Goal: Task Accomplishment & Management: Complete application form

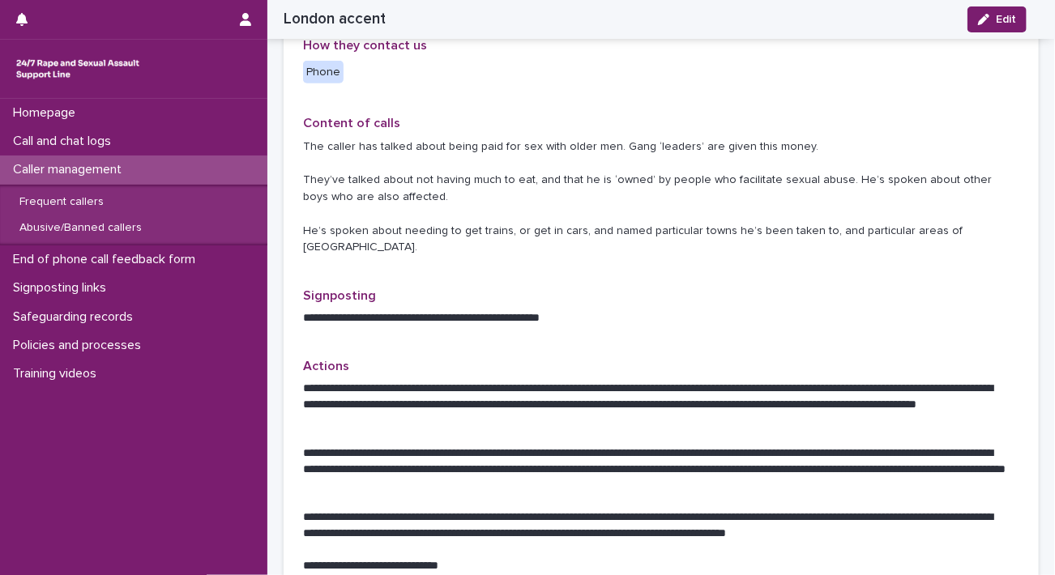
scroll to position [703, 0]
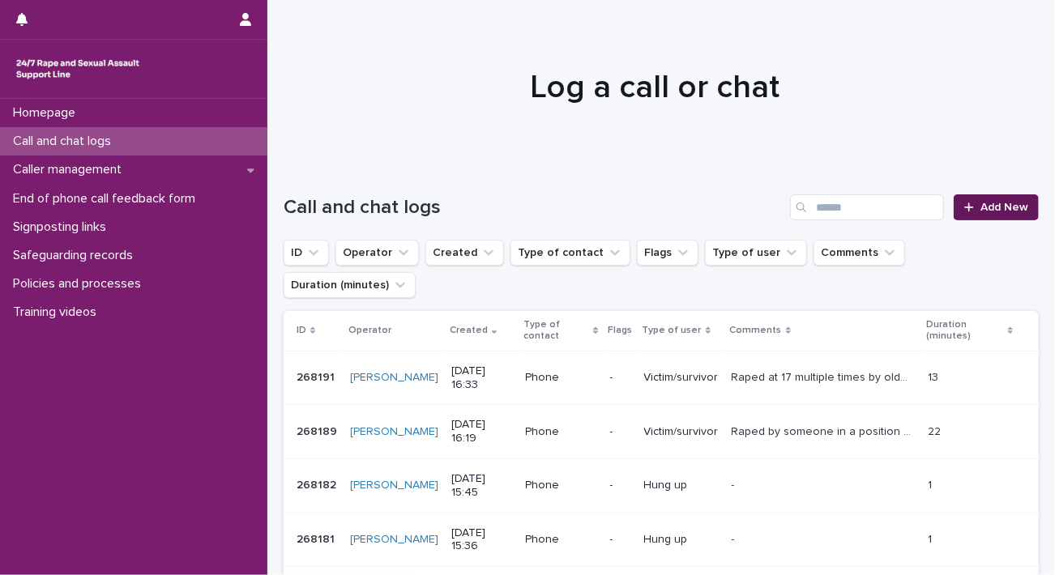
click at [1001, 211] on span "Add New" at bounding box center [1004, 207] width 48 height 11
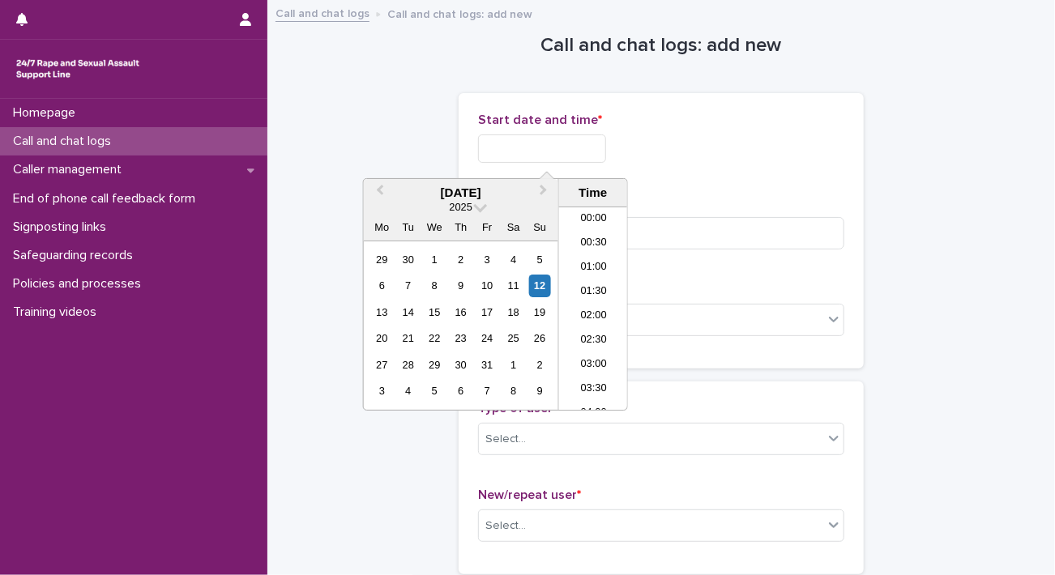
click at [585, 152] on input "text" at bounding box center [542, 149] width 128 height 28
click at [596, 301] on li "13:30" at bounding box center [593, 309] width 69 height 24
click at [577, 150] on input "**********" at bounding box center [542, 149] width 128 height 28
type input "**********"
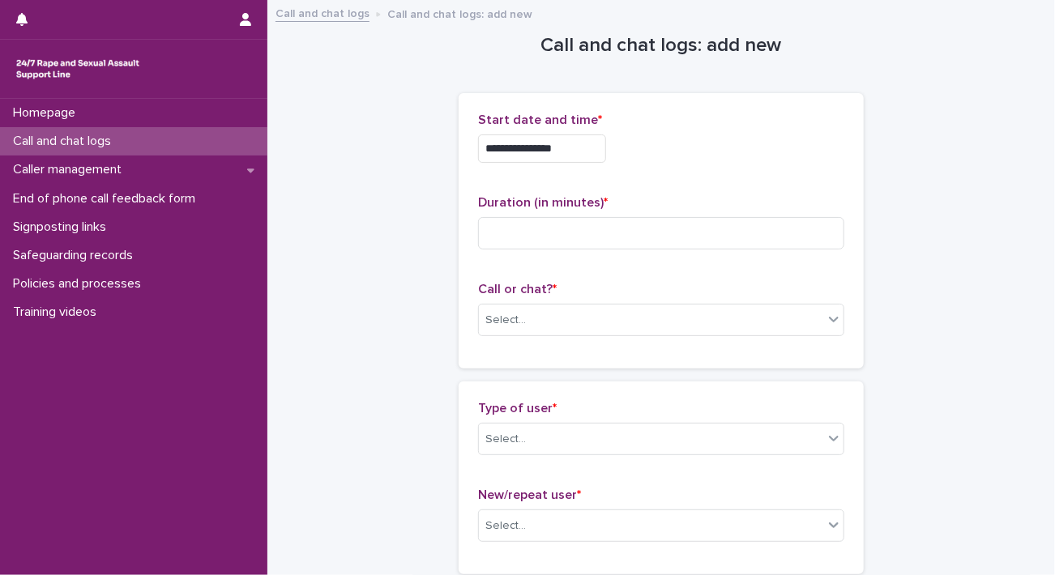
click at [676, 147] on div "**********" at bounding box center [661, 149] width 366 height 28
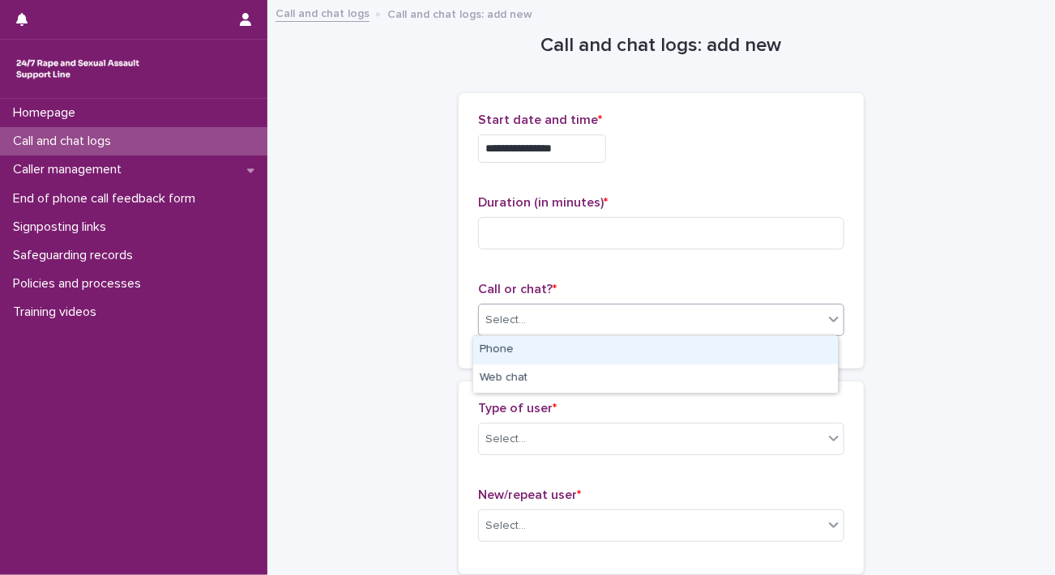
click at [535, 329] on div "Select..." at bounding box center [651, 320] width 344 height 27
click at [506, 347] on div "Phone" at bounding box center [655, 350] width 365 height 28
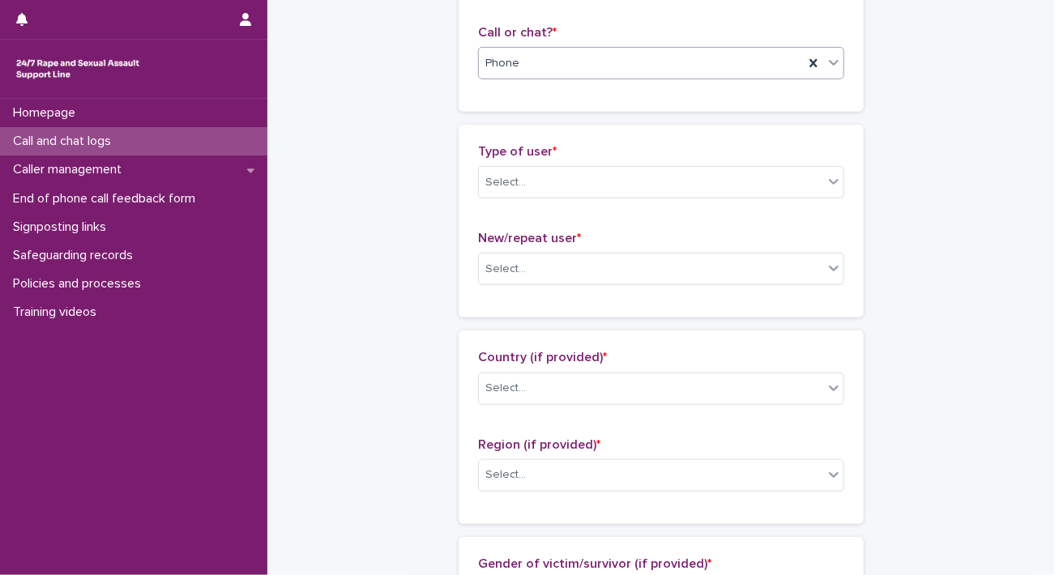
scroll to position [276, 0]
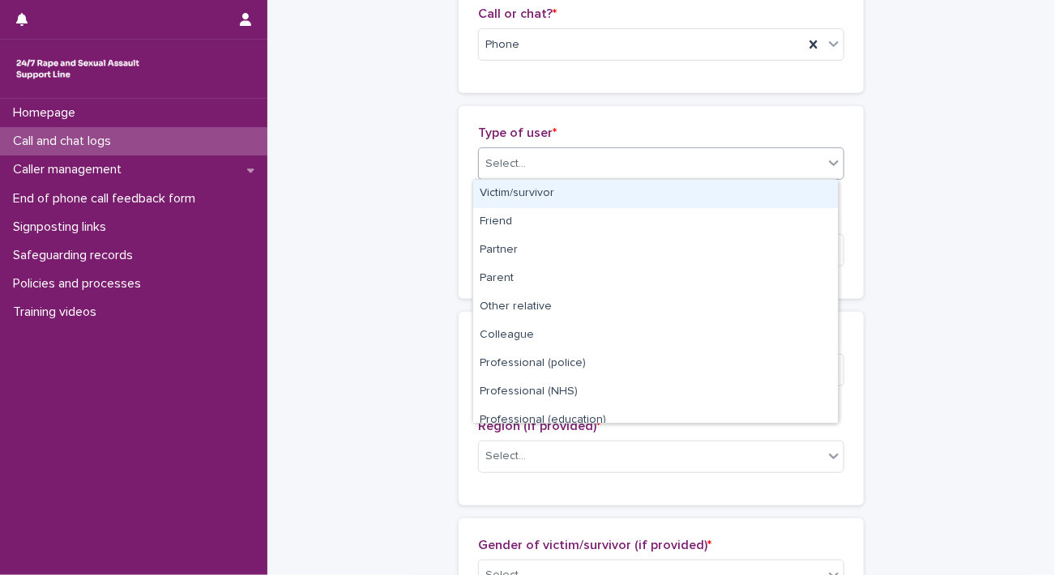
click at [654, 176] on div "Select..." at bounding box center [651, 164] width 344 height 27
click at [589, 195] on div "Victim/survivor" at bounding box center [655, 194] width 365 height 28
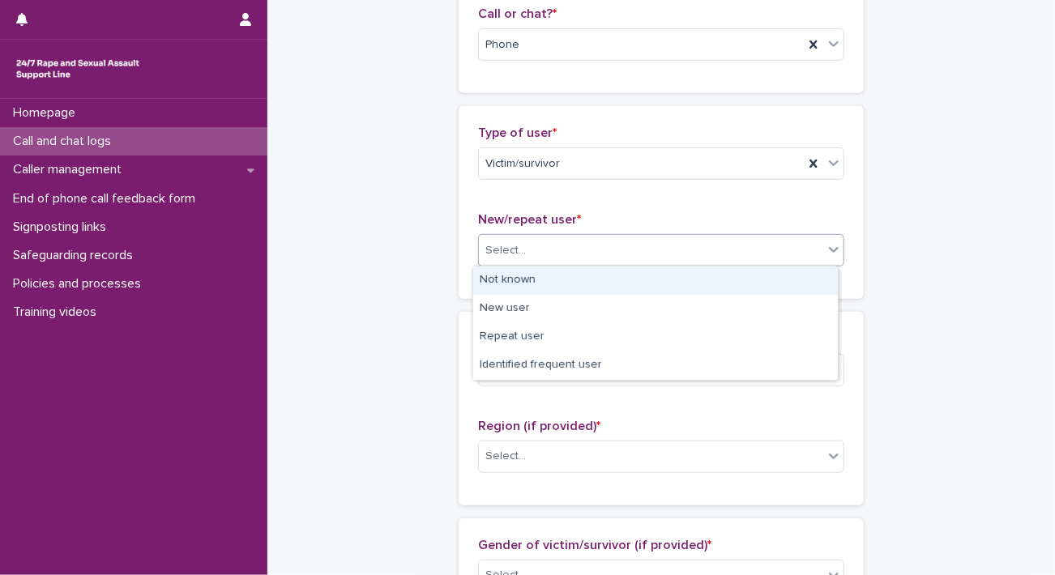
click at [496, 257] on div "Select..." at bounding box center [505, 250] width 41 height 17
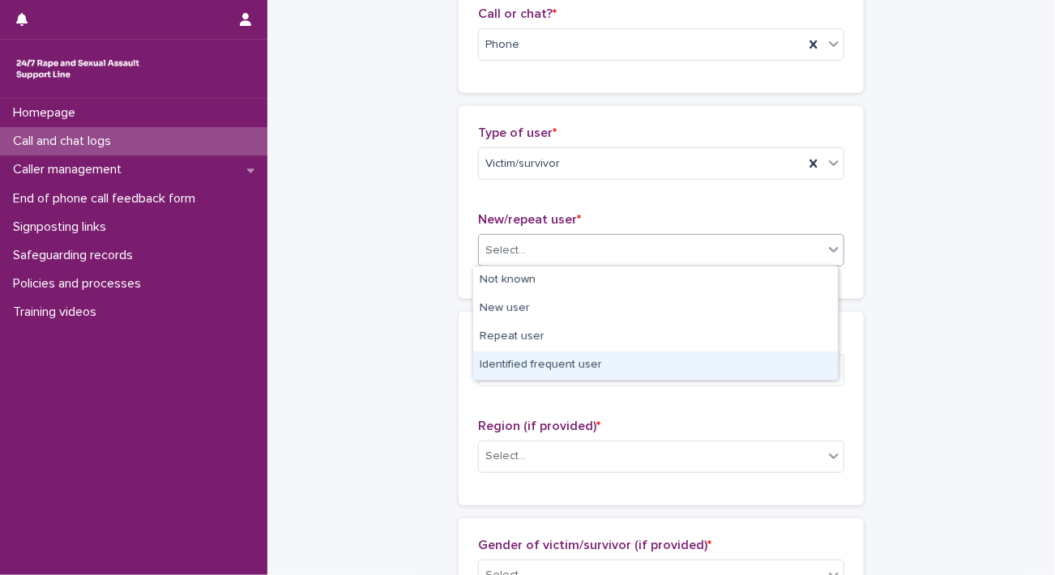
click at [521, 367] on div "Identified frequent user" at bounding box center [655, 366] width 365 height 28
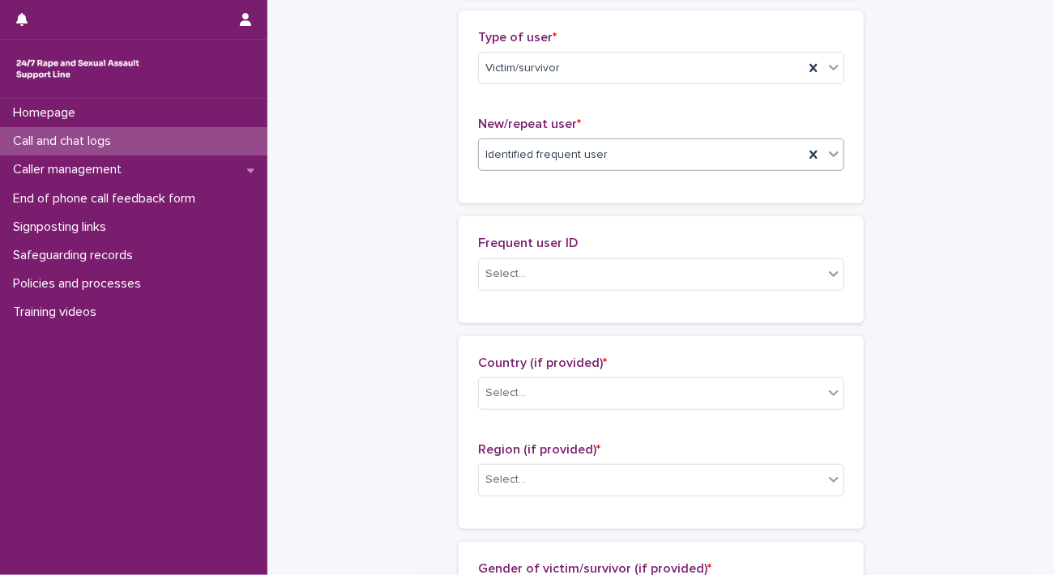
scroll to position [399, 0]
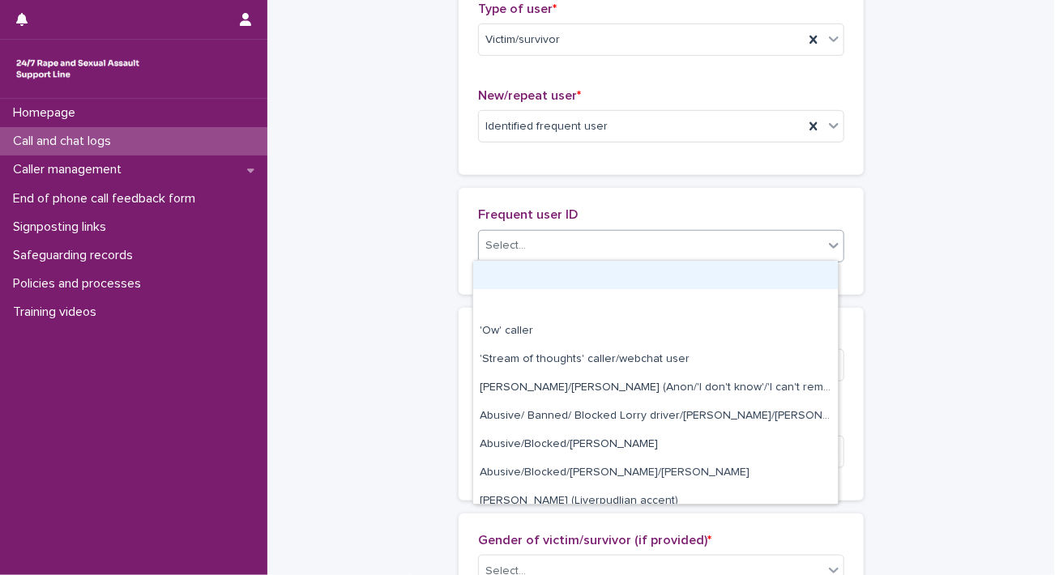
click at [748, 254] on div "Select..." at bounding box center [651, 246] width 344 height 27
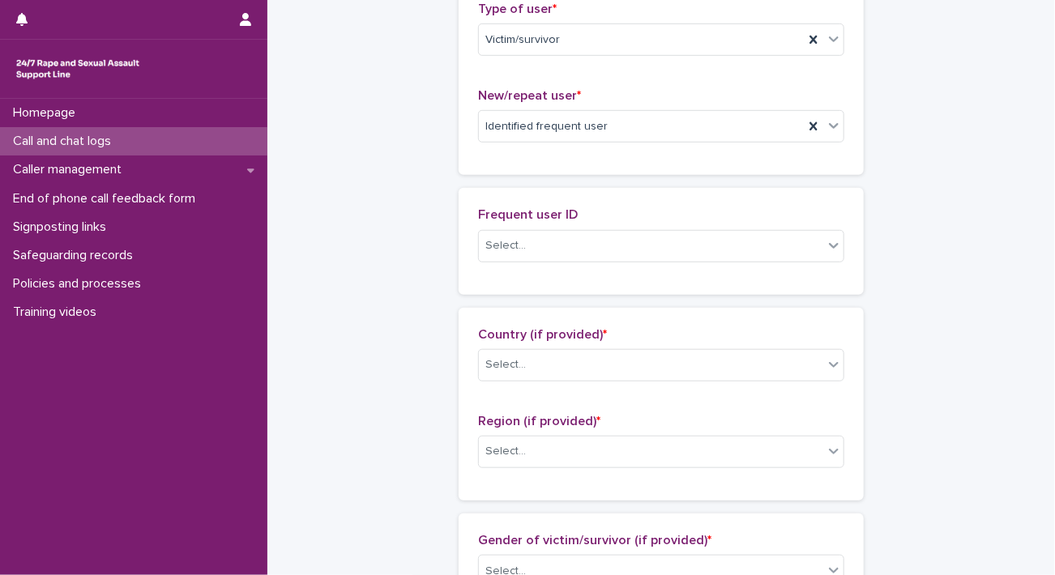
click at [924, 229] on div "**********" at bounding box center [661, 538] width 755 height 1873
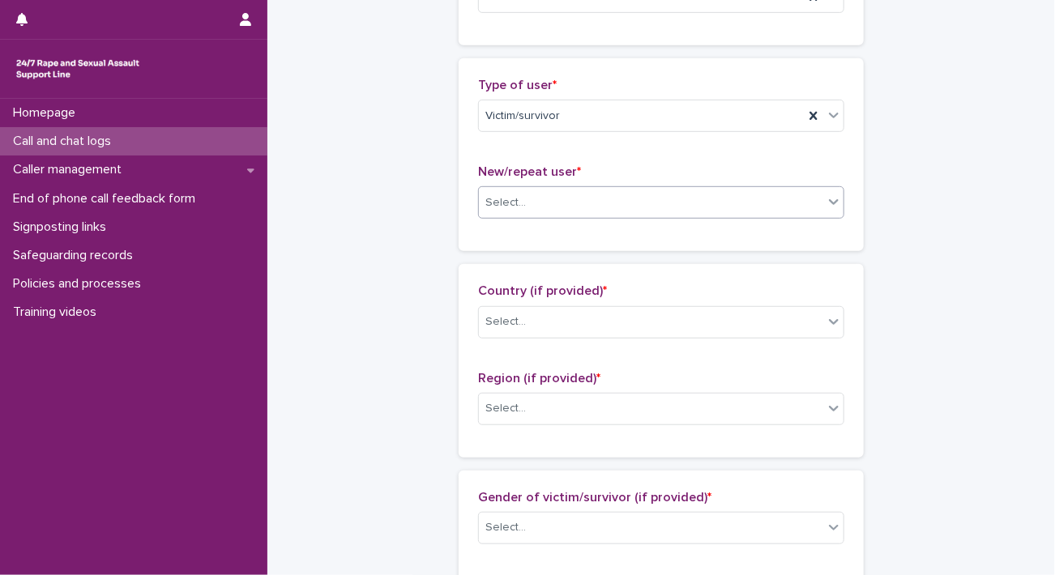
scroll to position [353, 0]
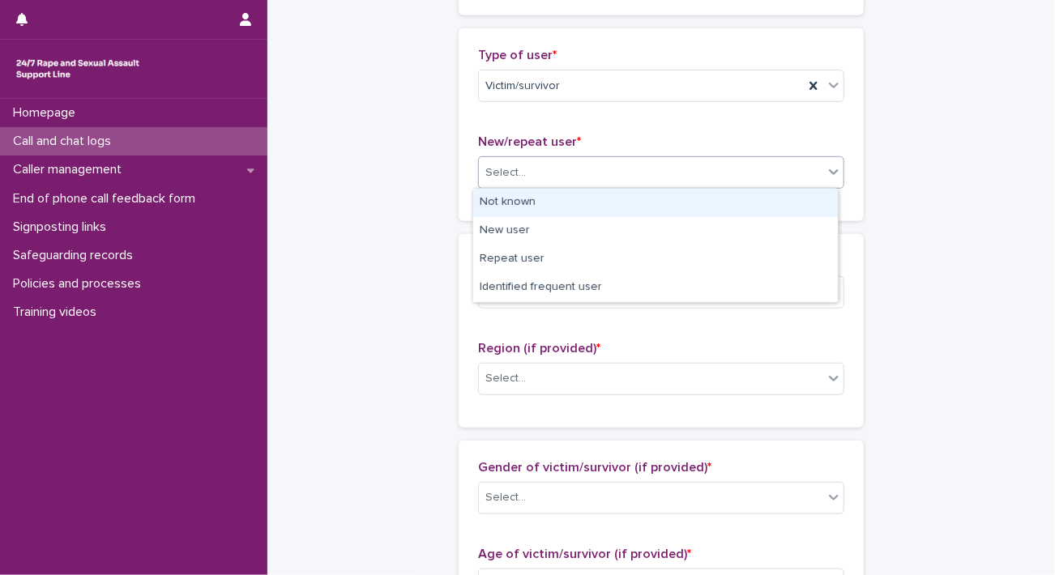
click at [723, 178] on div "Select..." at bounding box center [651, 173] width 344 height 27
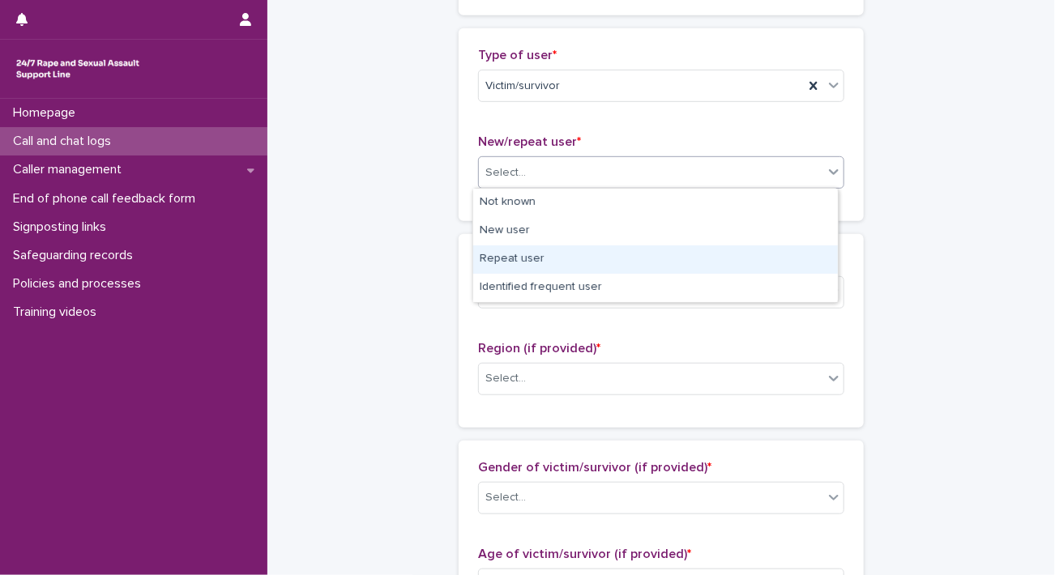
click at [613, 267] on div "Repeat user" at bounding box center [655, 260] width 365 height 28
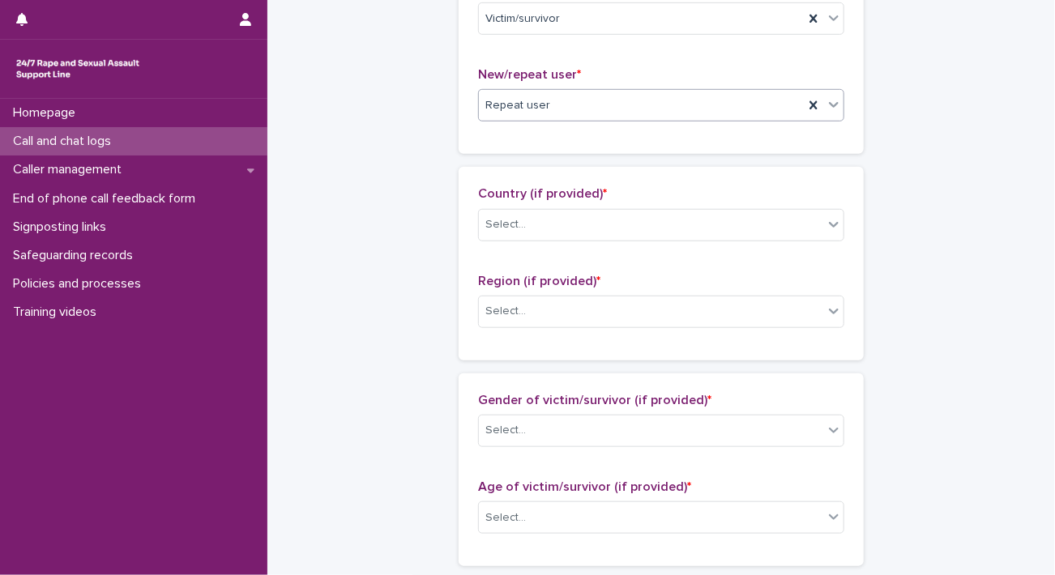
scroll to position [443, 0]
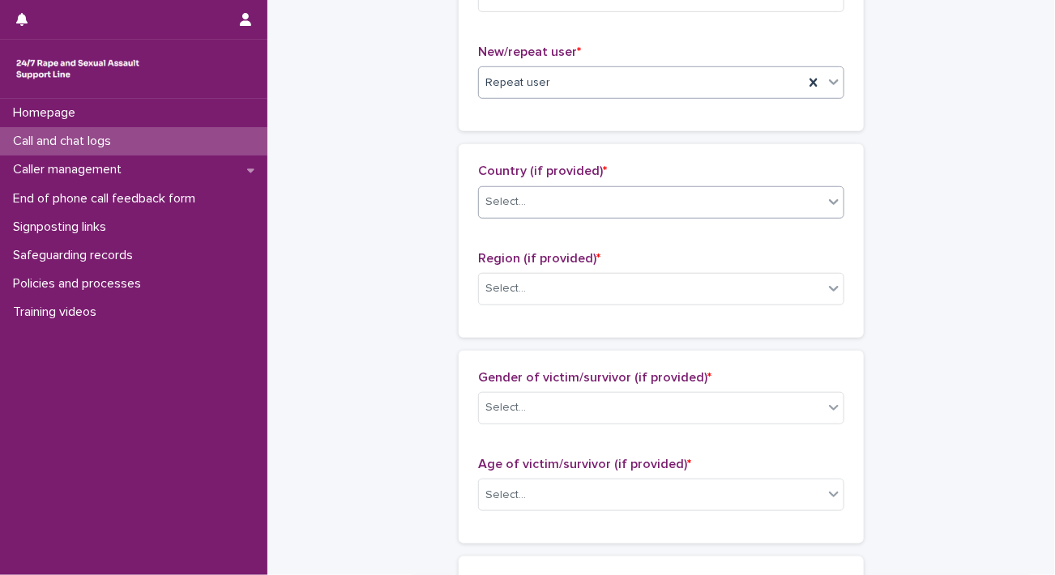
click at [687, 209] on div "Select..." at bounding box center [651, 202] width 344 height 27
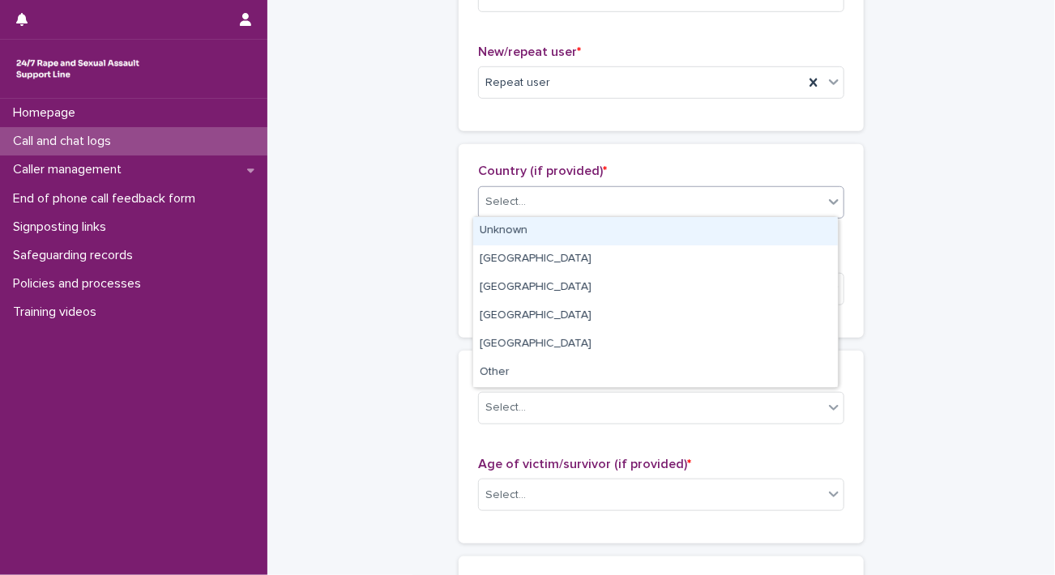
click at [595, 228] on div "Unknown" at bounding box center [655, 231] width 365 height 28
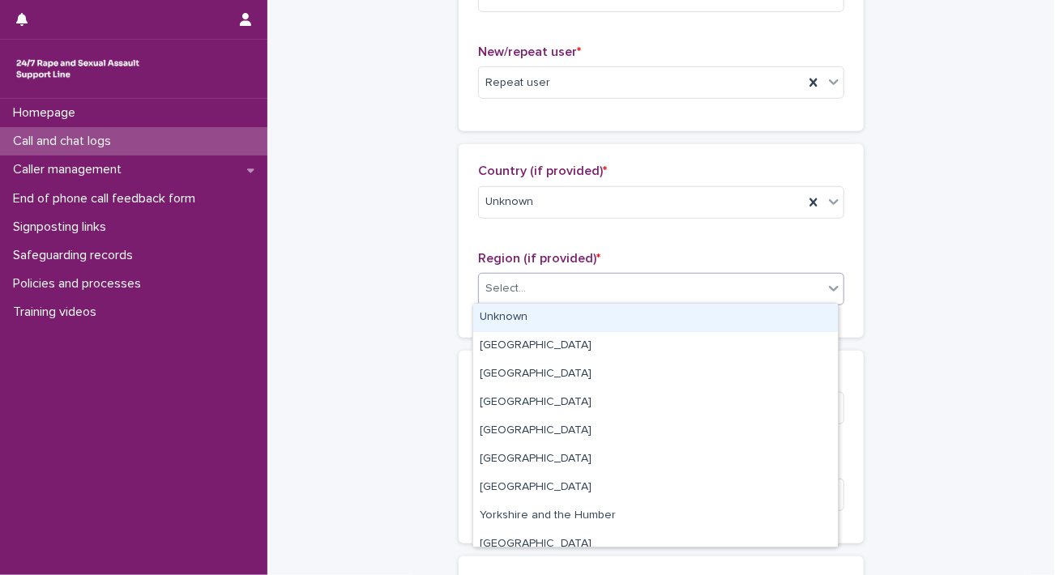
drag, startPoint x: 545, startPoint y: 289, endPoint x: 510, endPoint y: 315, distance: 44.1
click at [510, 315] on body "**********" at bounding box center [527, 287] width 1055 height 575
click at [510, 315] on div "Unknown" at bounding box center [655, 318] width 365 height 28
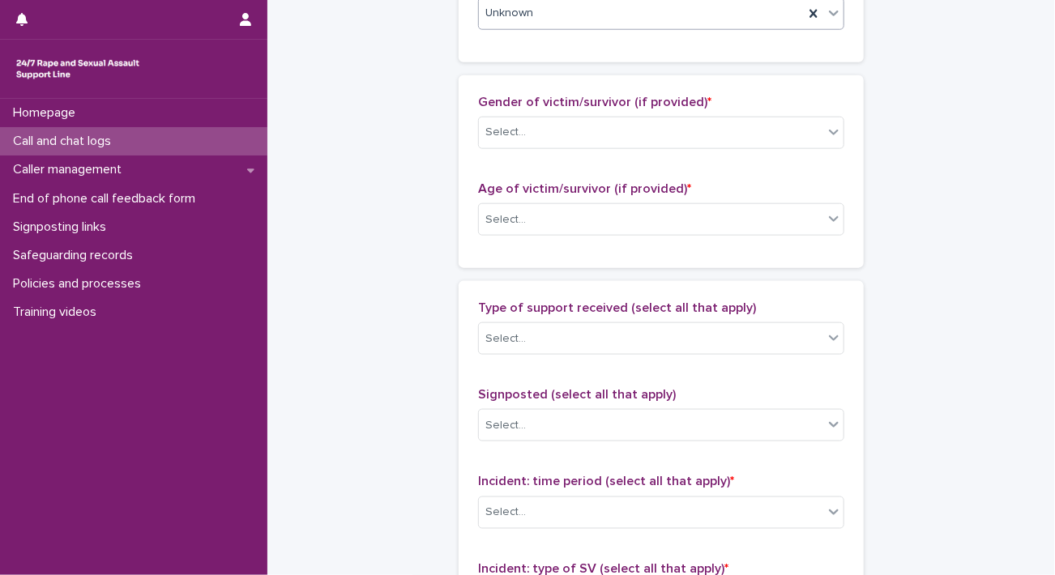
scroll to position [723, 0]
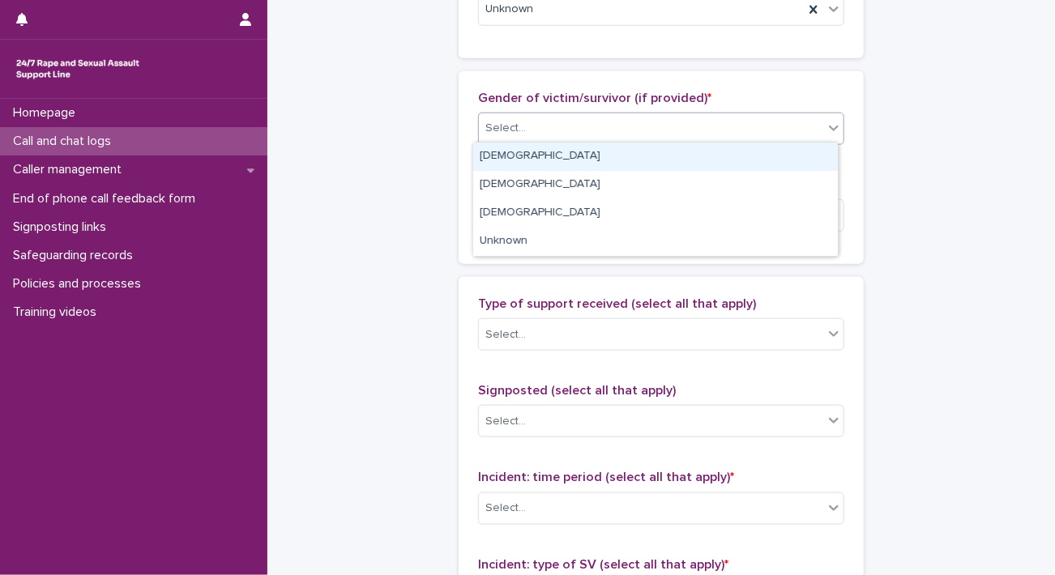
click at [502, 134] on div "Select..." at bounding box center [651, 128] width 344 height 27
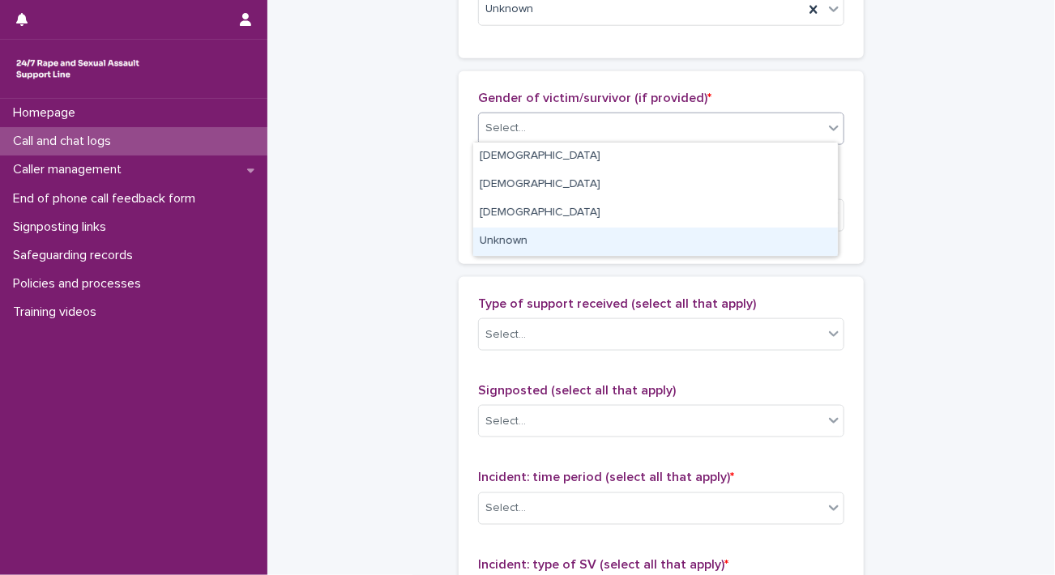
click at [510, 242] on div "Unknown" at bounding box center [655, 242] width 365 height 28
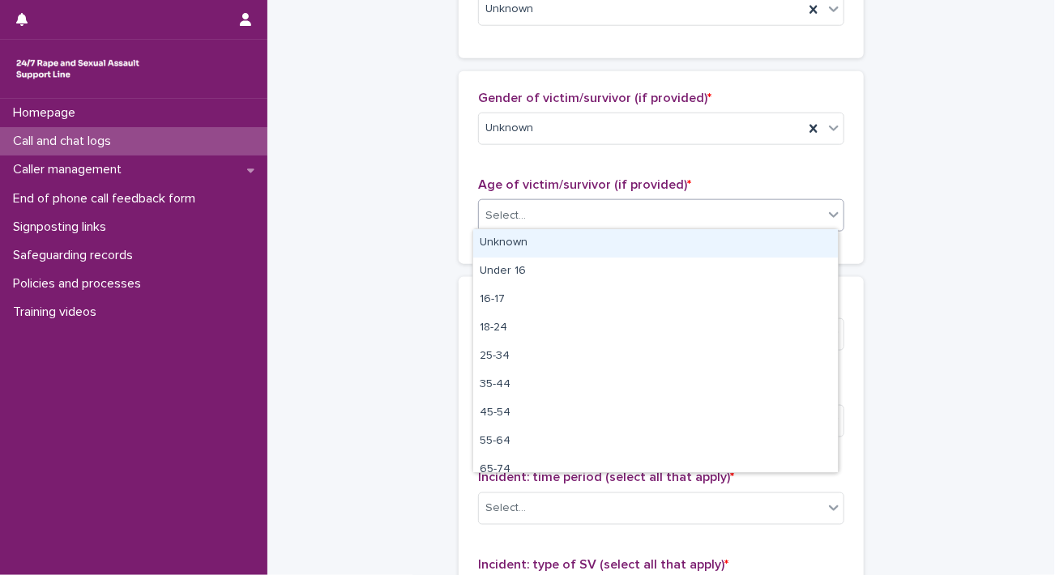
click at [538, 206] on div "Select..." at bounding box center [651, 216] width 344 height 27
click at [502, 245] on div "Unknown" at bounding box center [655, 243] width 365 height 28
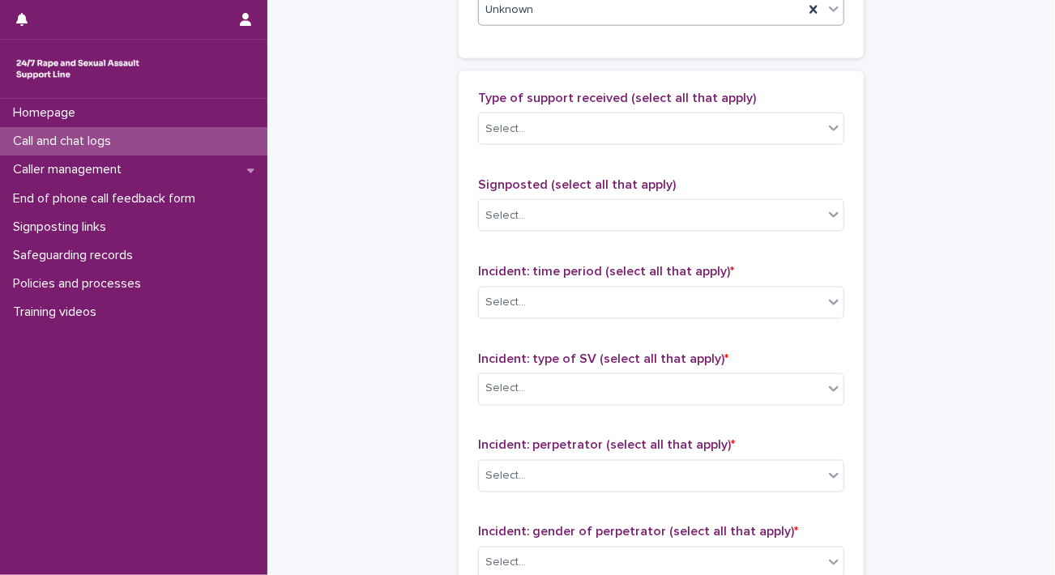
scroll to position [944, 0]
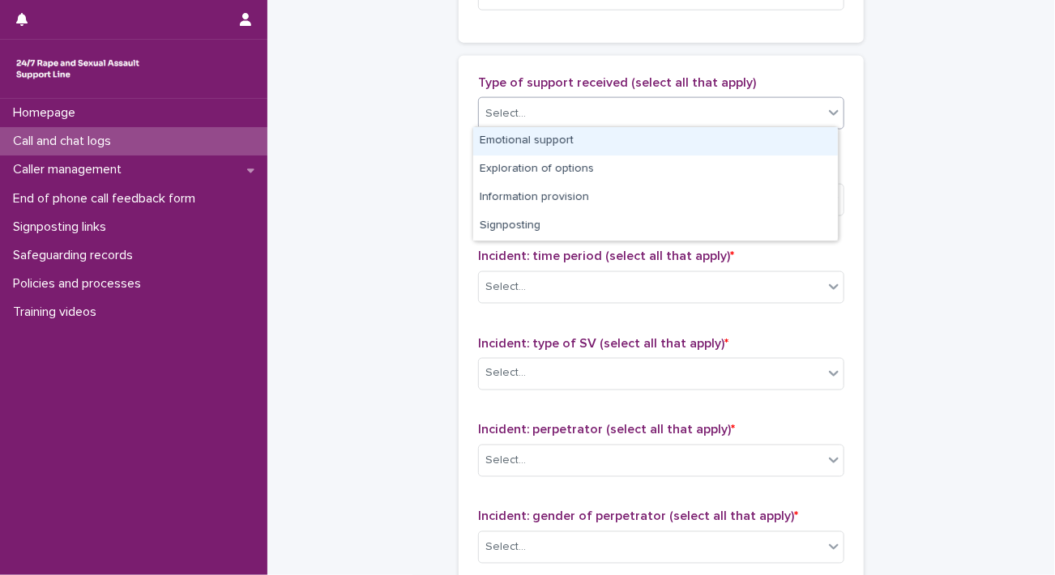
click at [616, 121] on div "Select..." at bounding box center [651, 113] width 344 height 27
click at [566, 137] on div "Emotional support" at bounding box center [655, 141] width 365 height 28
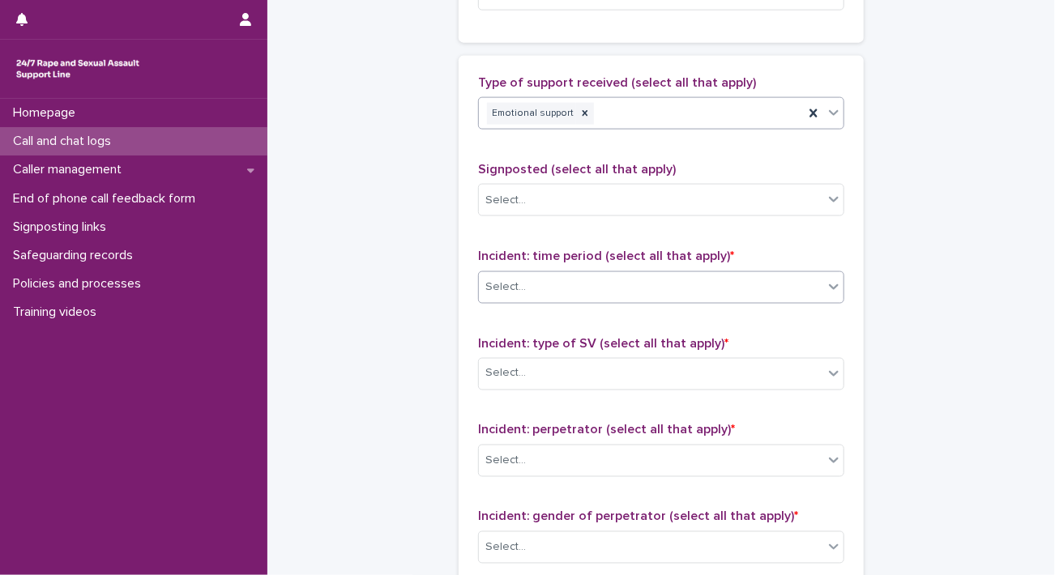
click at [541, 285] on div "Select..." at bounding box center [651, 287] width 344 height 27
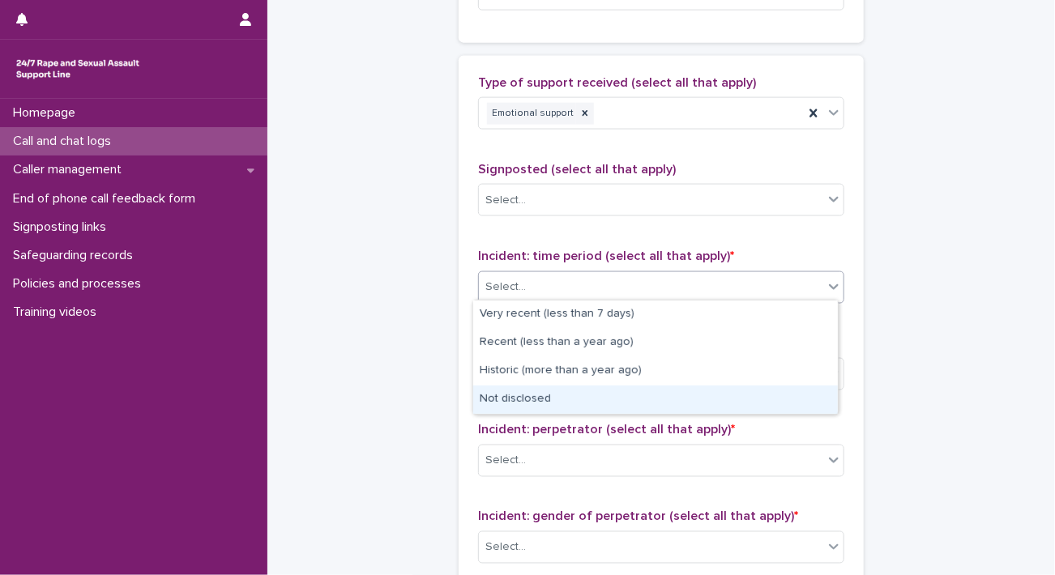
click at [516, 393] on div "Not disclosed" at bounding box center [655, 400] width 365 height 28
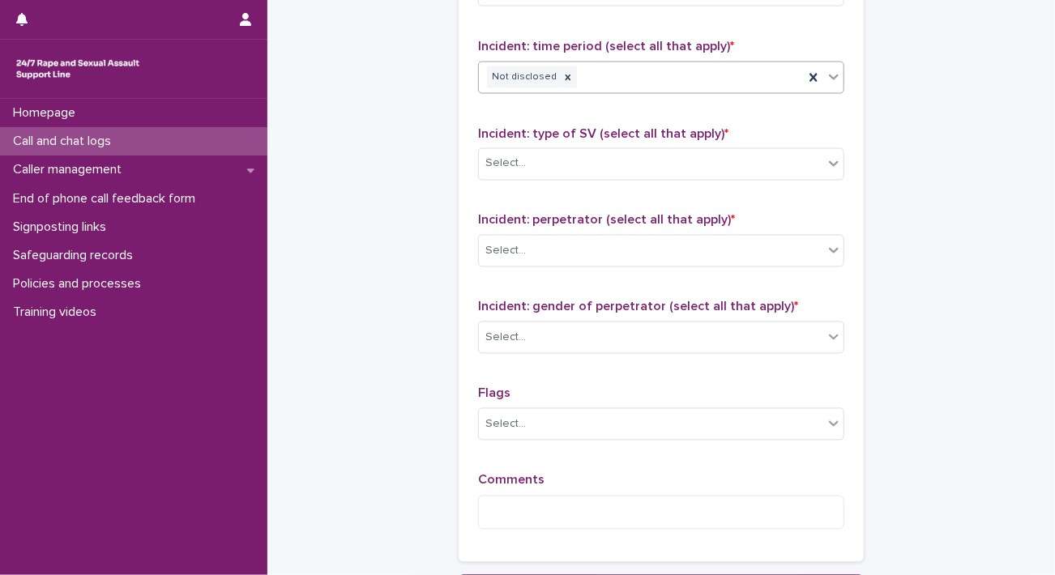
scroll to position [1159, 0]
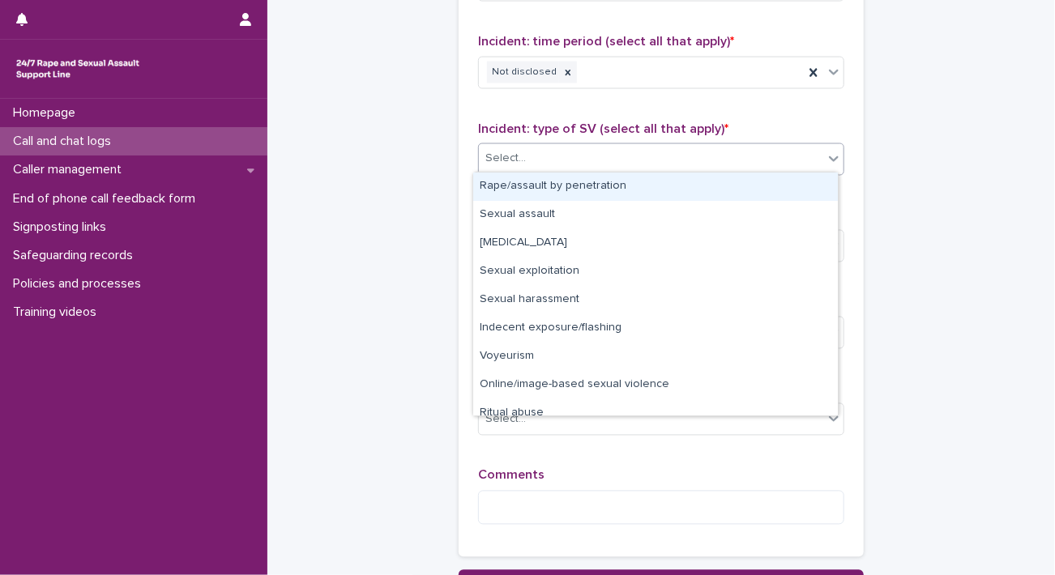
click at [693, 146] on div "Select..." at bounding box center [651, 159] width 344 height 27
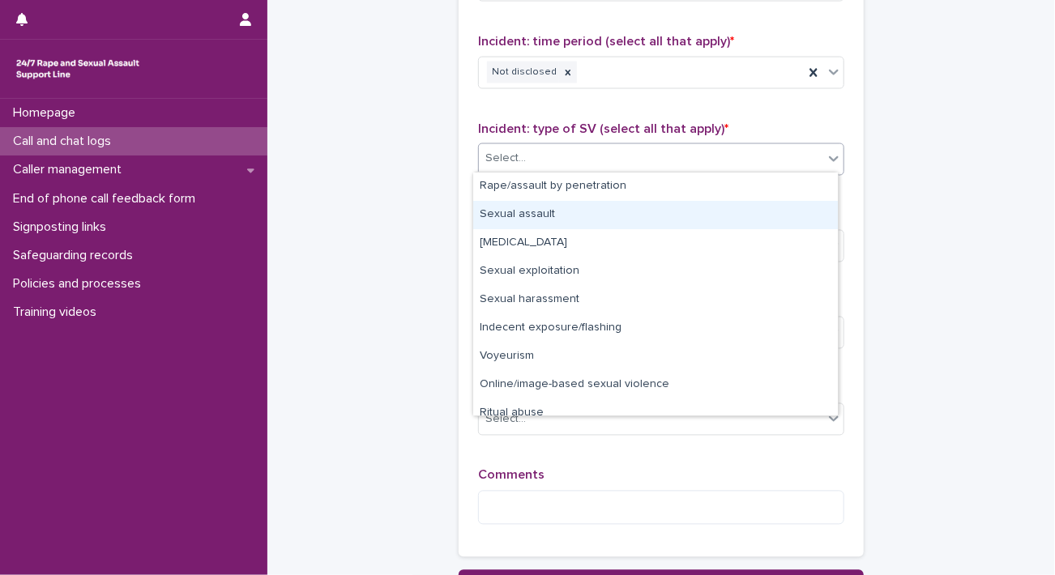
scroll to position [41, 0]
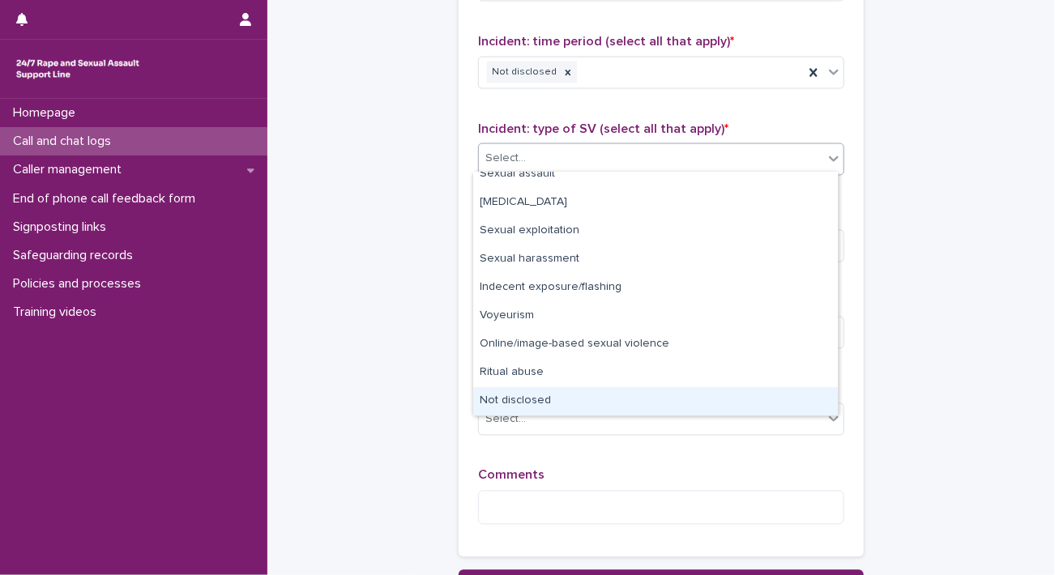
click at [553, 396] on div "Not disclosed" at bounding box center [655, 401] width 365 height 28
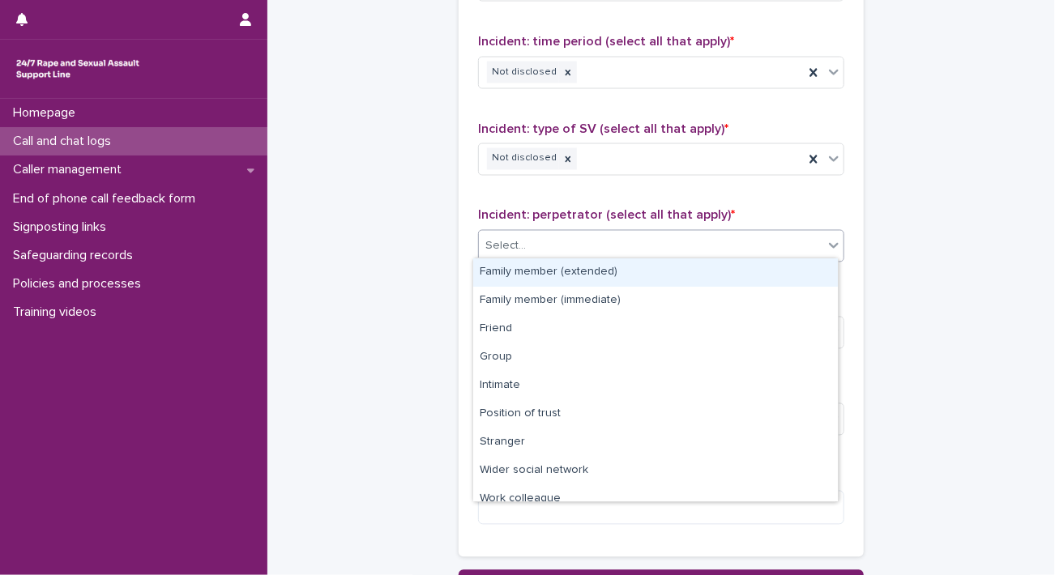
click at [657, 245] on div "Select..." at bounding box center [651, 246] width 344 height 27
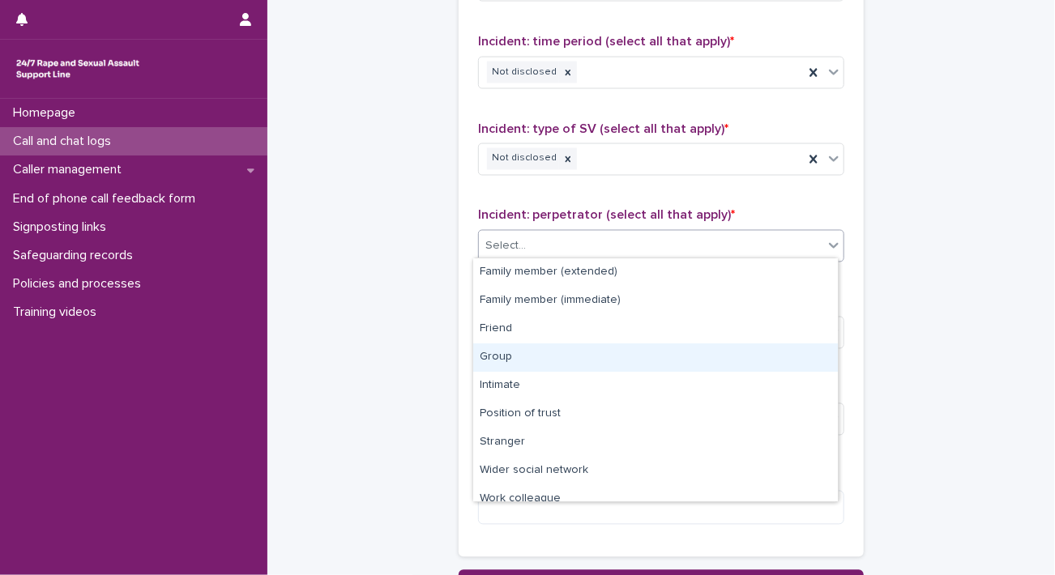
scroll to position [68, 0]
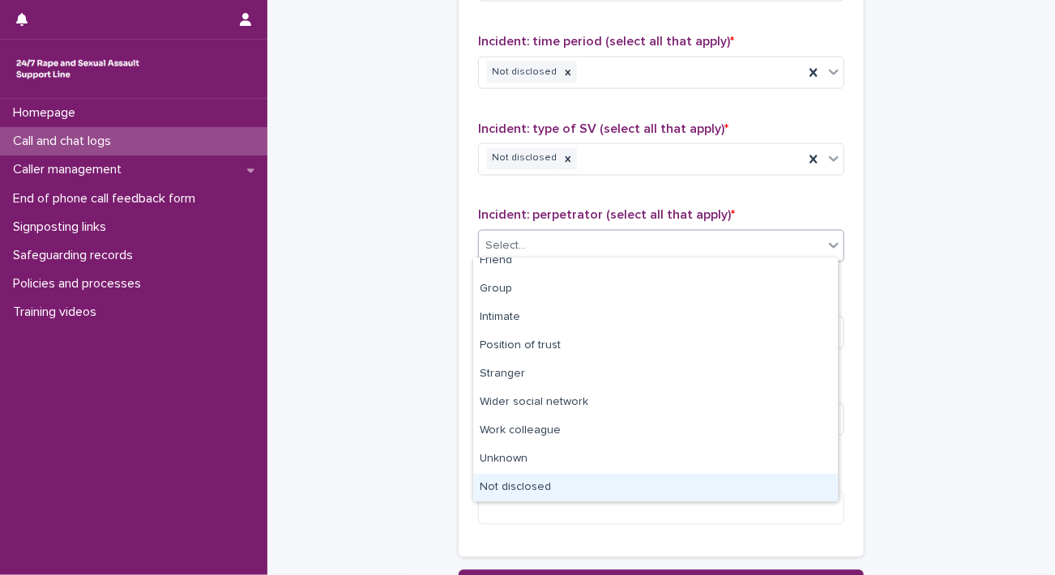
click at [544, 477] on div "Not disclosed" at bounding box center [655, 488] width 365 height 28
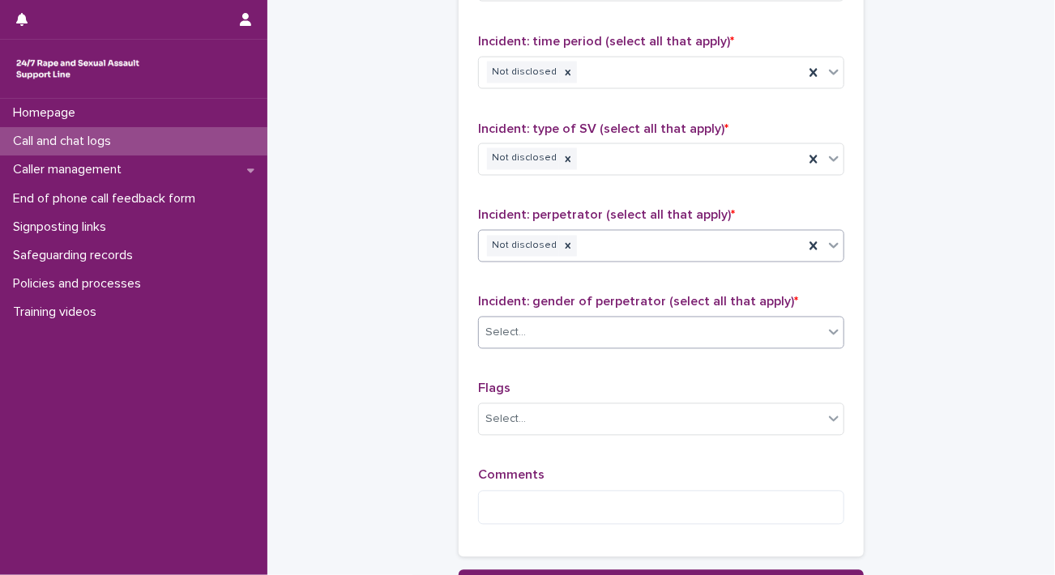
click at [692, 332] on div "Select..." at bounding box center [651, 333] width 344 height 27
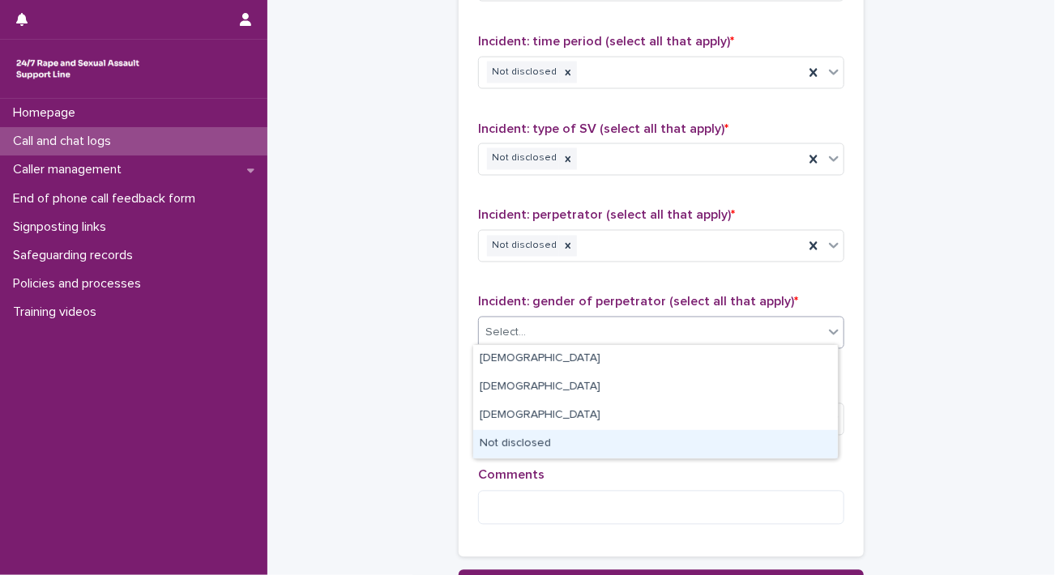
click at [535, 437] on div "Not disclosed" at bounding box center [655, 444] width 365 height 28
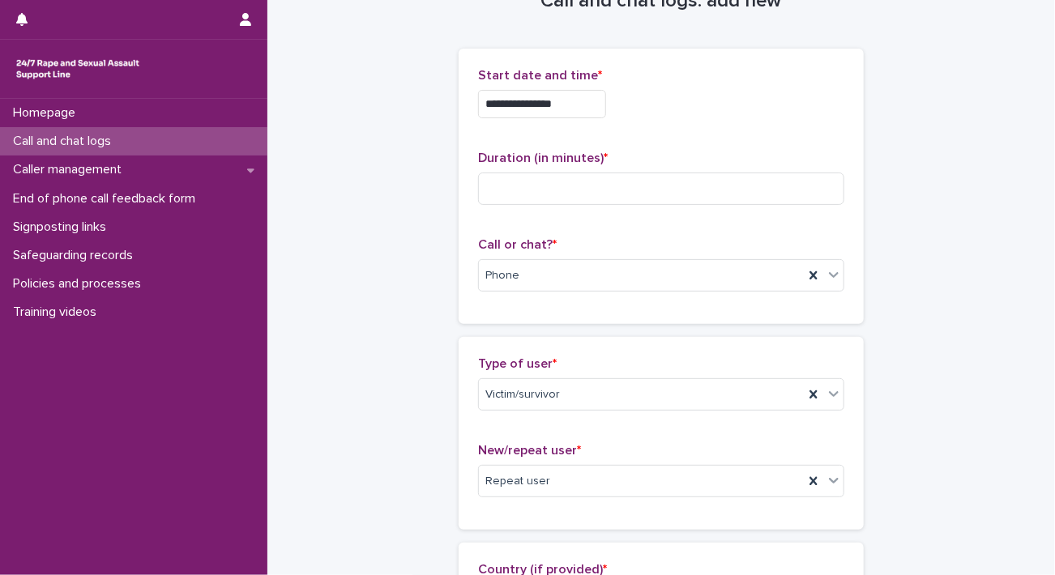
scroll to position [0, 0]
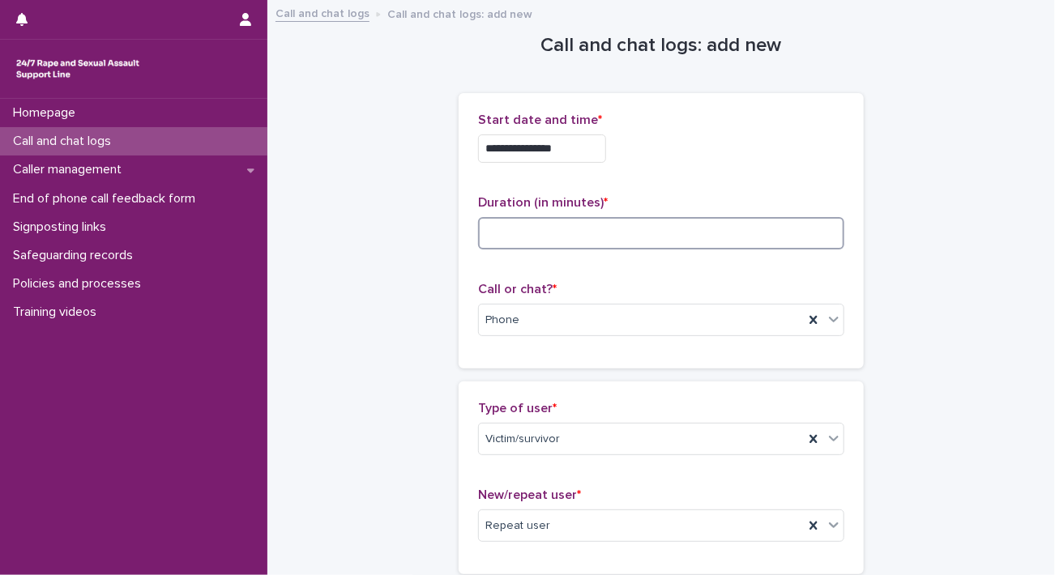
click at [507, 234] on input at bounding box center [661, 233] width 366 height 32
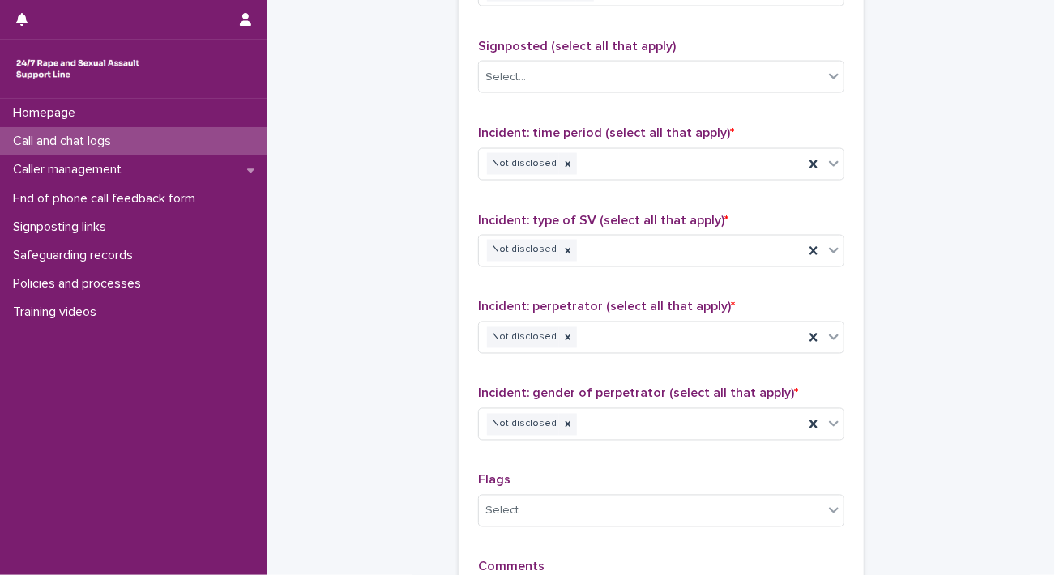
scroll to position [1301, 0]
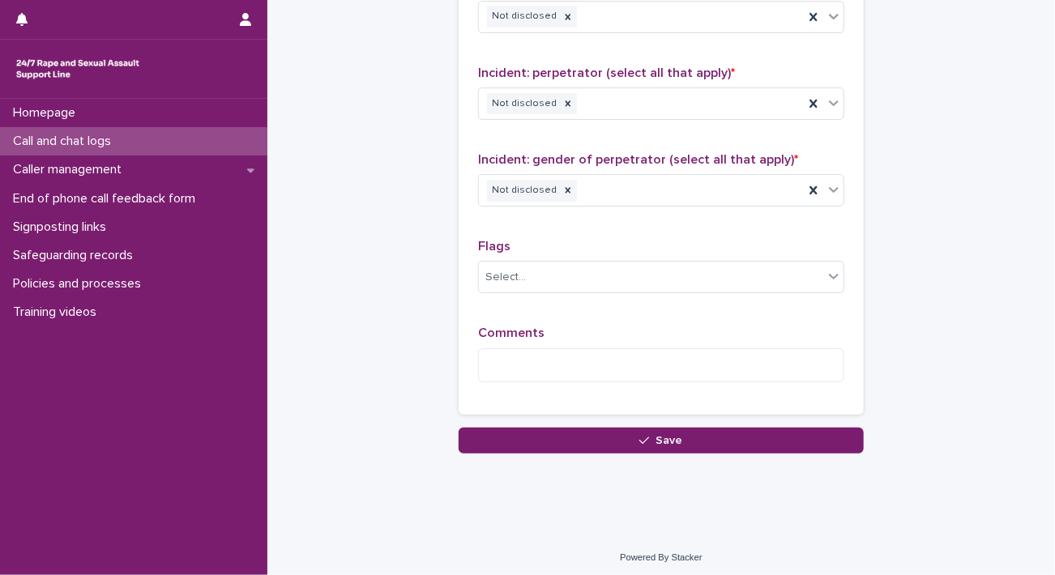
type input "*"
click at [527, 341] on div "Comments" at bounding box center [661, 361] width 366 height 70
click at [524, 363] on textarea at bounding box center [661, 365] width 366 height 35
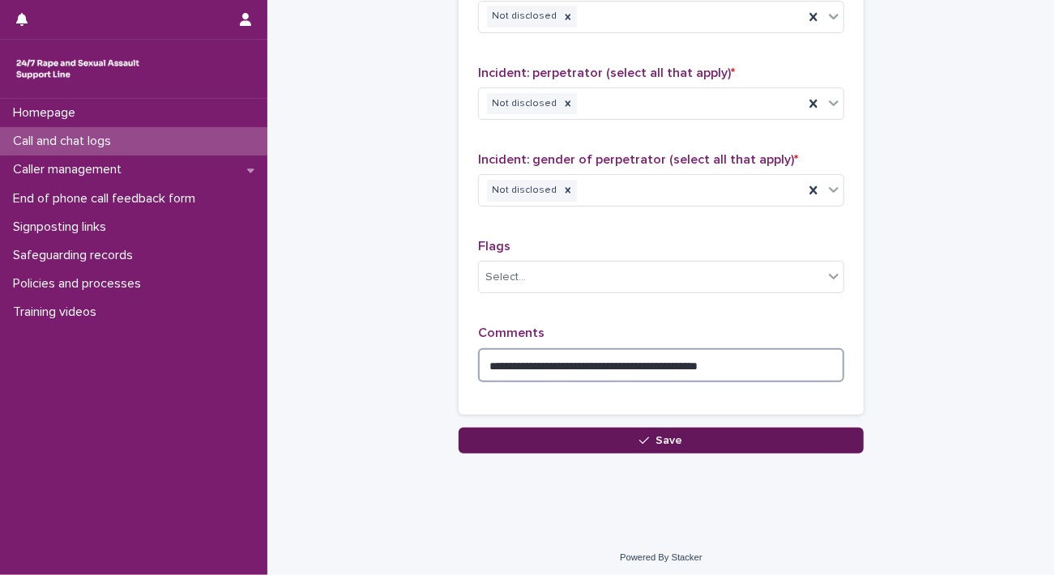
type textarea "**********"
click at [684, 429] on button "Save" at bounding box center [661, 441] width 405 height 26
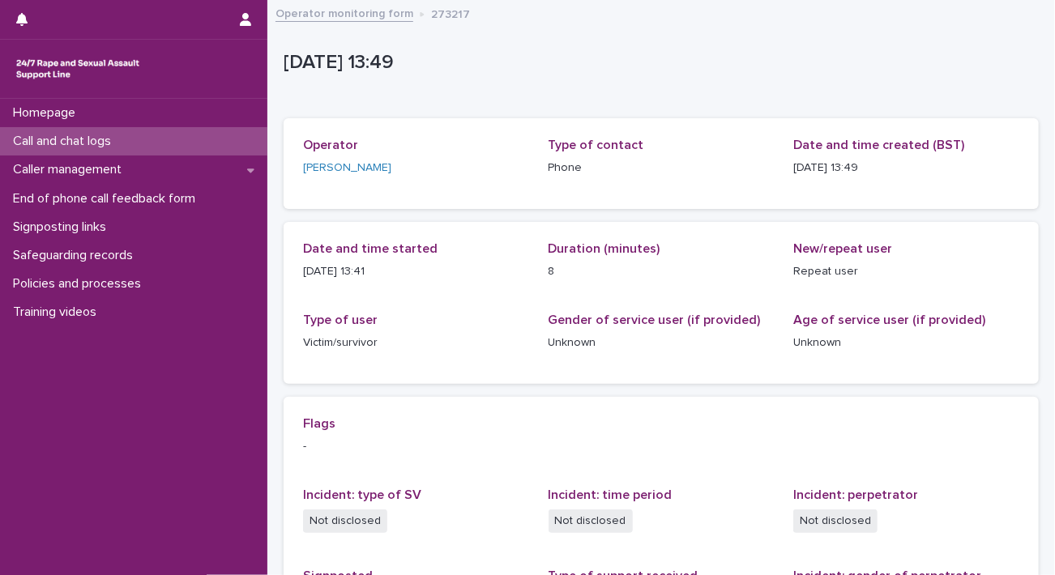
click at [364, 11] on link "Operator monitoring form" at bounding box center [345, 12] width 138 height 19
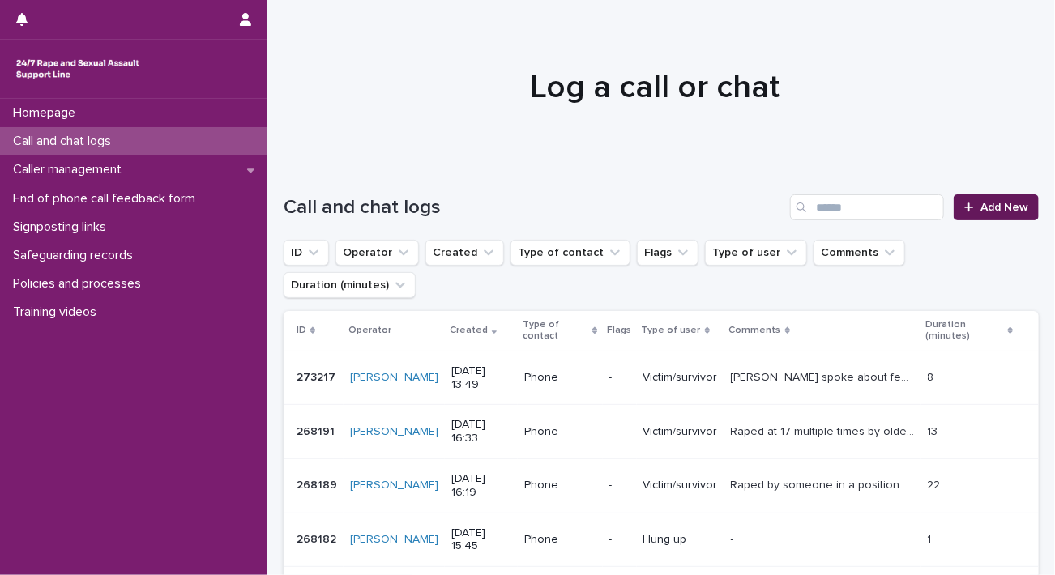
click at [1002, 207] on span "Add New" at bounding box center [1004, 207] width 48 height 11
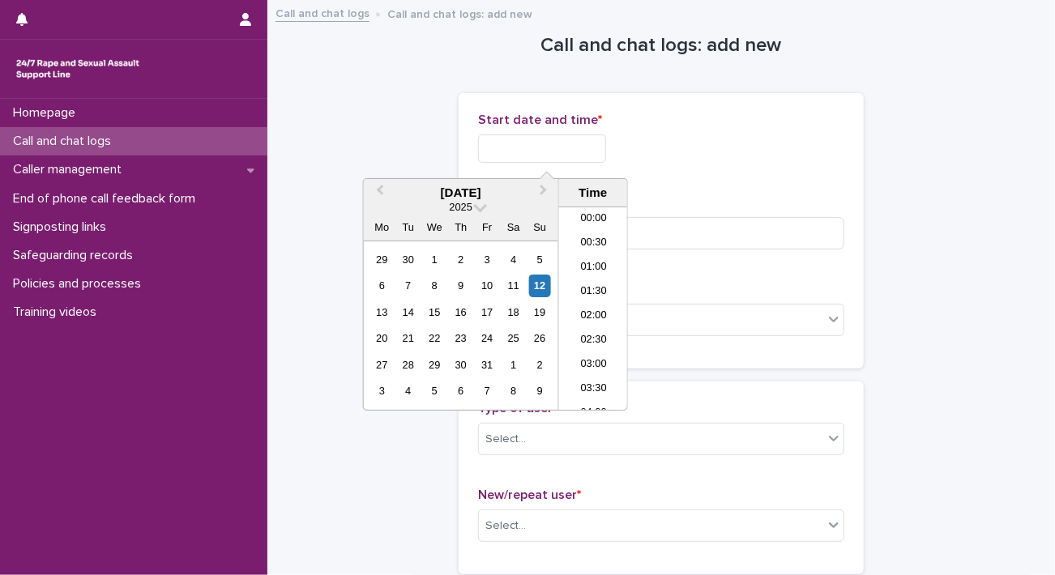
scroll to position [592, 0]
click at [500, 143] on input "text" at bounding box center [542, 149] width 128 height 28
click at [596, 305] on li "14:00" at bounding box center [593, 309] width 69 height 24
click at [601, 156] on input "**********" at bounding box center [542, 149] width 128 height 28
type input "**********"
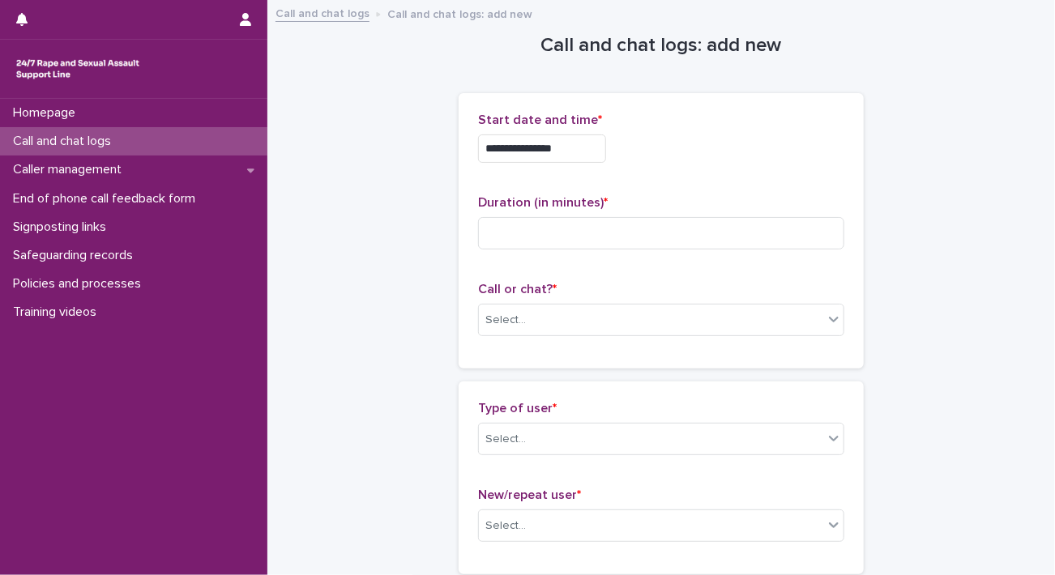
click at [687, 147] on div "**********" at bounding box center [661, 149] width 366 height 28
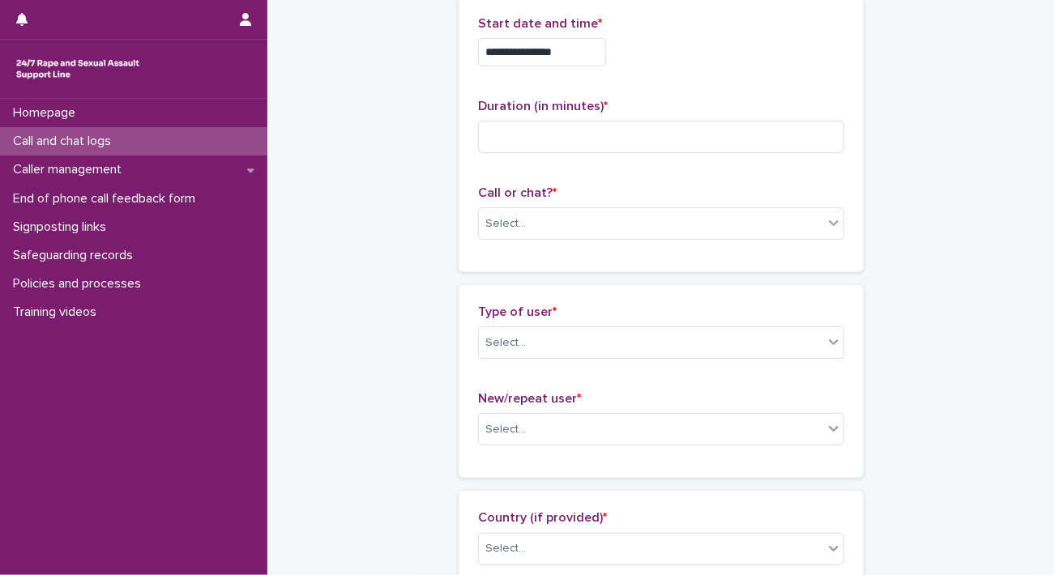
scroll to position [128, 0]
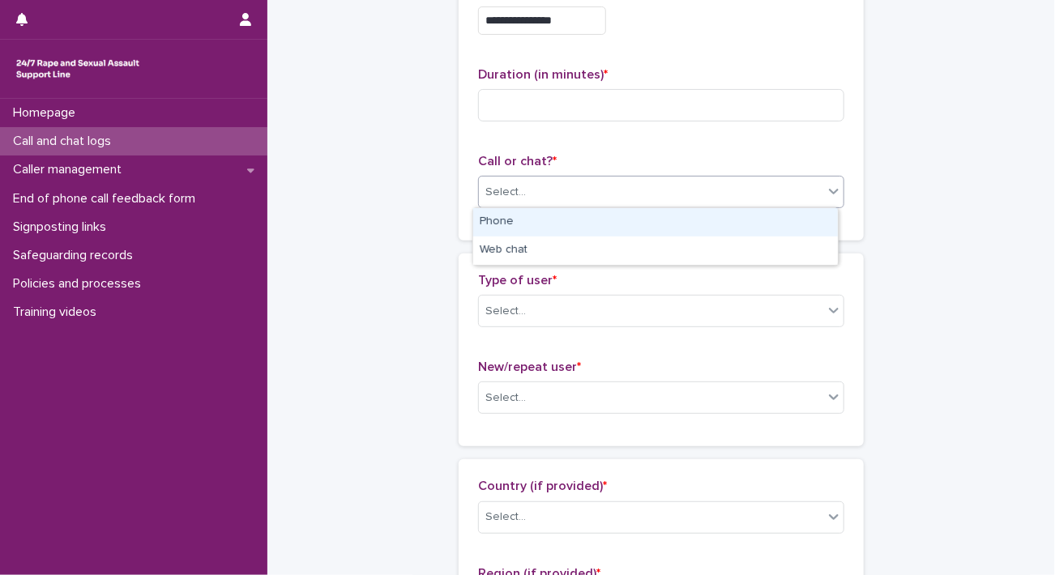
click at [573, 190] on div "Select..." at bounding box center [651, 192] width 344 height 27
click at [510, 224] on div "Phone" at bounding box center [655, 222] width 365 height 28
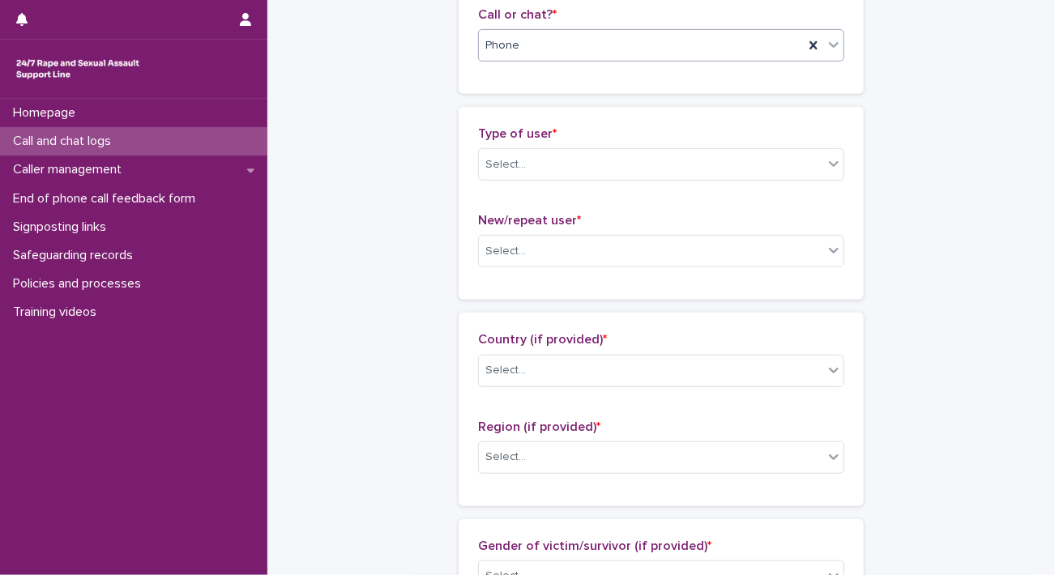
scroll to position [279, 0]
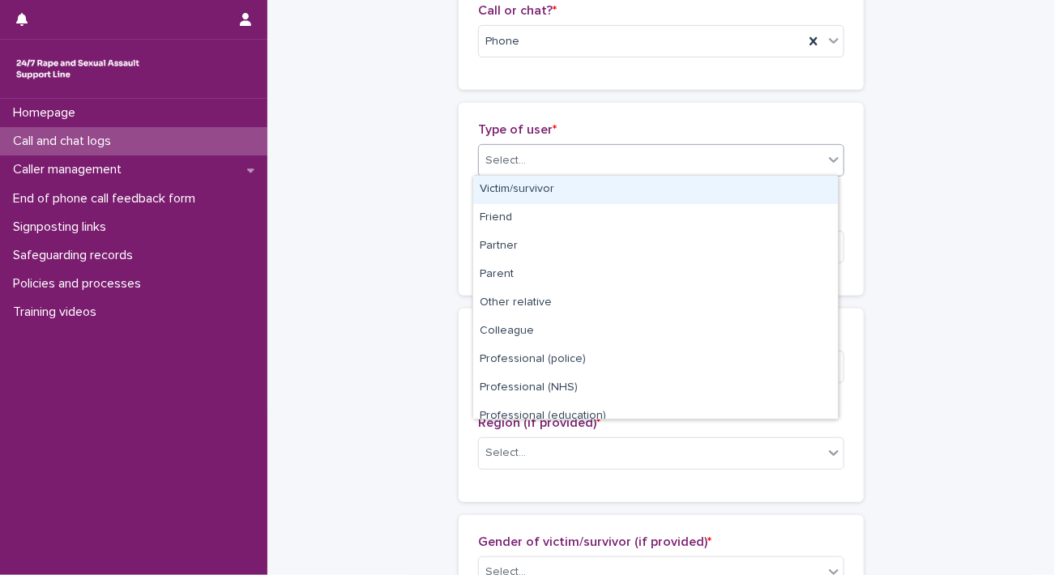
click at [610, 157] on div "Select..." at bounding box center [651, 160] width 344 height 27
click at [526, 180] on div "Victim/survivor" at bounding box center [655, 190] width 365 height 28
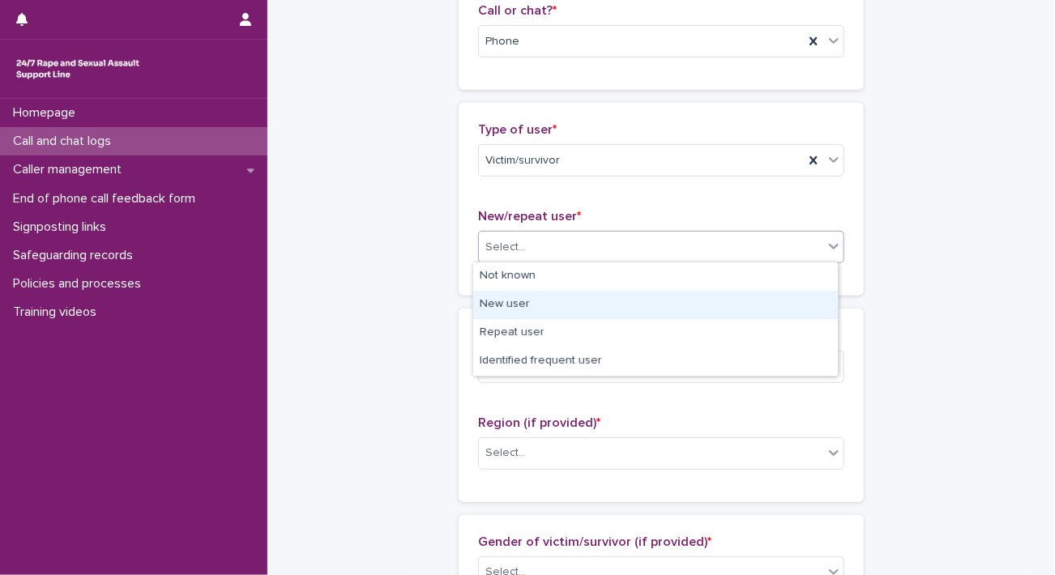
drag, startPoint x: 502, startPoint y: 261, endPoint x: 518, endPoint y: 297, distance: 38.8
click at [518, 297] on body "**********" at bounding box center [527, 287] width 1055 height 575
click at [518, 297] on div "New user" at bounding box center [655, 305] width 365 height 28
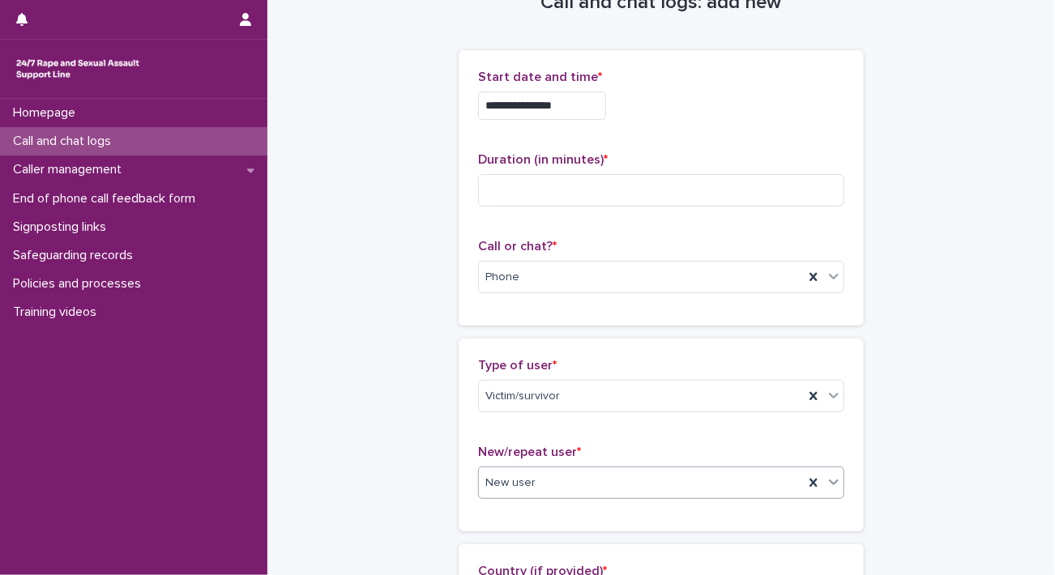
scroll to position [28, 0]
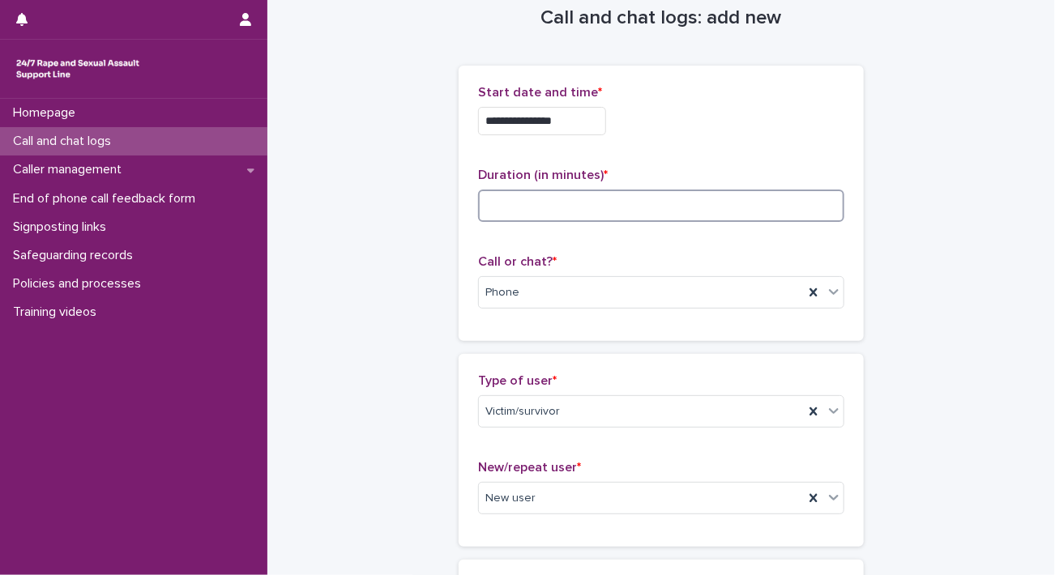
click at [694, 207] on input at bounding box center [661, 206] width 366 height 32
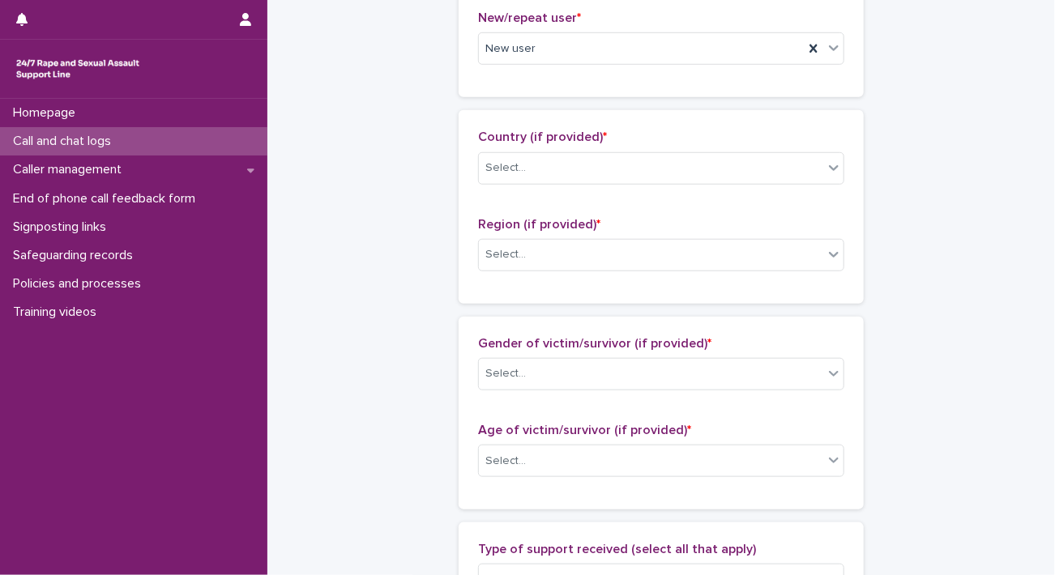
scroll to position [484, 0]
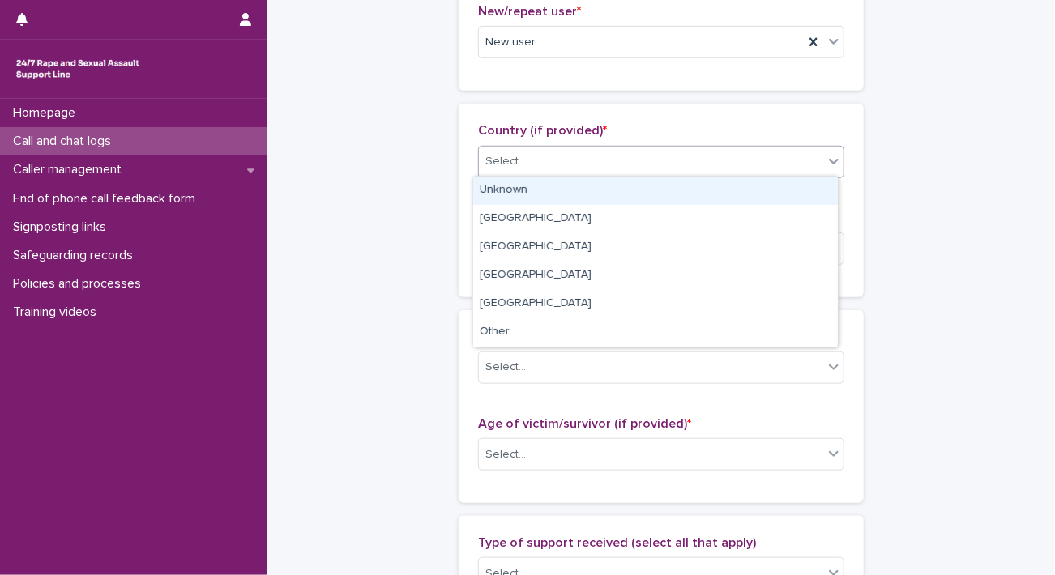
click at [703, 163] on div "Select..." at bounding box center [651, 161] width 344 height 27
click at [596, 186] on div "Unknown" at bounding box center [655, 191] width 365 height 28
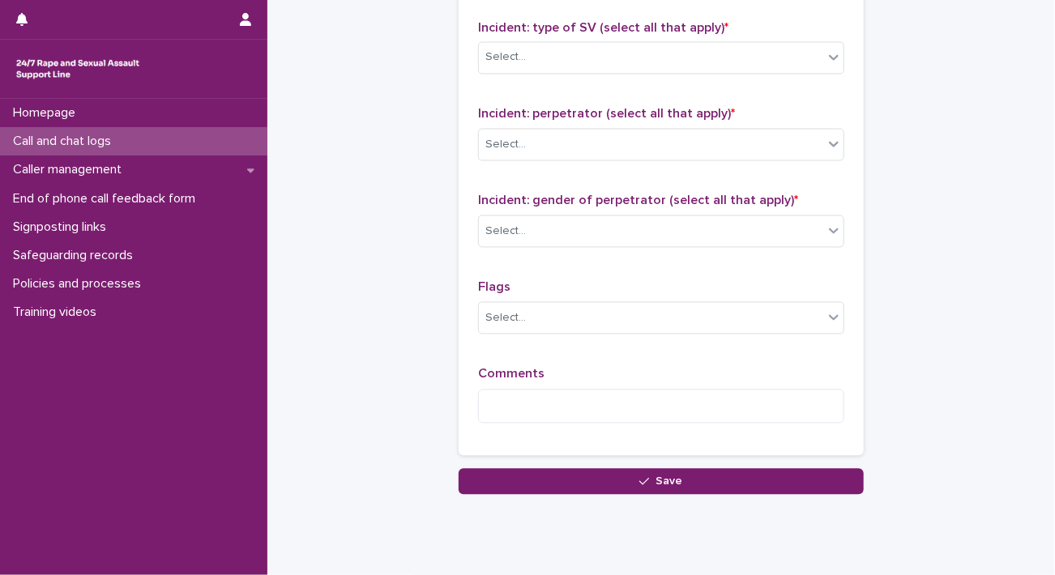
scroll to position [1301, 0]
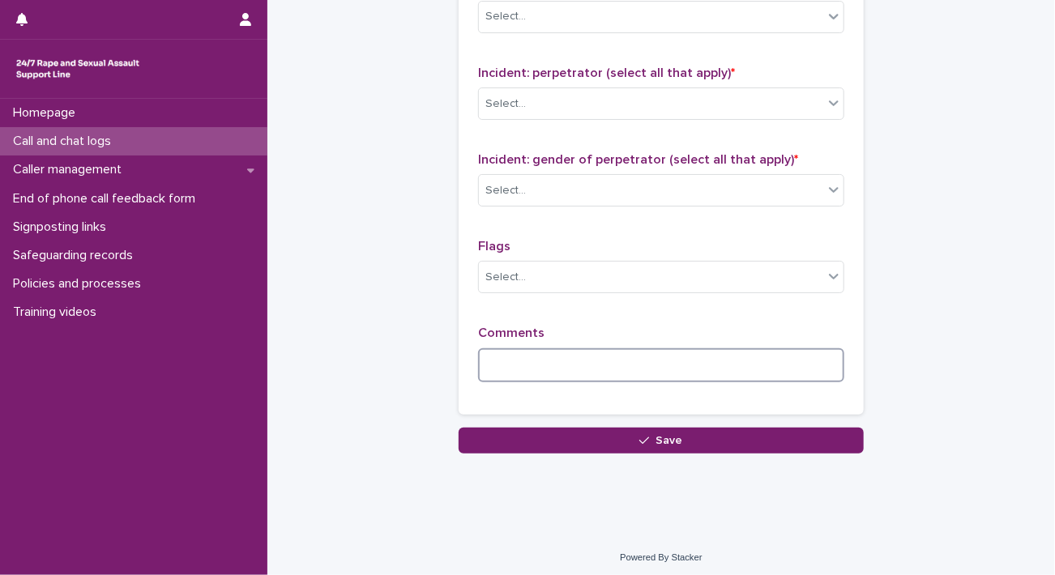
click at [536, 351] on textarea at bounding box center [661, 365] width 366 height 35
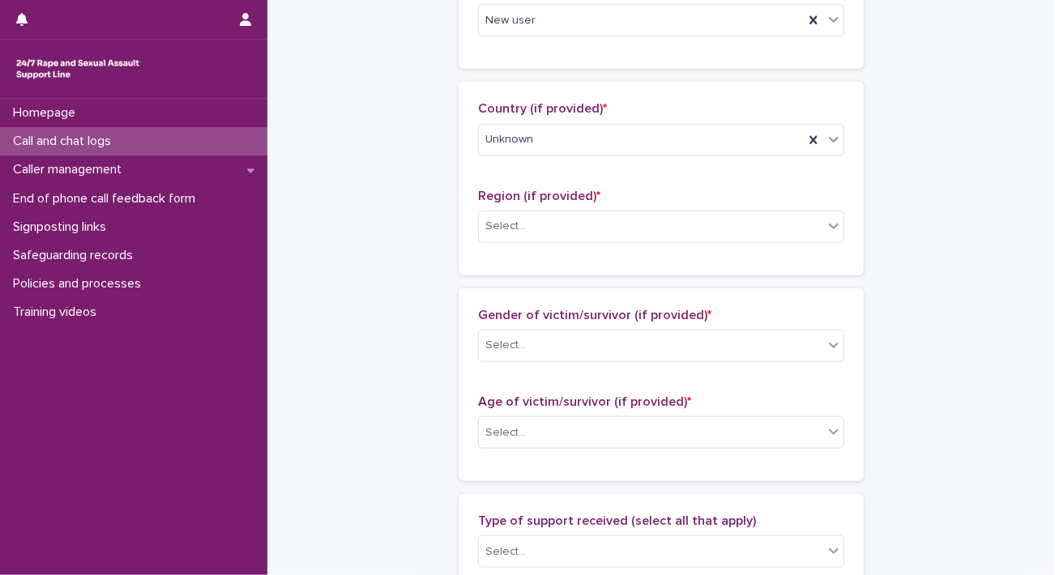
scroll to position [515, 0]
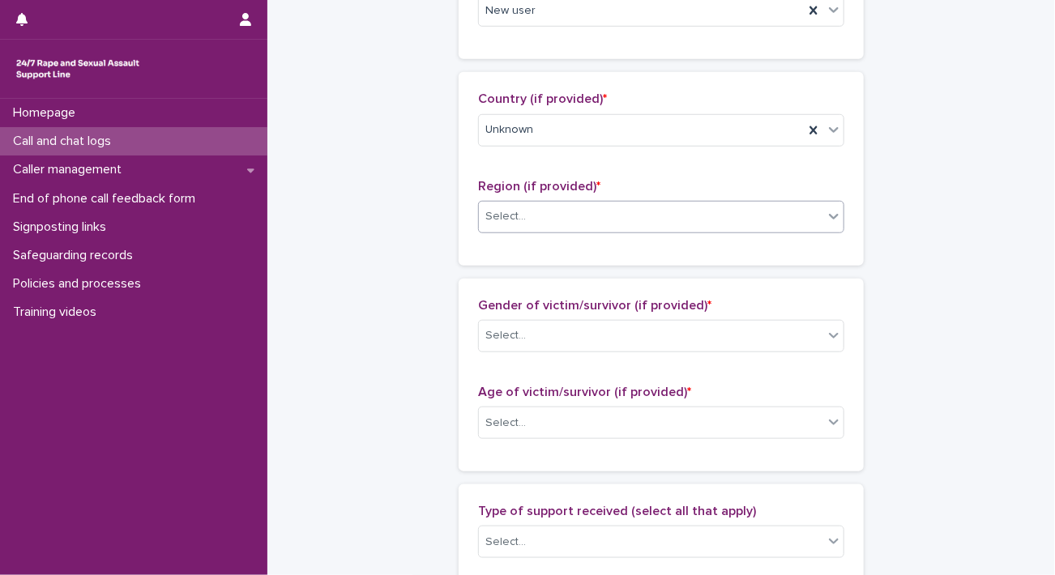
type textarea "*****"
click at [727, 203] on div "Select..." at bounding box center [651, 216] width 344 height 27
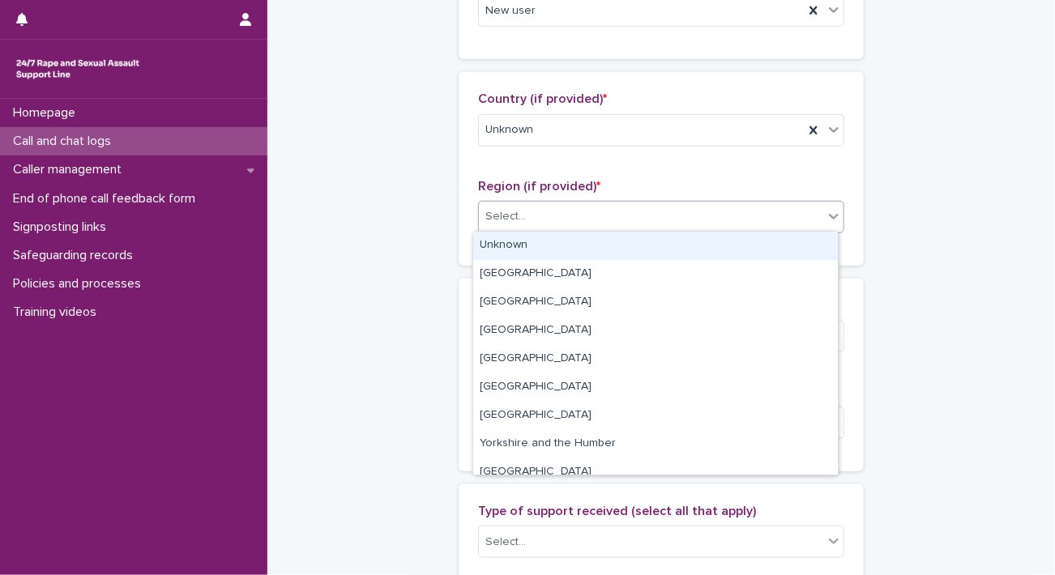
click at [572, 245] on div "Unknown" at bounding box center [655, 246] width 365 height 28
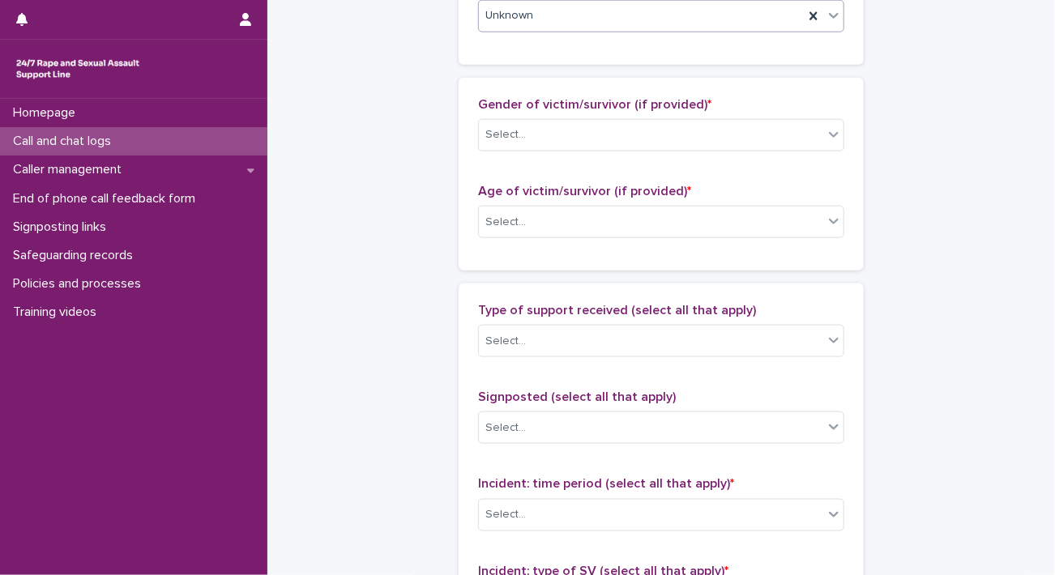
scroll to position [734, 0]
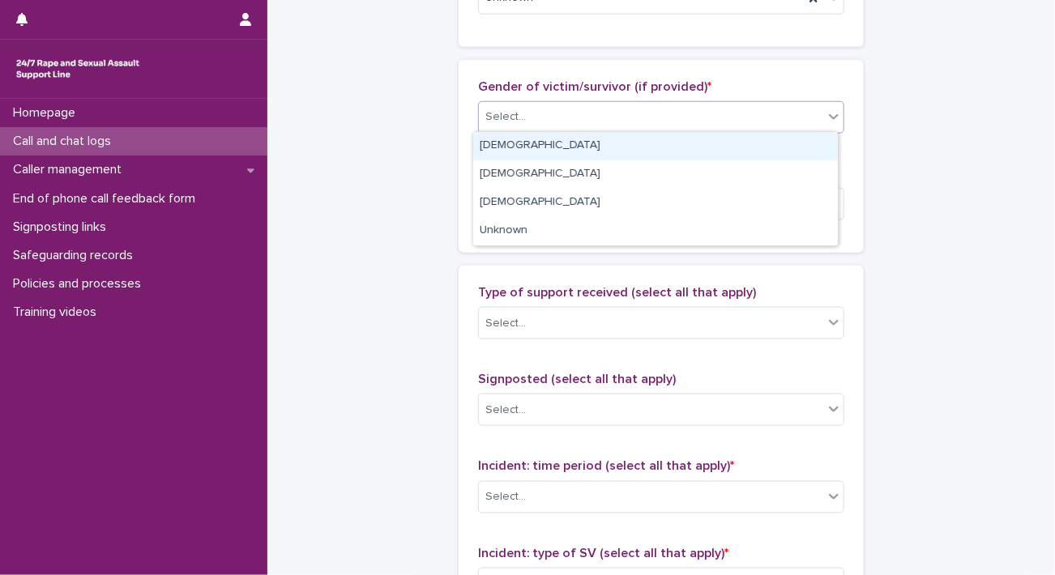
click at [606, 106] on div "Select..." at bounding box center [651, 117] width 344 height 27
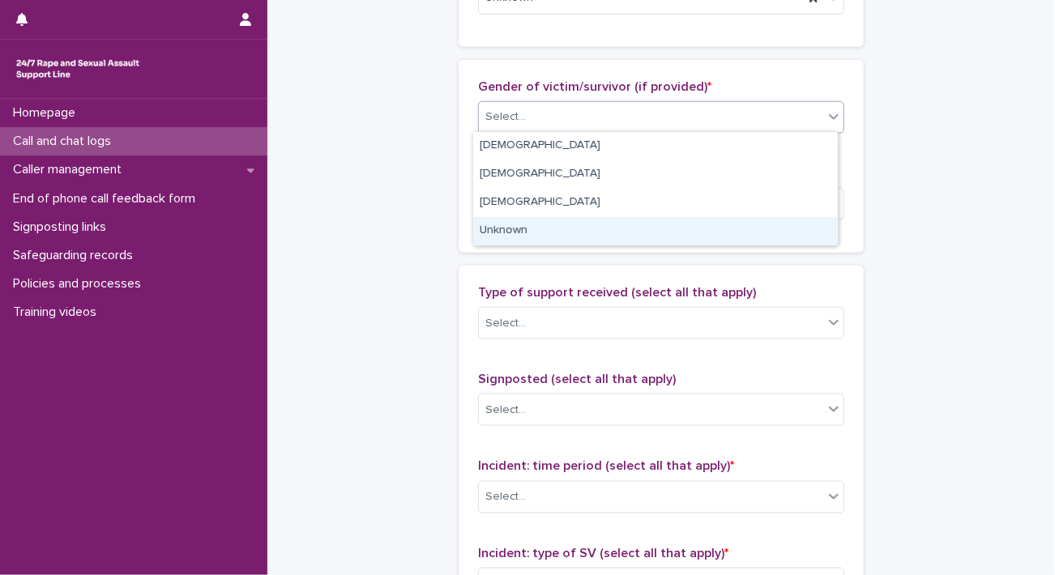
click at [506, 237] on div "Unknown" at bounding box center [655, 231] width 365 height 28
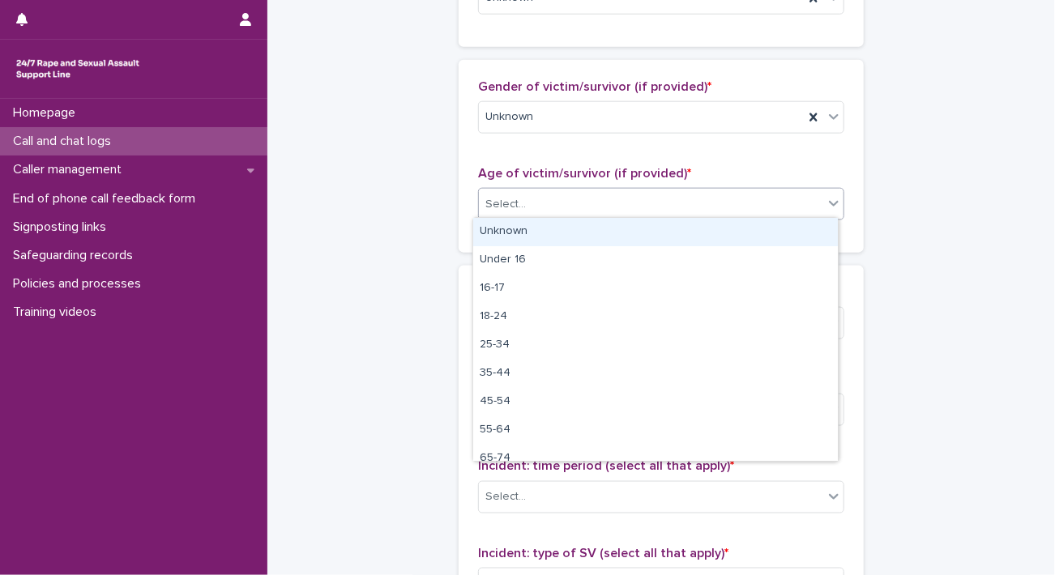
click at [529, 206] on div "Select..." at bounding box center [651, 204] width 344 height 27
click at [509, 225] on div "Unknown" at bounding box center [655, 232] width 365 height 28
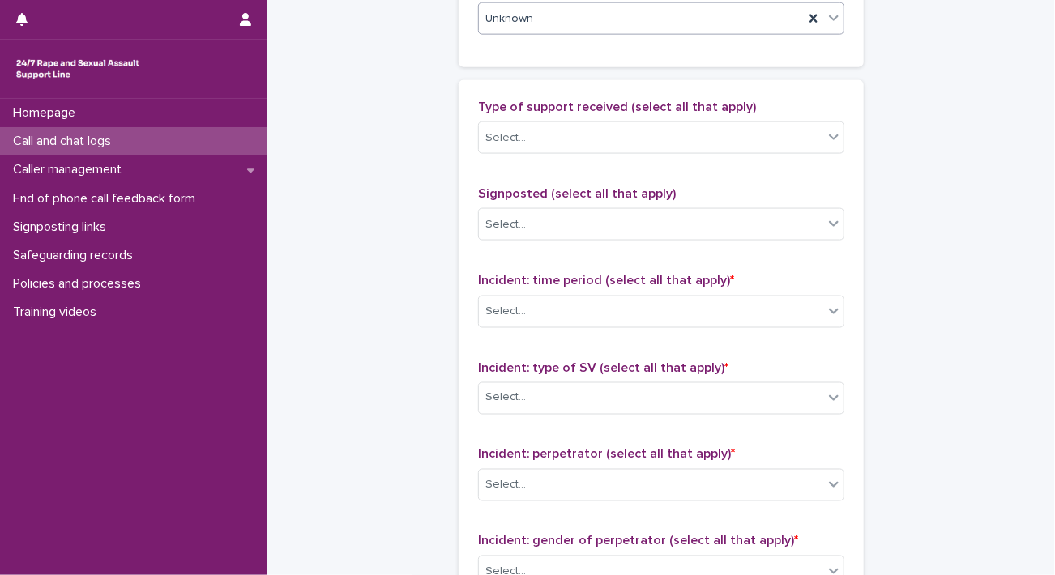
scroll to position [929, 0]
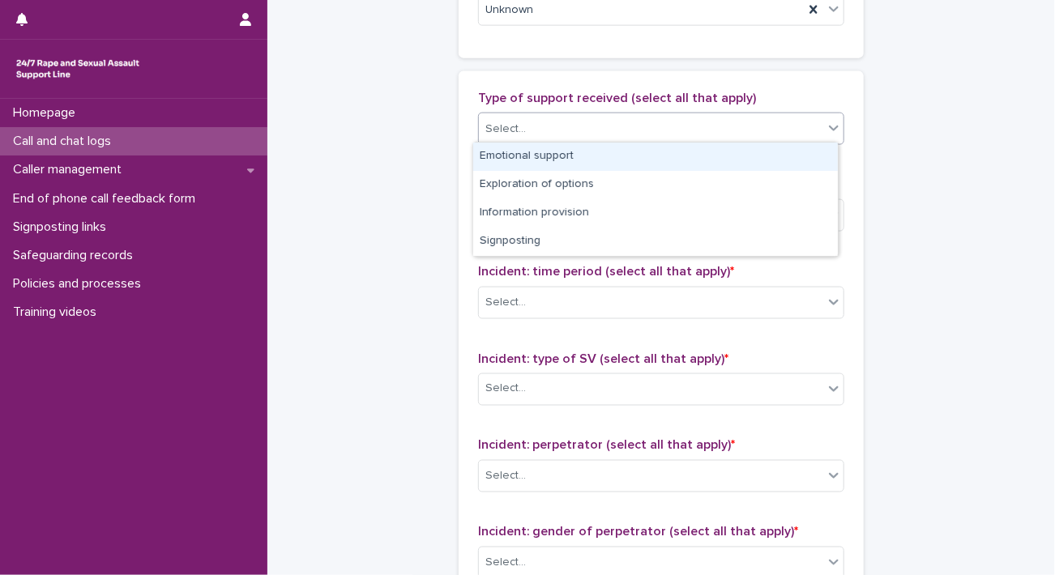
click at [645, 117] on div "Select..." at bounding box center [651, 129] width 344 height 27
click at [534, 156] on div "Emotional support" at bounding box center [655, 157] width 365 height 28
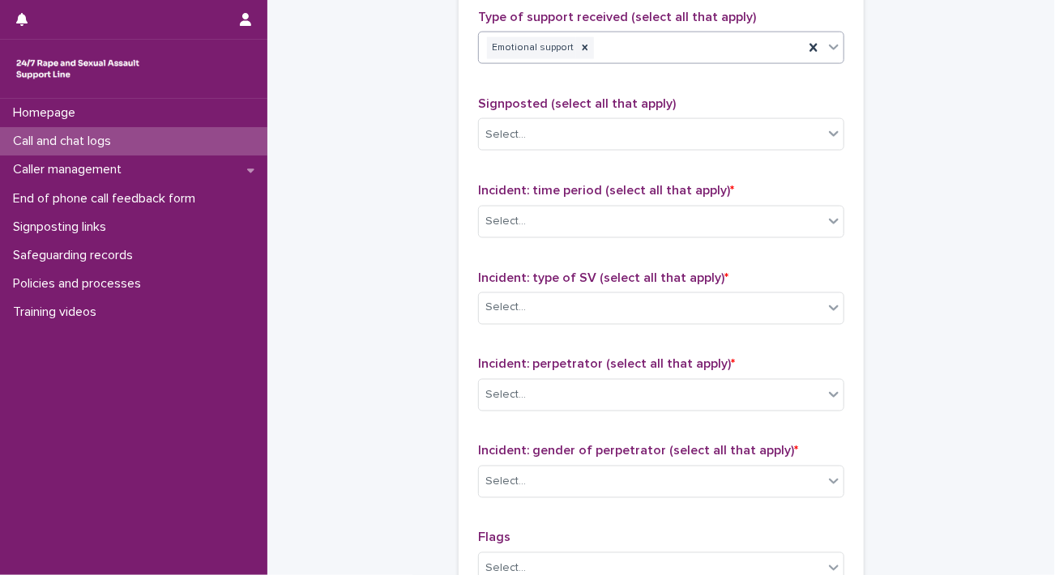
scroll to position [1014, 0]
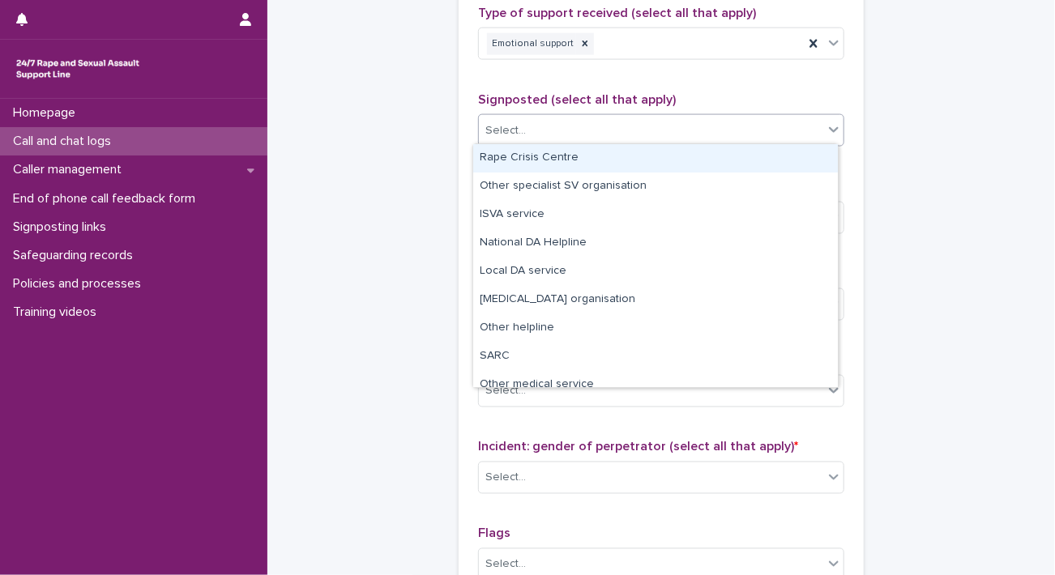
click at [710, 135] on div "Select..." at bounding box center [651, 130] width 344 height 27
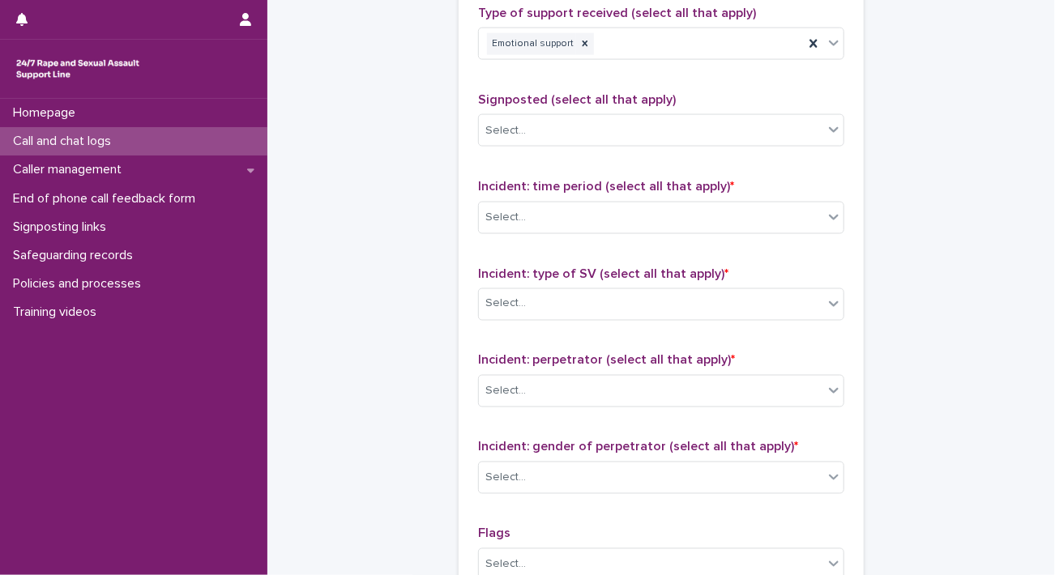
click at [607, 218] on div "Select..." at bounding box center [651, 217] width 344 height 27
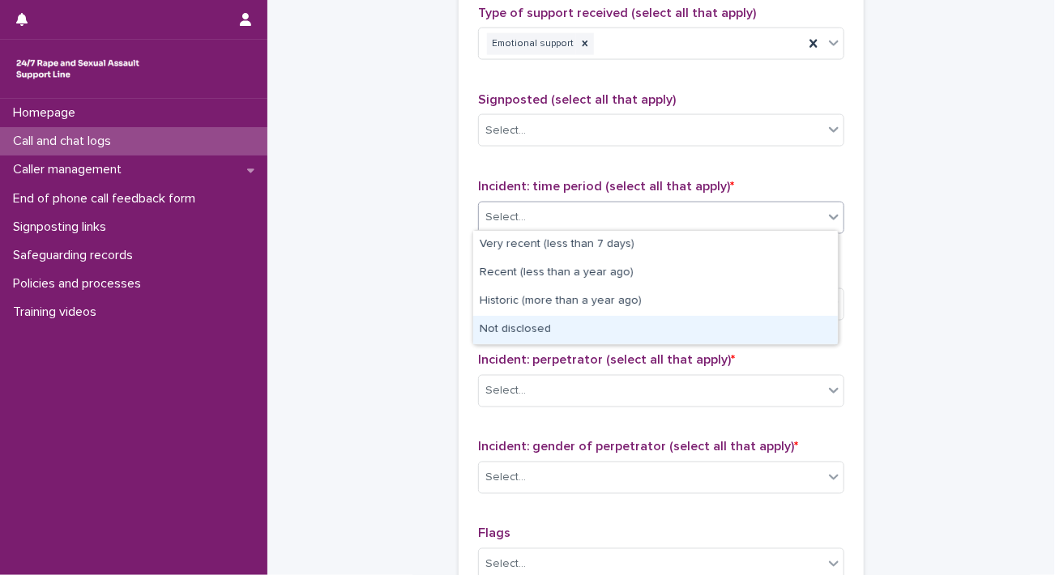
click at [541, 325] on div "Not disclosed" at bounding box center [655, 330] width 365 height 28
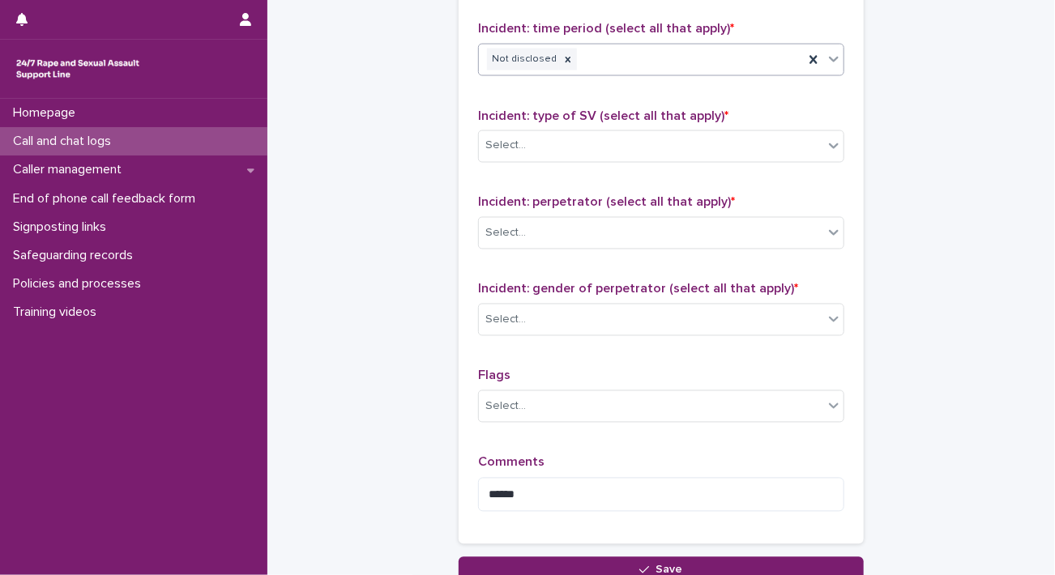
scroll to position [1183, 0]
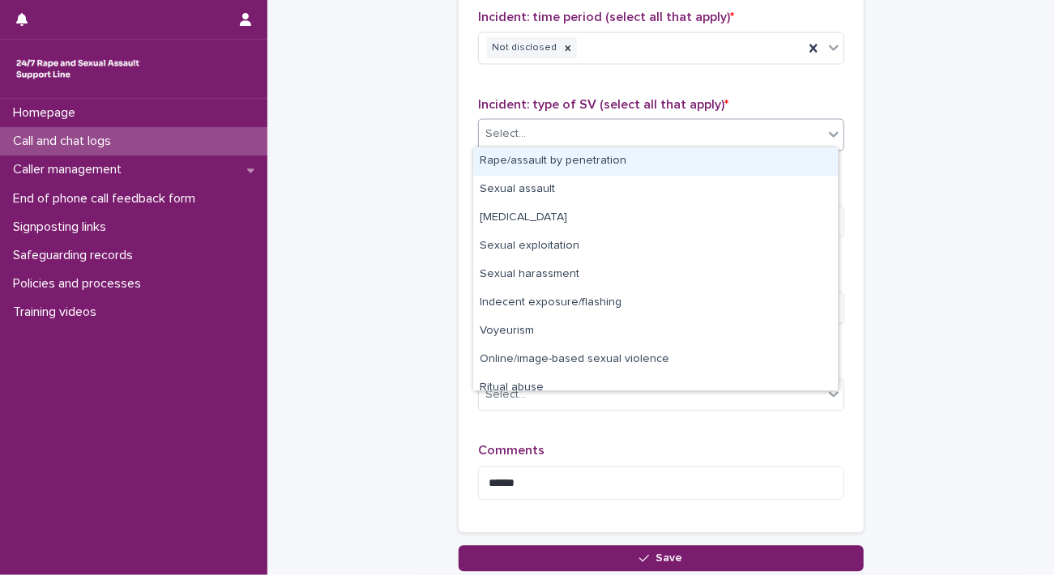
click at [664, 130] on div "Select..." at bounding box center [651, 135] width 344 height 27
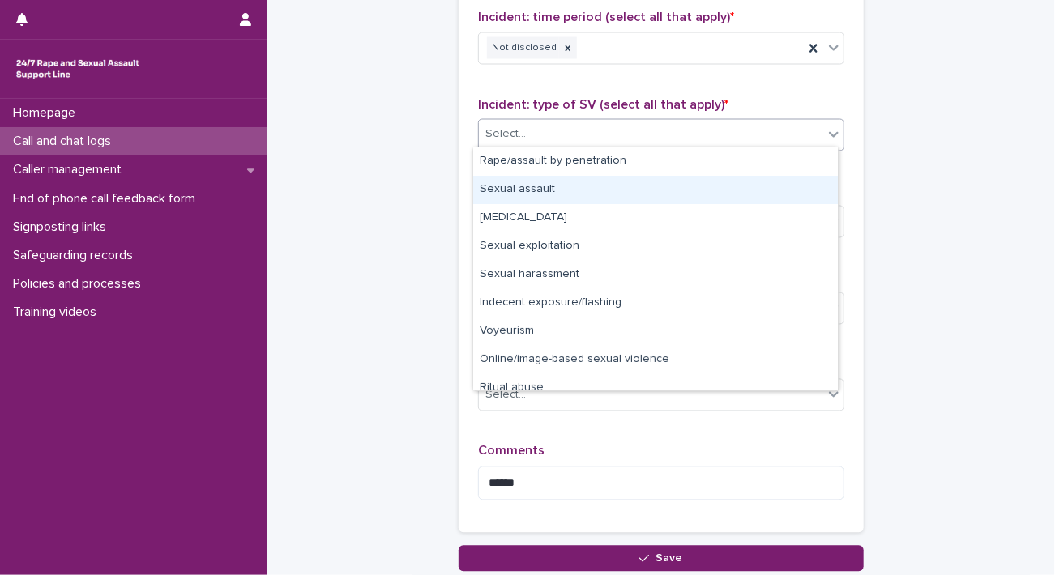
scroll to position [41, 0]
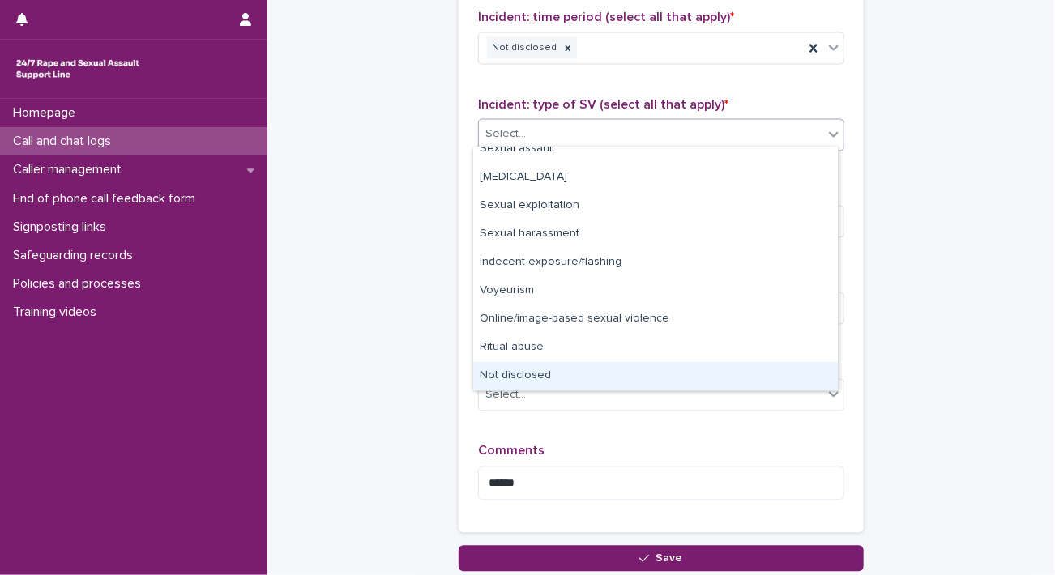
click at [532, 374] on div "Not disclosed" at bounding box center [655, 376] width 365 height 28
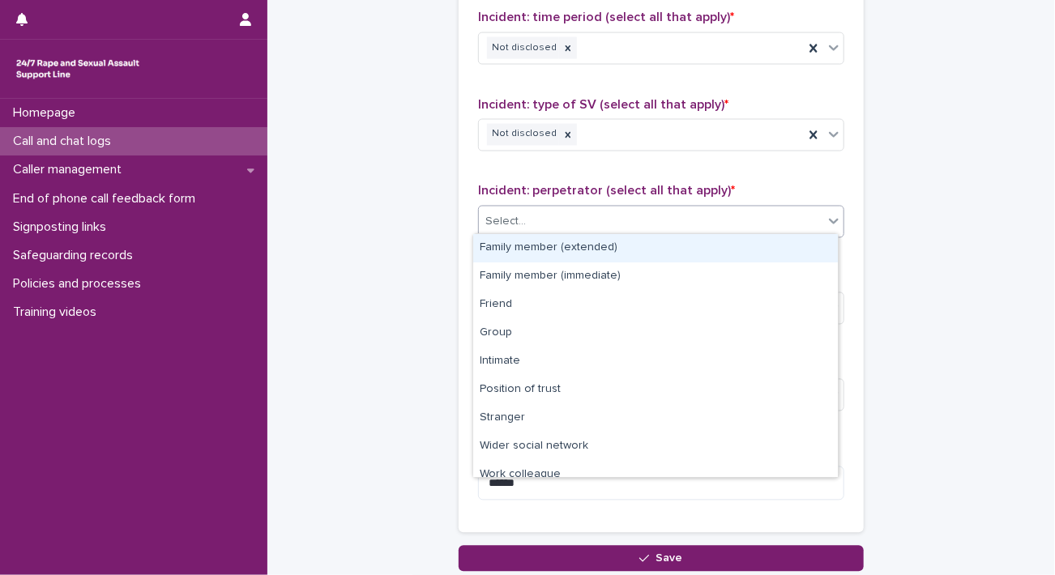
click at [729, 223] on div "Select..." at bounding box center [651, 222] width 344 height 27
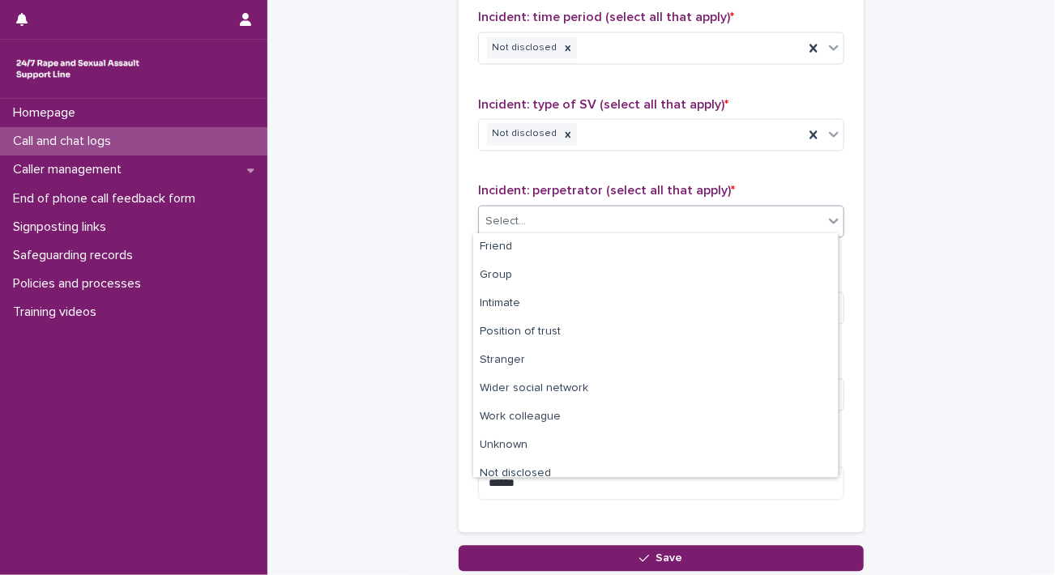
scroll to position [68, 0]
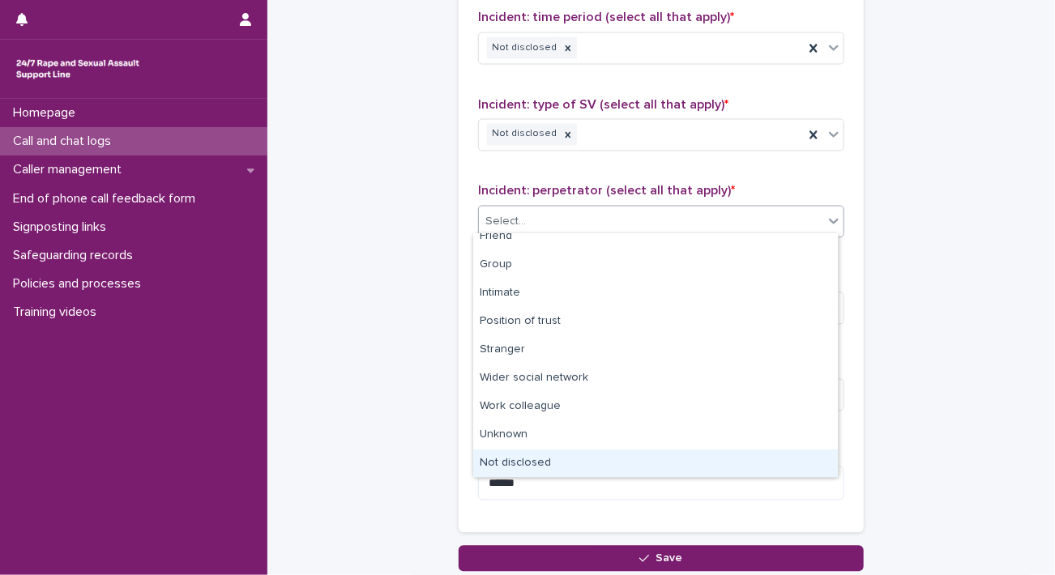
click at [592, 459] on div "Not disclosed" at bounding box center [655, 464] width 365 height 28
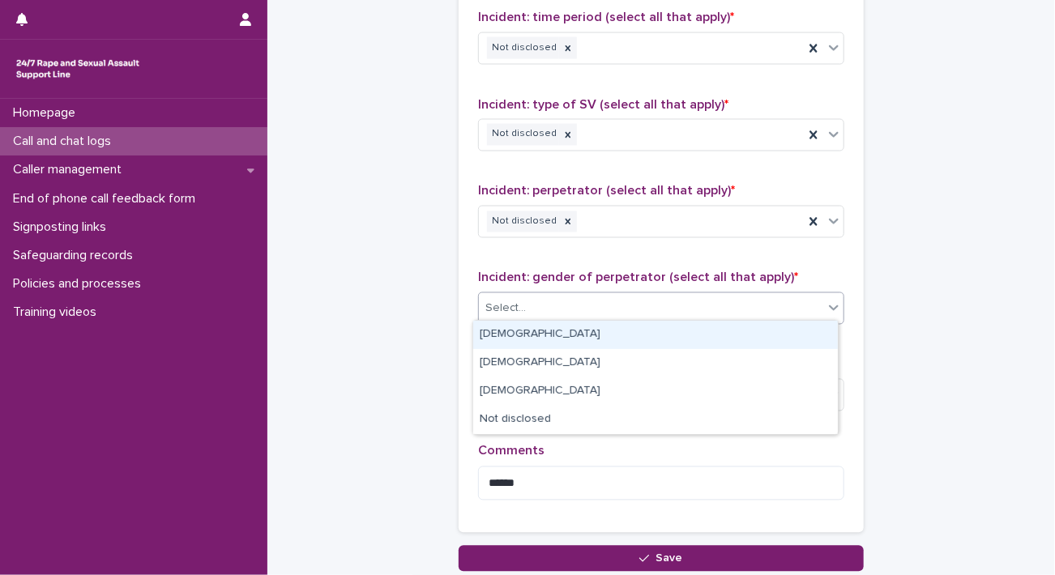
click at [630, 308] on div "Select..." at bounding box center [651, 309] width 344 height 27
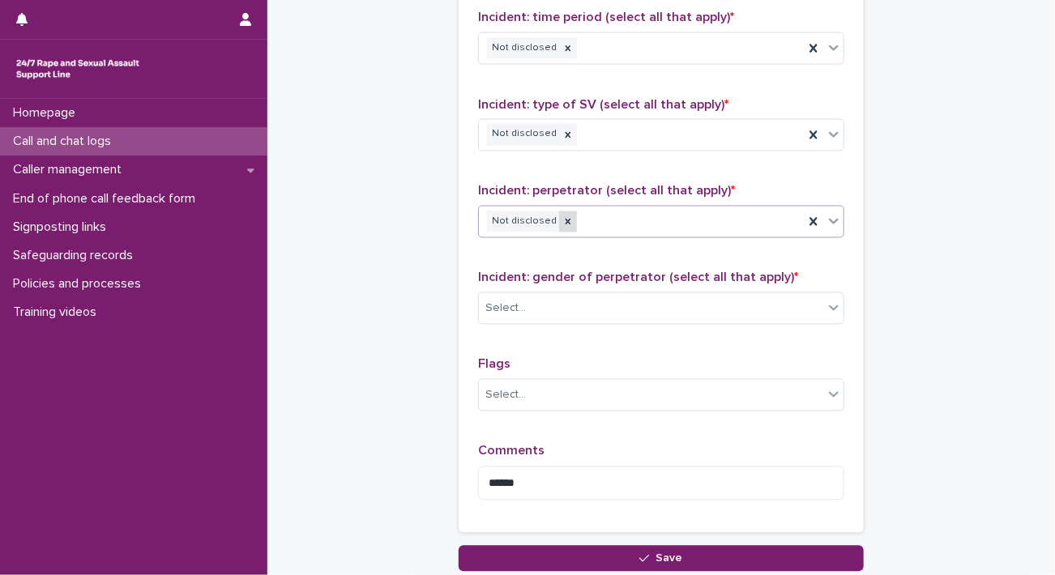
click at [562, 222] on icon at bounding box center [567, 221] width 11 height 11
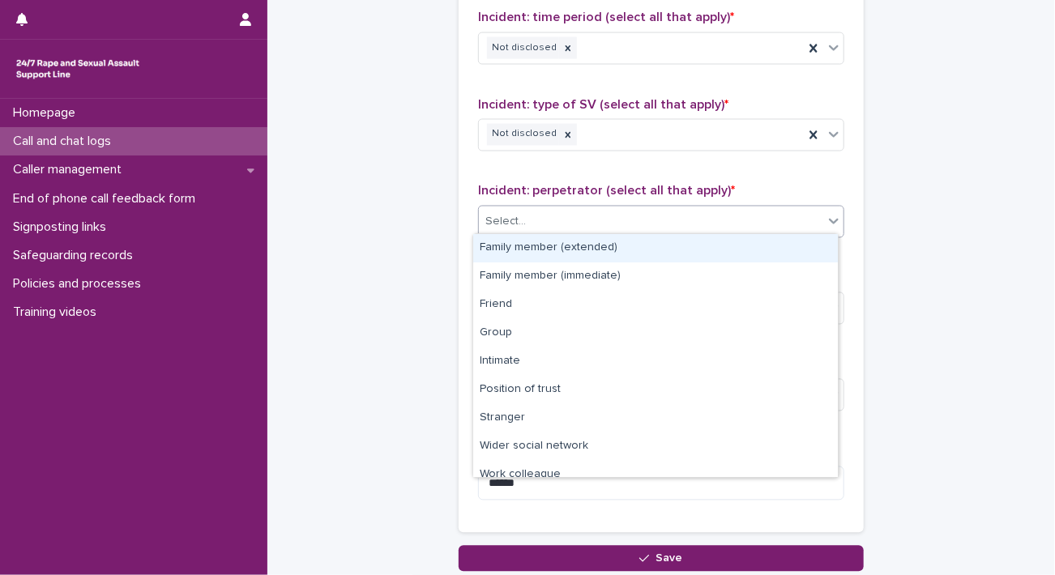
click at [557, 222] on div "Select..." at bounding box center [651, 222] width 344 height 27
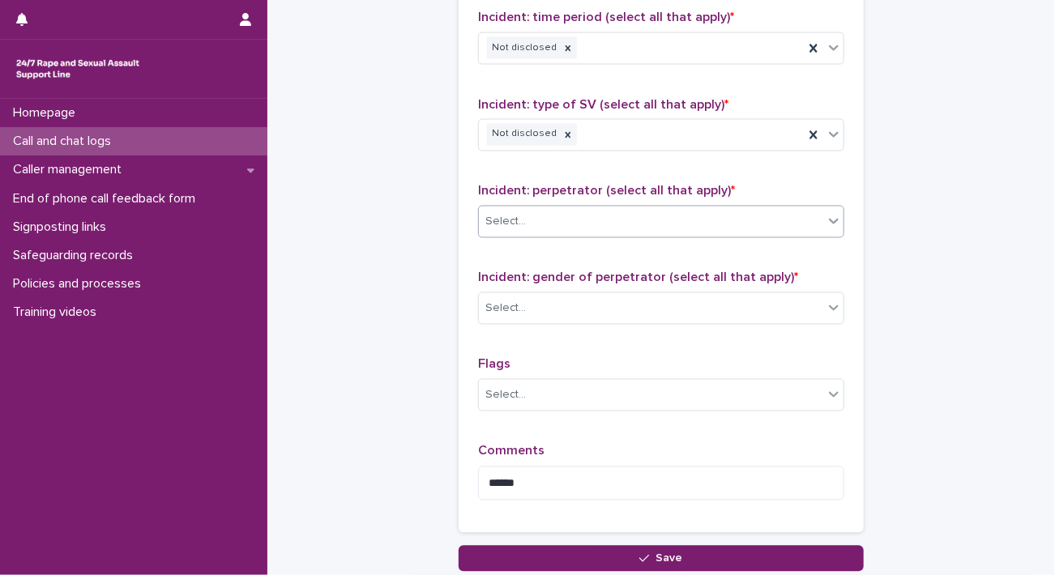
click at [557, 222] on div "Select..." at bounding box center [651, 222] width 344 height 27
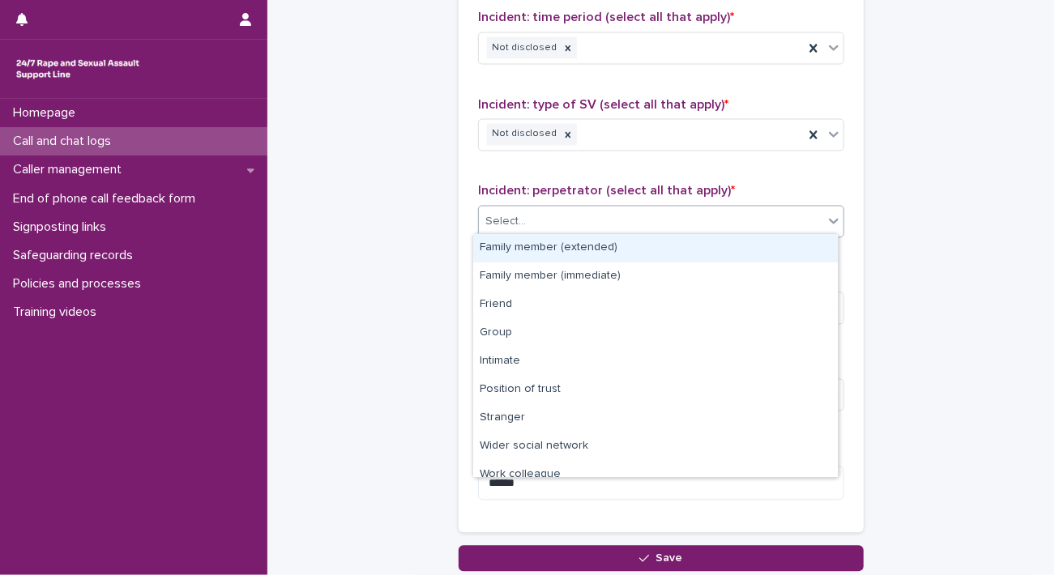
click at [557, 222] on div "Select..." at bounding box center [651, 222] width 344 height 27
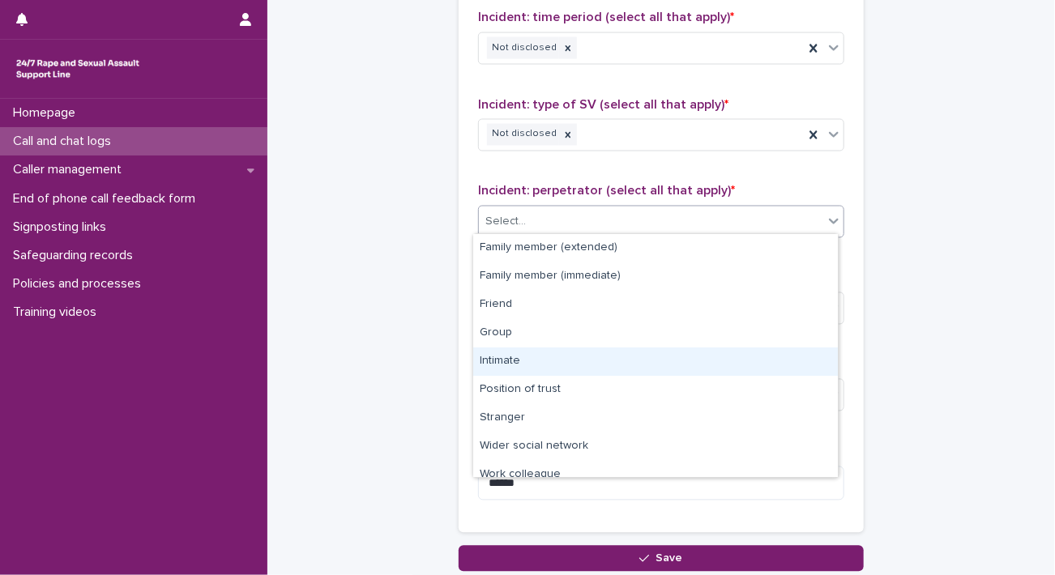
click at [523, 364] on div "Intimate" at bounding box center [655, 362] width 365 height 28
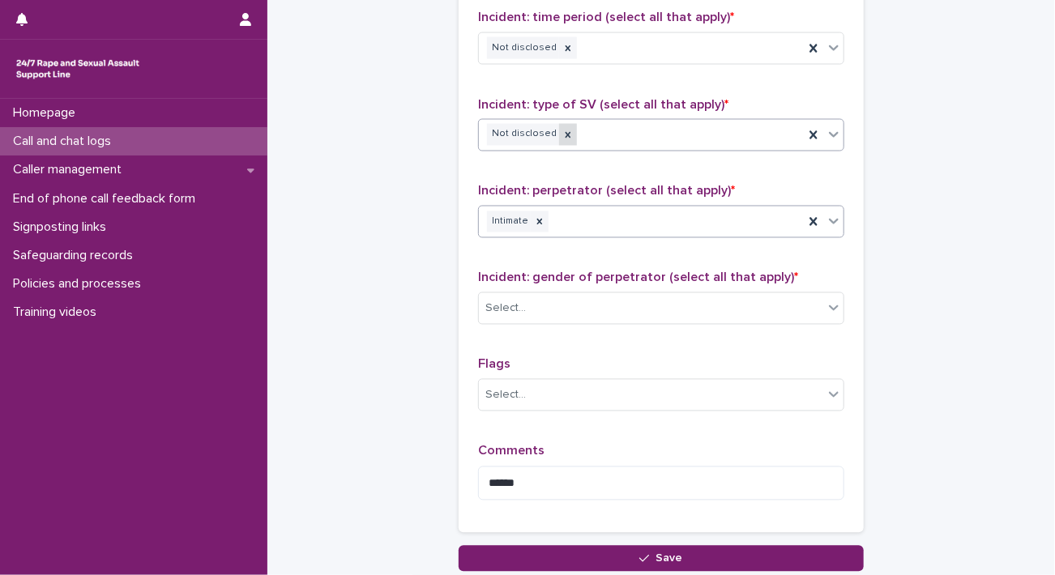
click at [562, 130] on icon at bounding box center [567, 135] width 11 height 11
click at [557, 130] on div "Select..." at bounding box center [651, 135] width 344 height 27
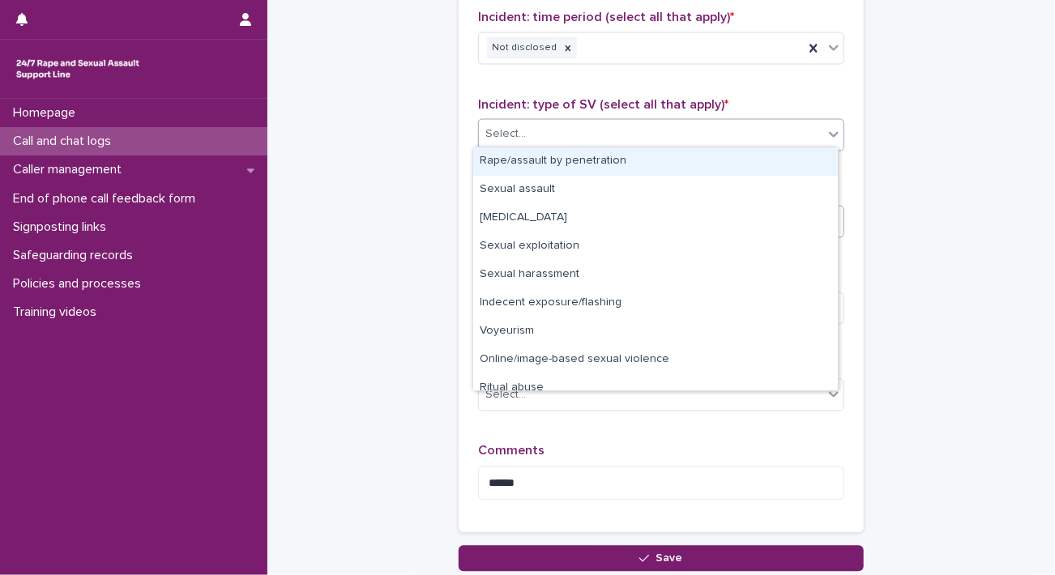
click at [604, 168] on div "Rape/assault by penetration" at bounding box center [655, 161] width 365 height 28
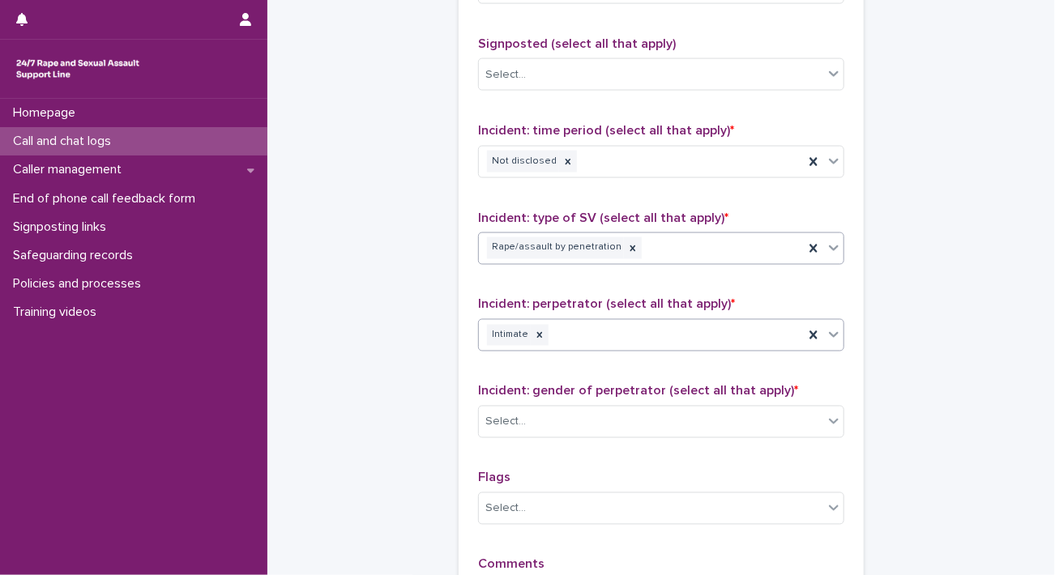
scroll to position [1301, 0]
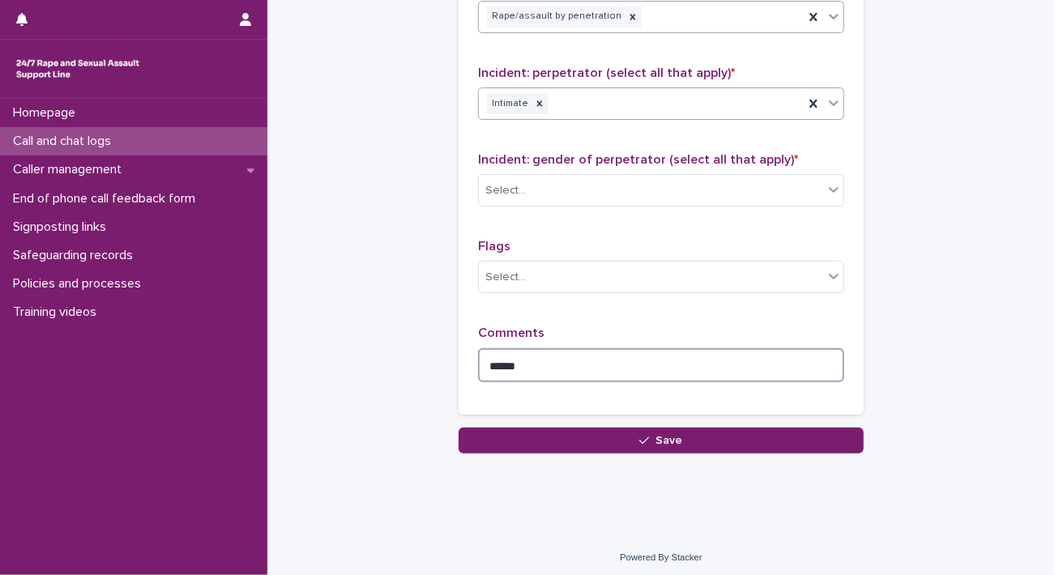
click at [593, 367] on textarea "*****" at bounding box center [661, 365] width 366 height 35
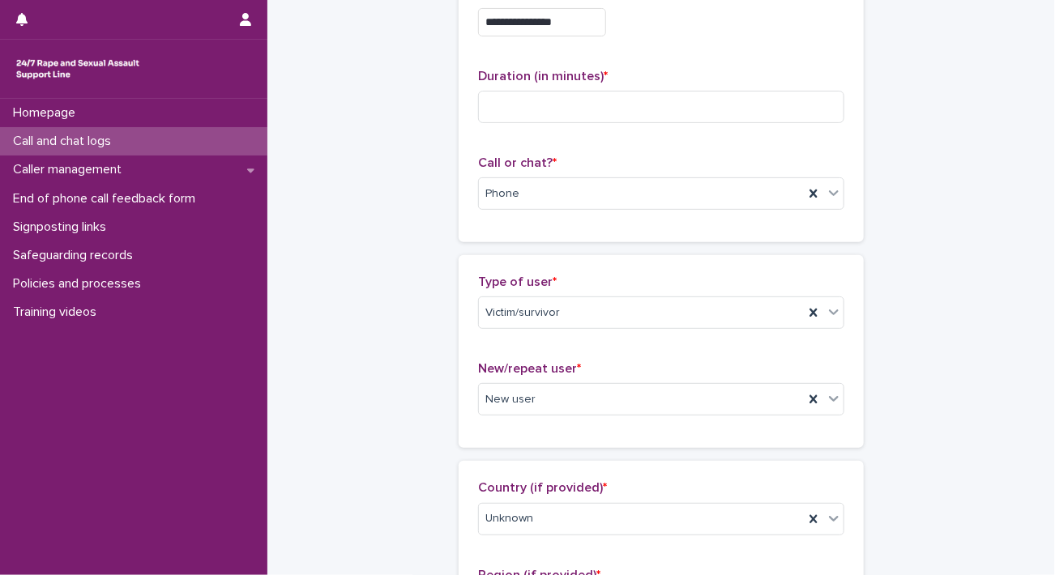
scroll to position [0, 0]
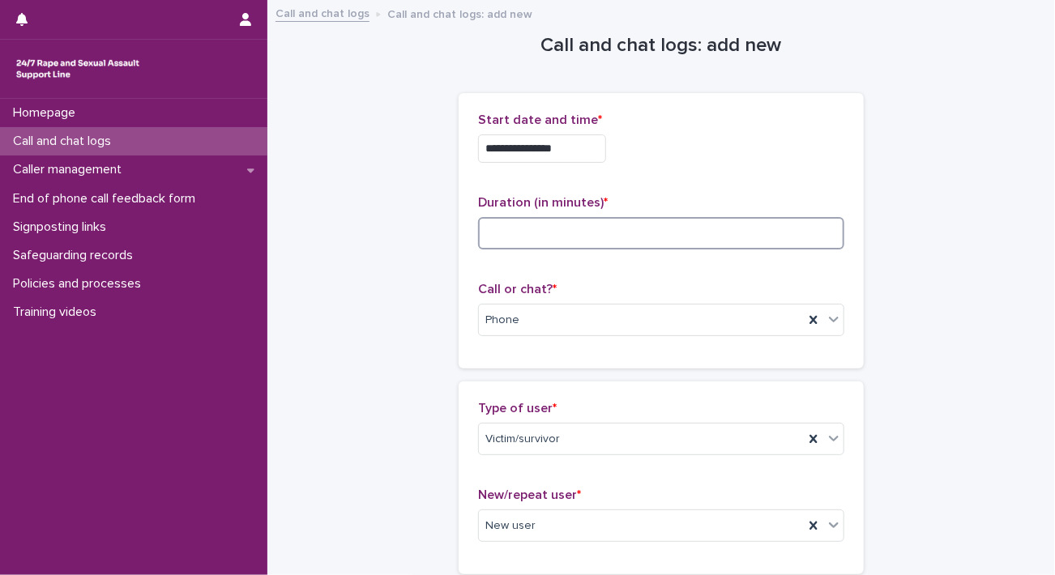
click at [538, 236] on input at bounding box center [661, 233] width 366 height 32
type input "**"
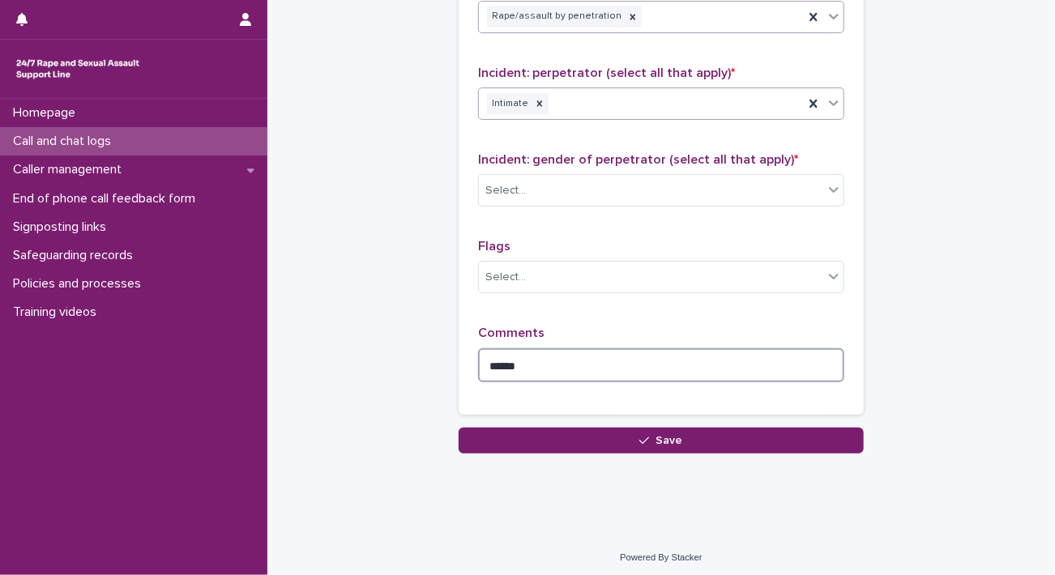
click at [564, 361] on textarea "*****" at bounding box center [661, 365] width 366 height 35
click at [564, 361] on textarea "******" at bounding box center [661, 365] width 366 height 35
type textarea "*"
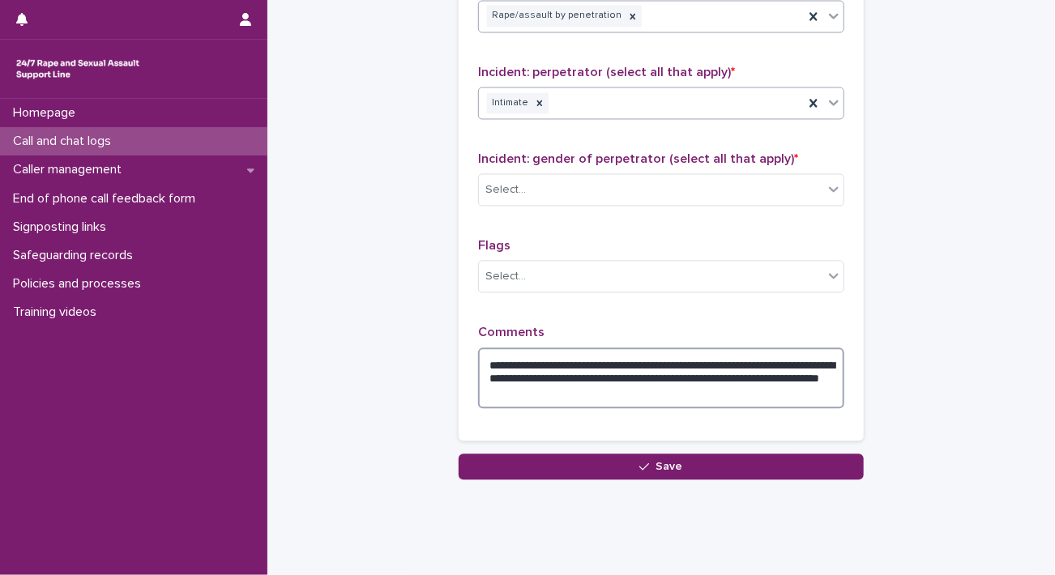
click at [723, 373] on textarea "**********" at bounding box center [661, 379] width 366 height 62
click at [636, 390] on textarea "**********" at bounding box center [661, 379] width 366 height 62
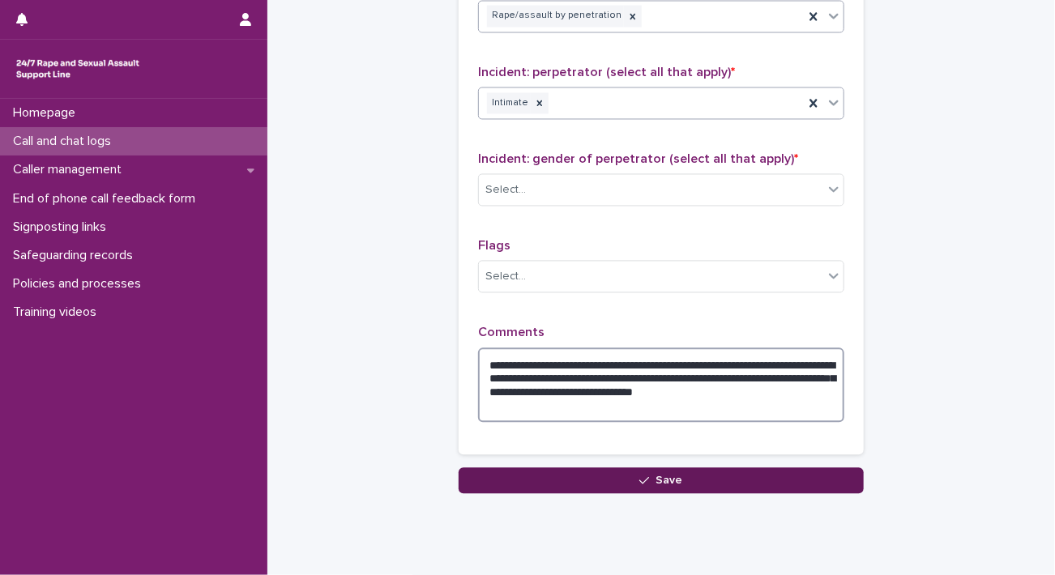
type textarea "**********"
click at [799, 476] on button "Save" at bounding box center [661, 481] width 405 height 26
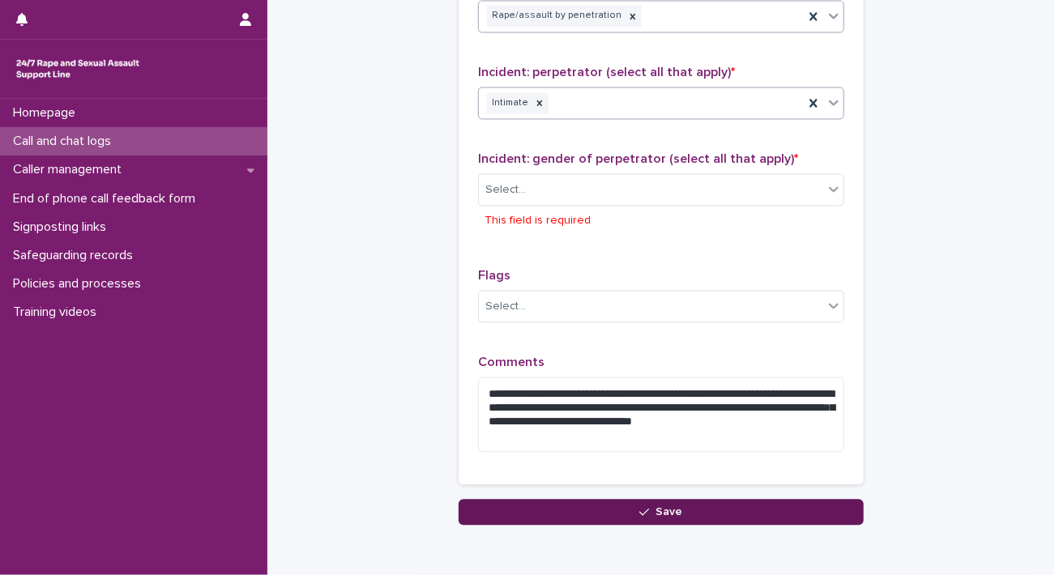
scroll to position [1372, 0]
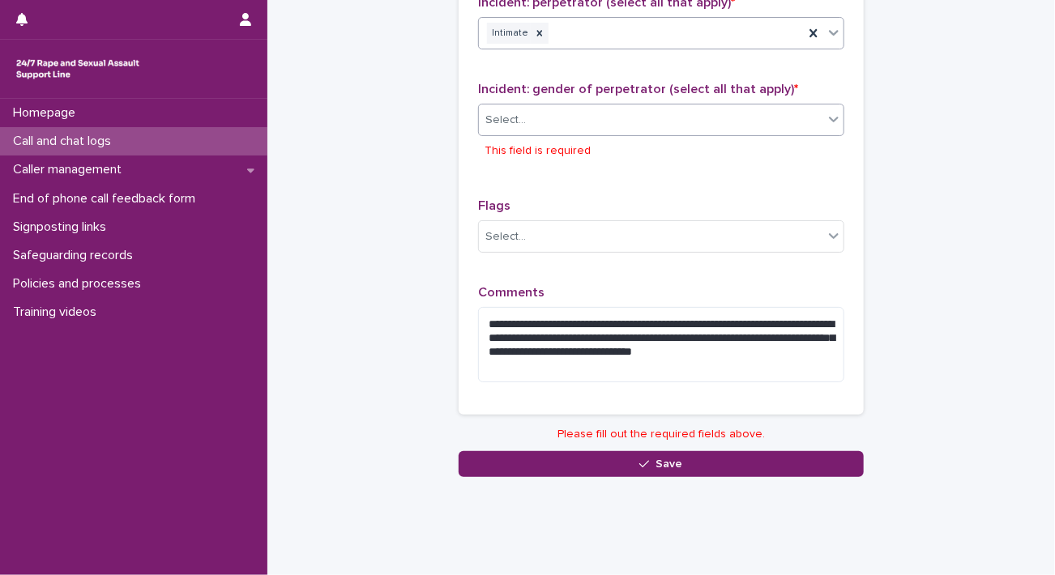
click at [687, 109] on div "Select..." at bounding box center [651, 120] width 344 height 27
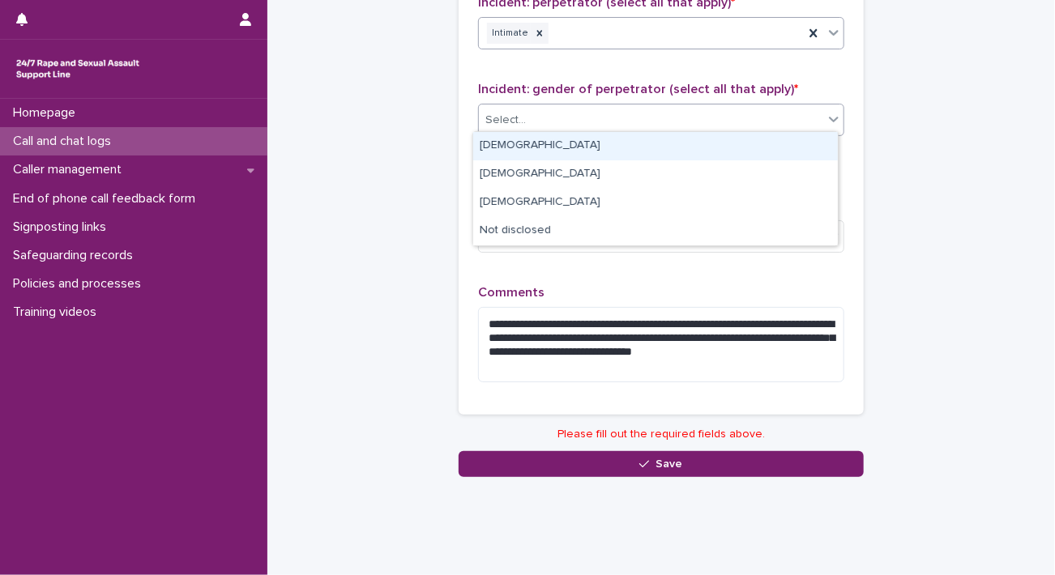
click at [600, 137] on div "Male" at bounding box center [655, 146] width 365 height 28
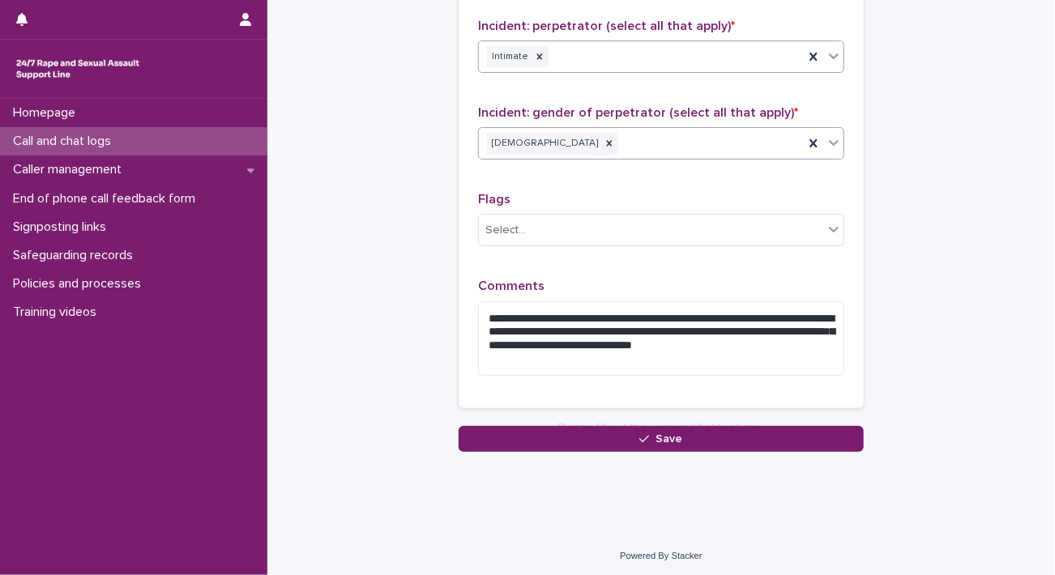
scroll to position [1342, 0]
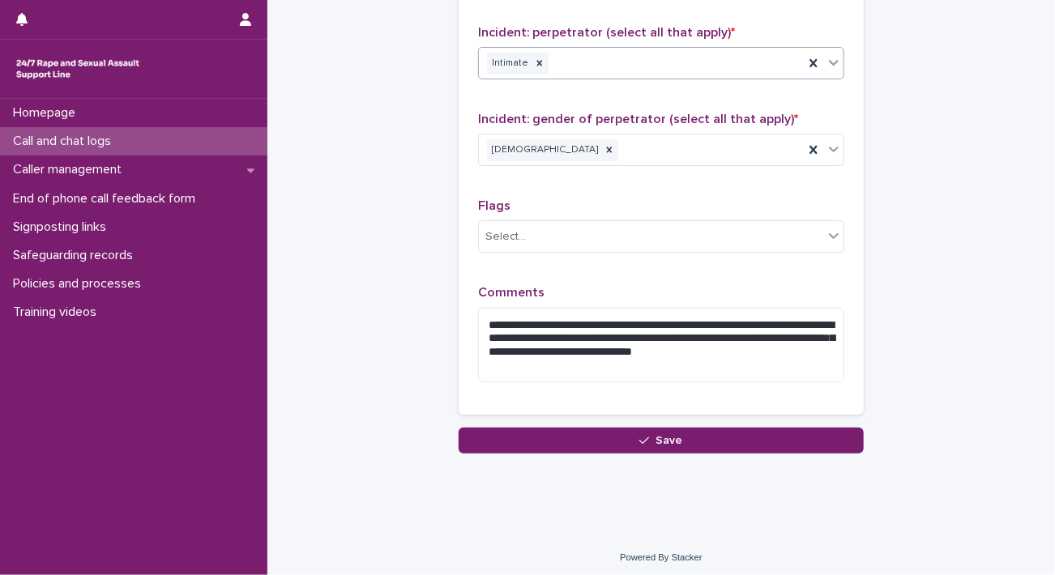
click at [558, 404] on div "**********" at bounding box center [661, 36] width 405 height 757
click at [525, 428] on button "Save" at bounding box center [661, 441] width 405 height 26
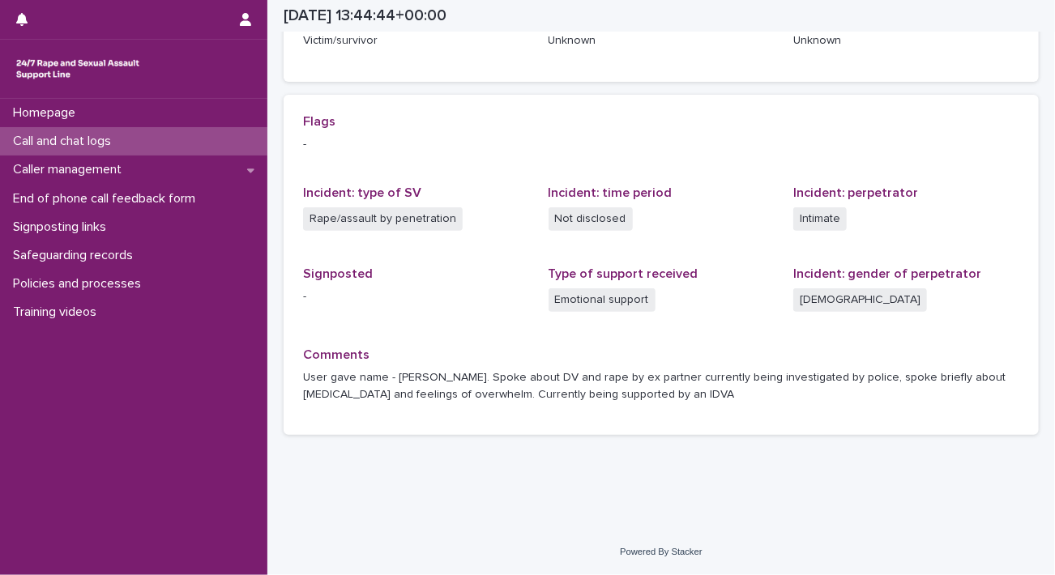
scroll to position [301, 0]
click at [129, 142] on div "Call and chat logs" at bounding box center [133, 141] width 267 height 28
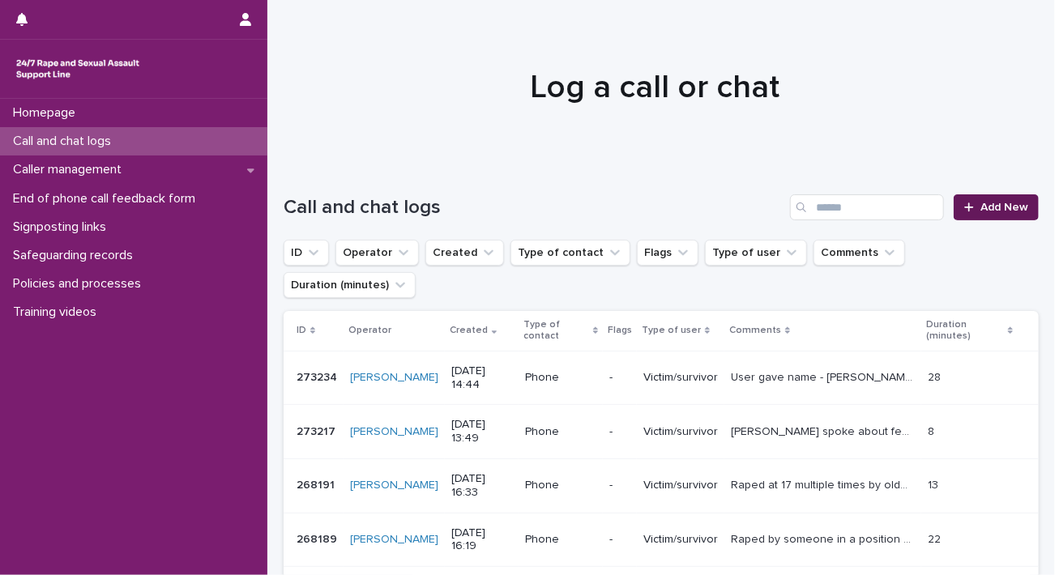
click at [970, 216] on link "Add New" at bounding box center [996, 207] width 85 height 26
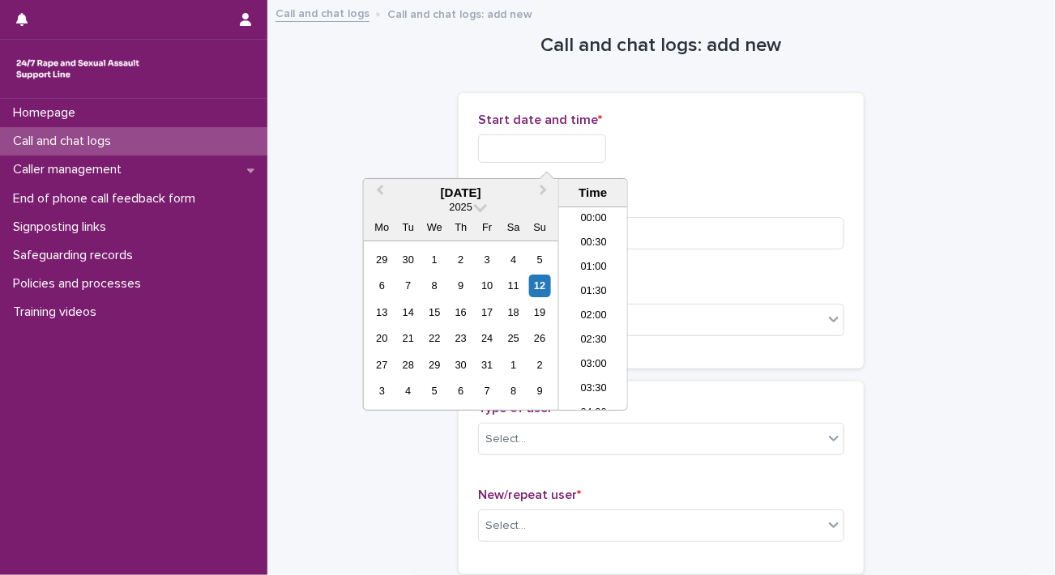
scroll to position [640, 0]
click at [588, 156] on input "text" at bounding box center [542, 149] width 128 height 28
click at [604, 310] on li "15:00" at bounding box center [593, 309] width 69 height 24
click at [581, 155] on input "**********" at bounding box center [542, 149] width 128 height 28
type input "**********"
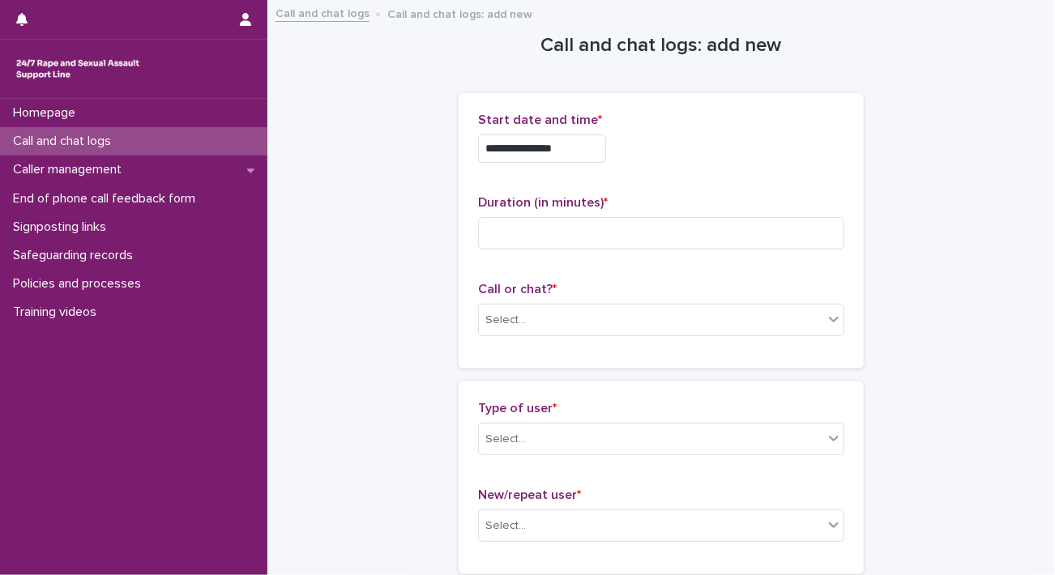
click at [705, 145] on div "**********" at bounding box center [661, 149] width 366 height 28
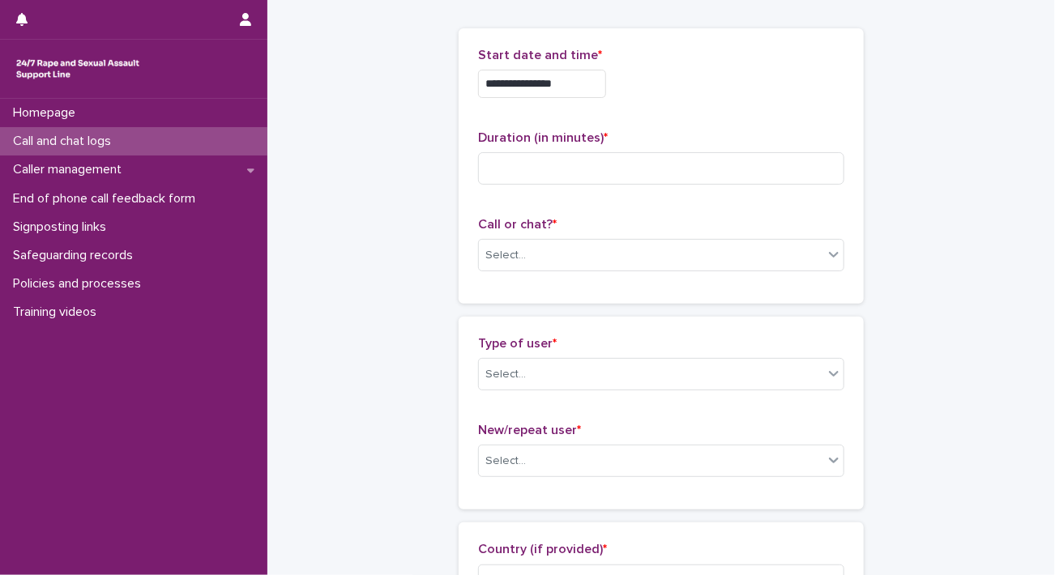
scroll to position [74, 0]
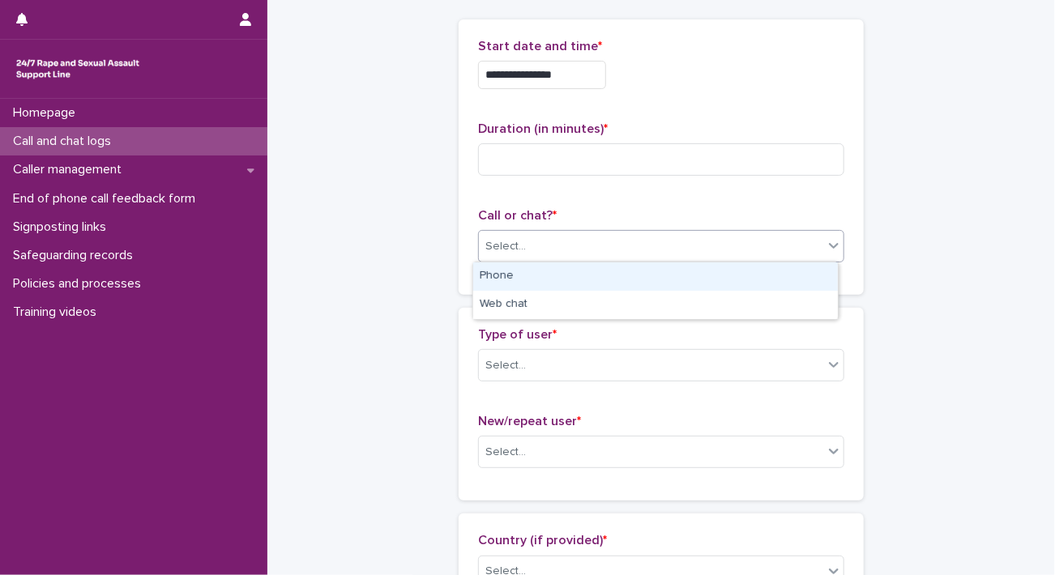
click at [632, 249] on div "Select..." at bounding box center [651, 246] width 344 height 27
click at [543, 275] on div "Phone" at bounding box center [655, 277] width 365 height 28
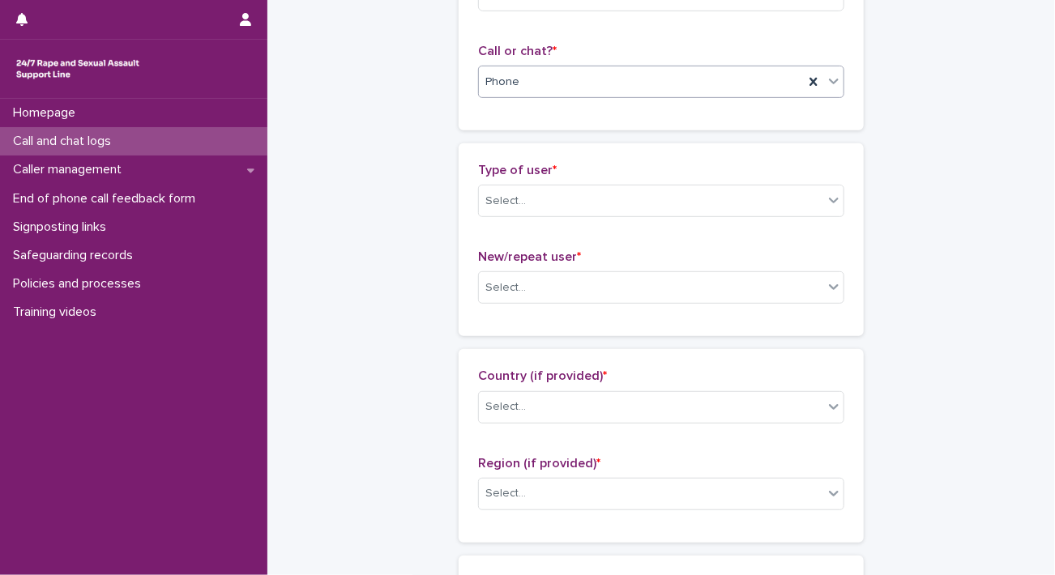
scroll to position [286, 0]
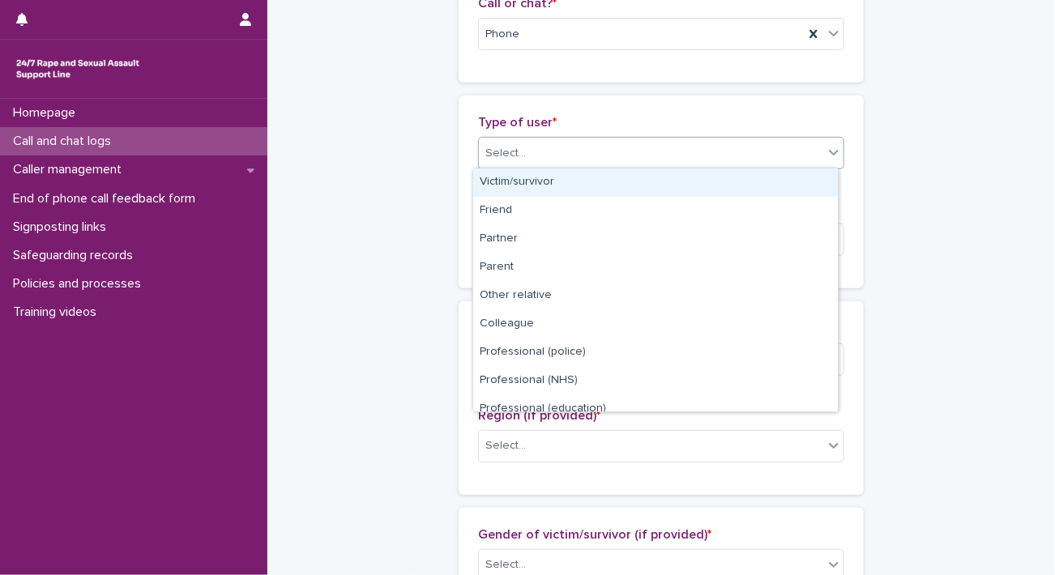
click at [616, 143] on div "Select..." at bounding box center [651, 153] width 344 height 27
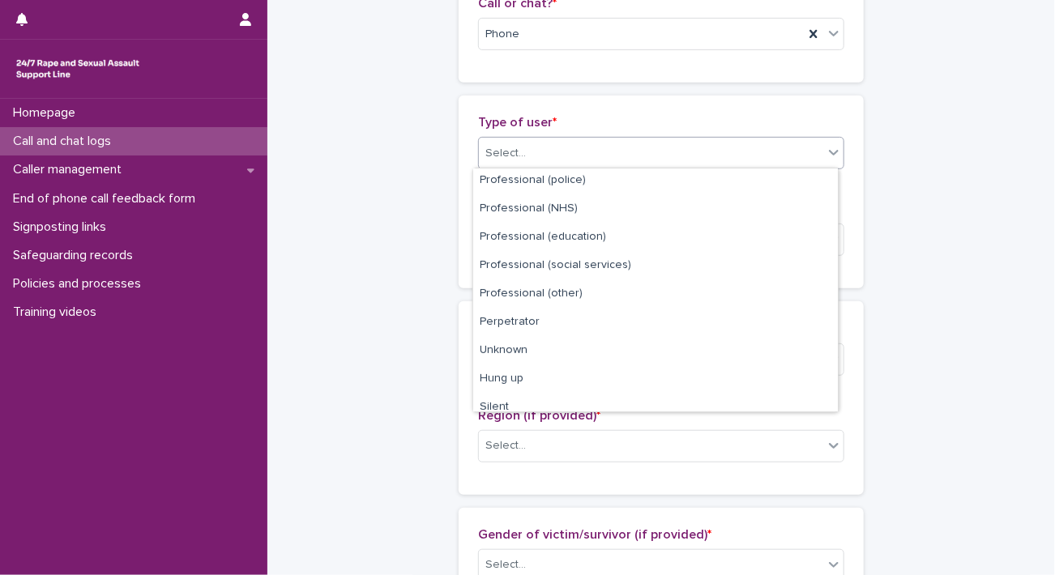
scroll to position [182, 0]
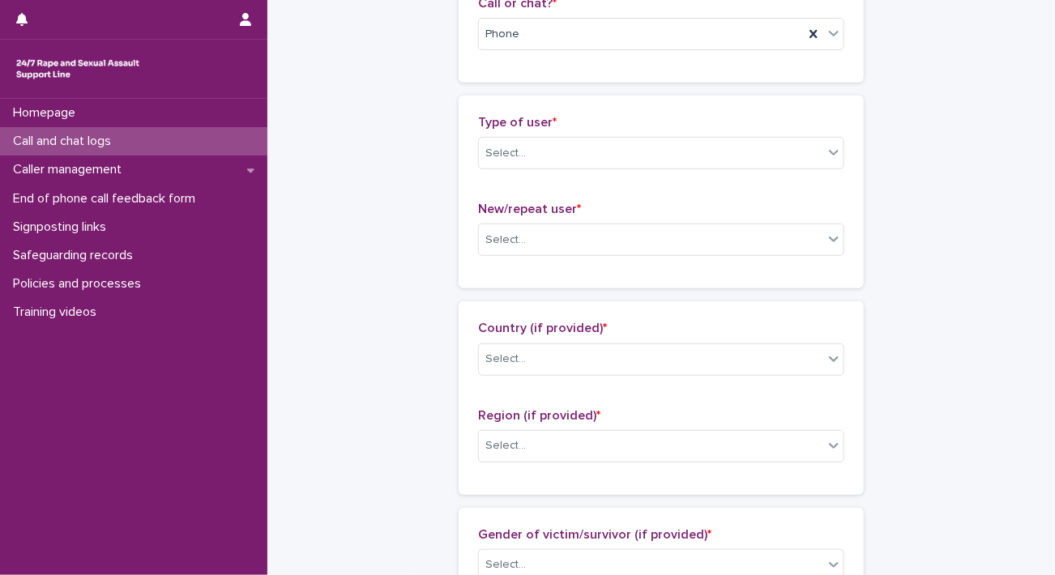
click at [594, 241] on div "Select..." at bounding box center [651, 240] width 344 height 27
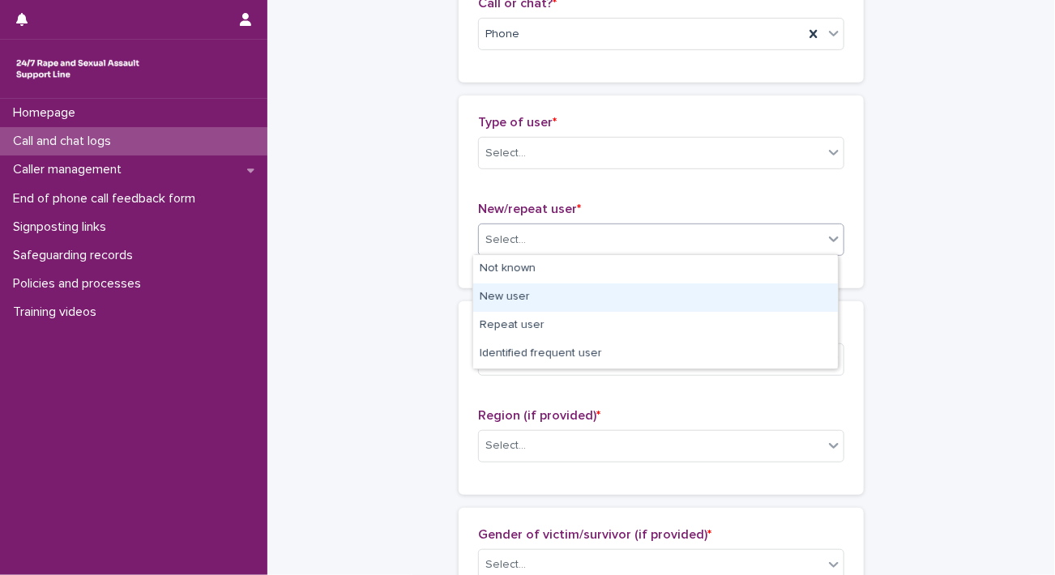
click at [541, 296] on div "New user" at bounding box center [655, 298] width 365 height 28
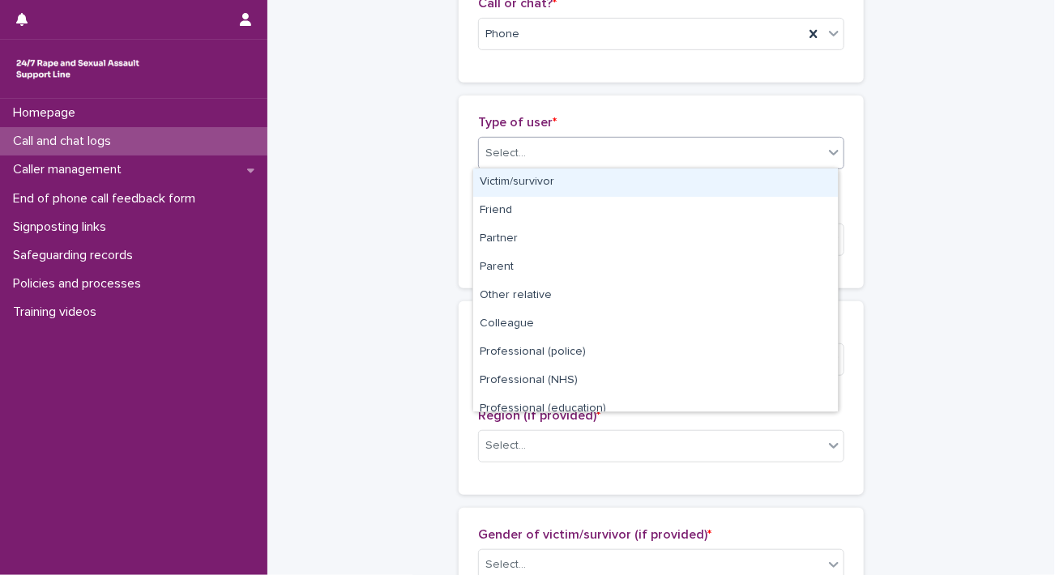
click at [561, 161] on div "Select..." at bounding box center [651, 153] width 344 height 27
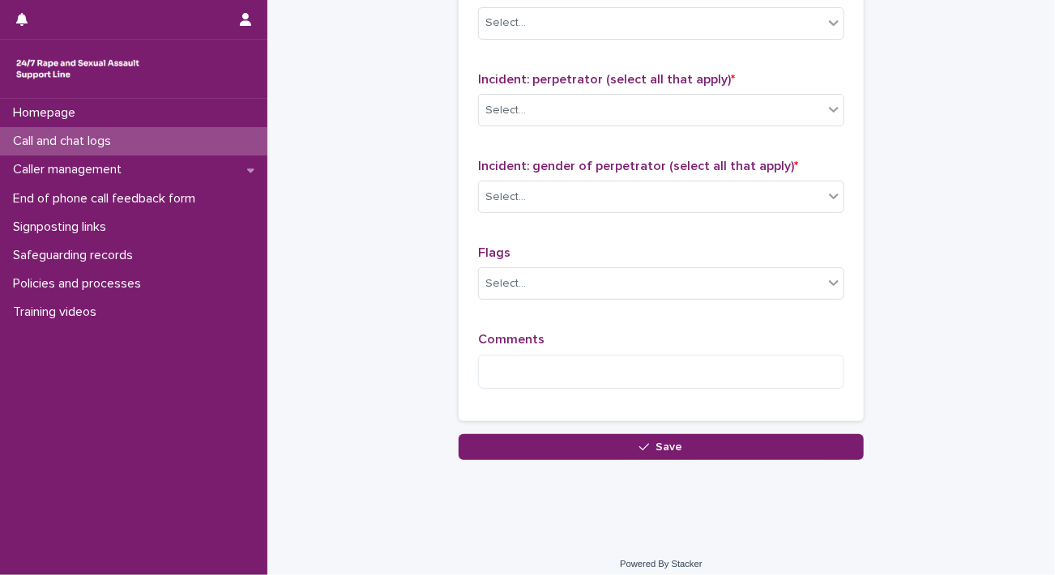
scroll to position [1301, 0]
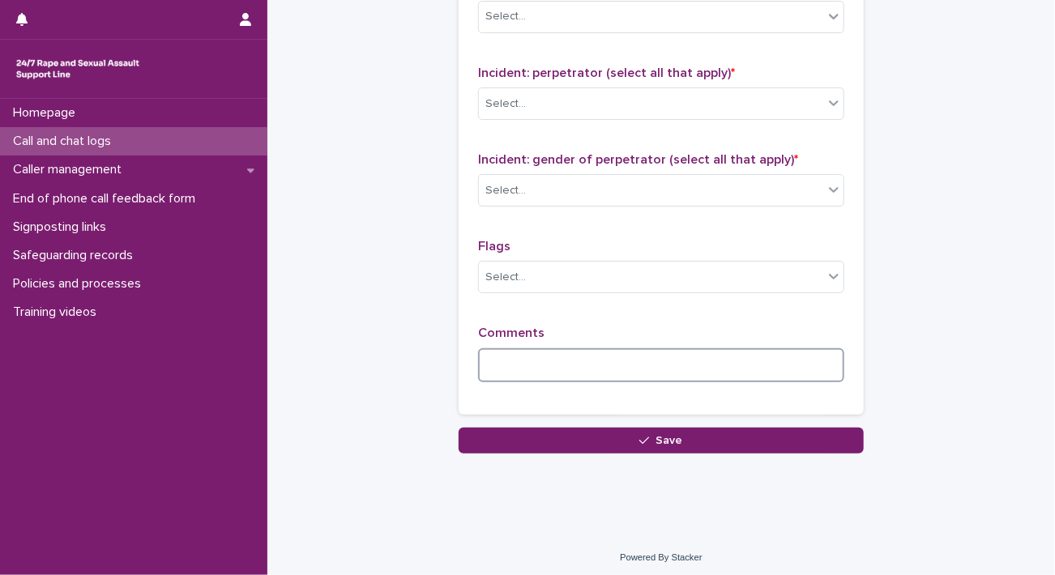
click at [554, 348] on textarea at bounding box center [661, 365] width 366 height 35
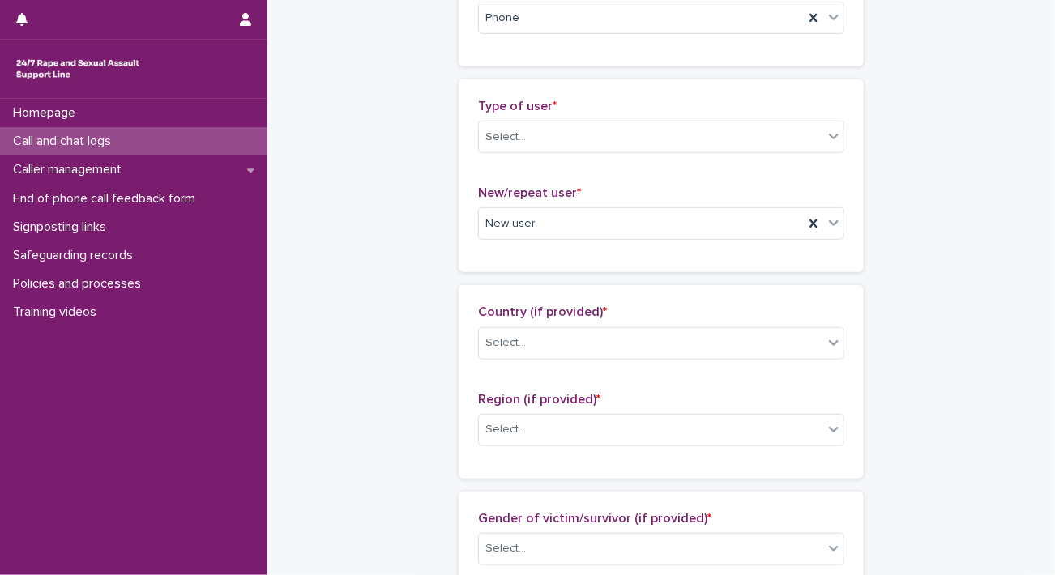
scroll to position [310, 0]
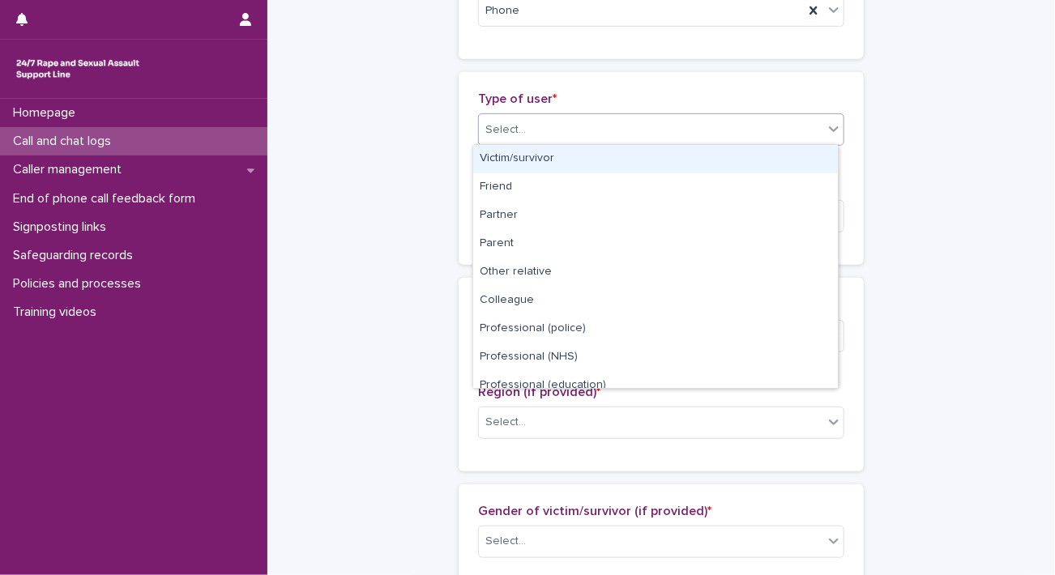
click at [804, 134] on div "Select..." at bounding box center [651, 130] width 344 height 27
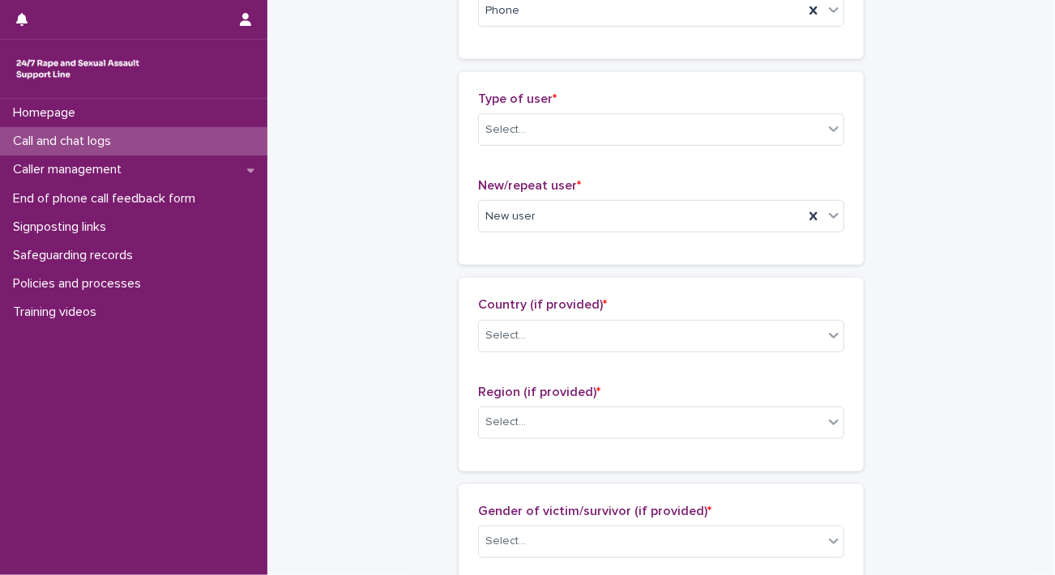
click at [924, 197] on div "**********" at bounding box center [661, 569] width 755 height 1754
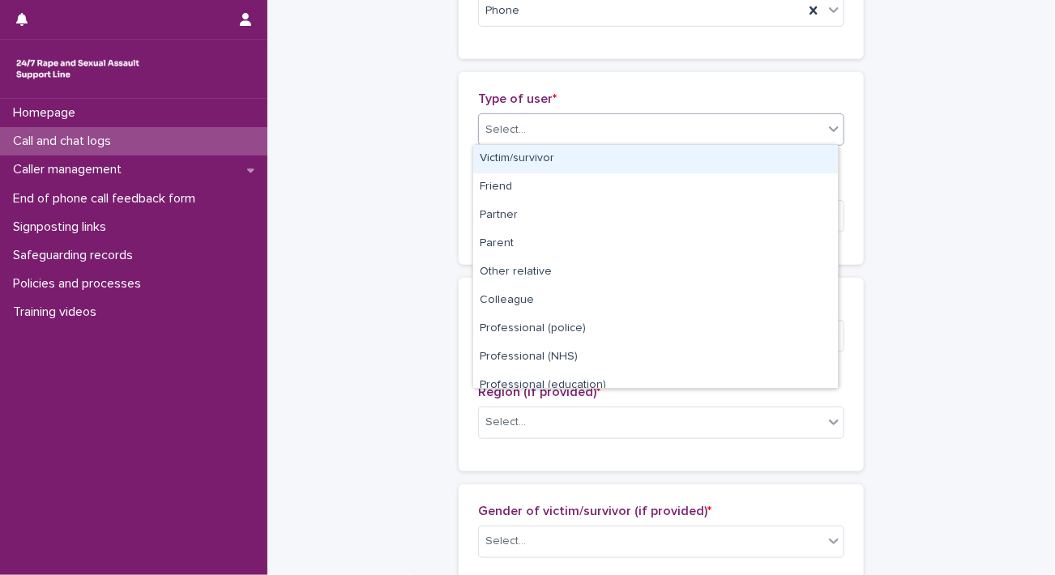
click at [790, 133] on div "Select..." at bounding box center [651, 130] width 344 height 27
click at [696, 152] on div "Victim/survivor" at bounding box center [655, 159] width 365 height 28
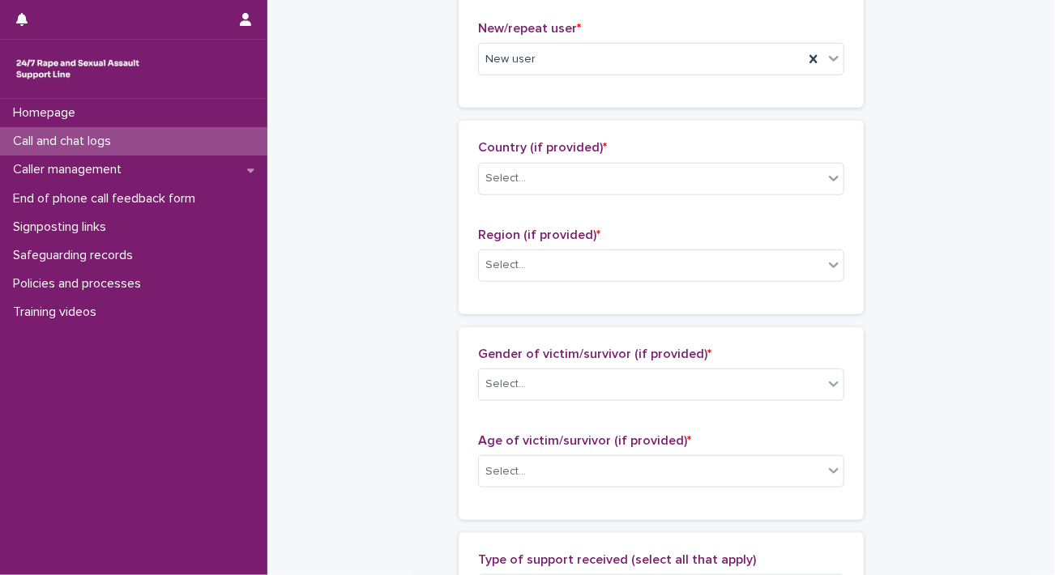
scroll to position [574, 0]
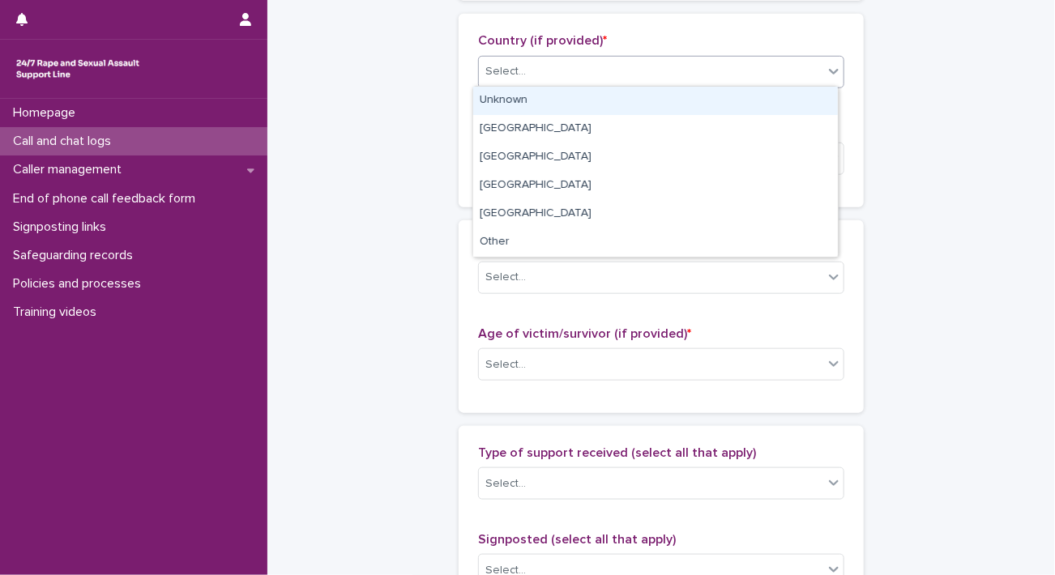
click at [669, 67] on div "Select..." at bounding box center [651, 71] width 344 height 27
click at [541, 100] on div "Unknown" at bounding box center [655, 101] width 365 height 28
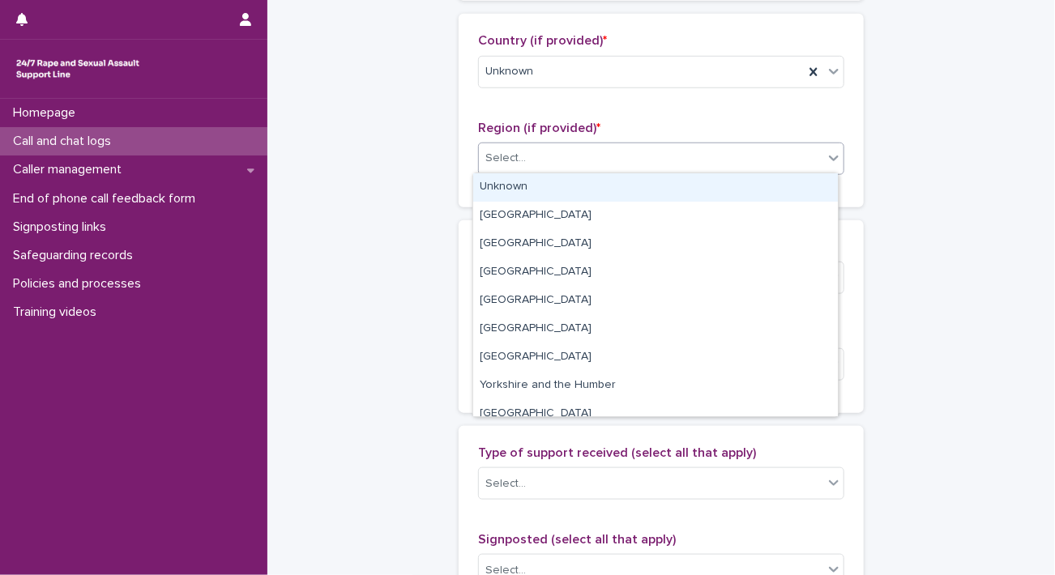
drag, startPoint x: 529, startPoint y: 147, endPoint x: 499, endPoint y: 182, distance: 46.0
click at [499, 182] on body "**********" at bounding box center [527, 287] width 1055 height 575
click at [499, 182] on div "Unknown" at bounding box center [655, 187] width 365 height 28
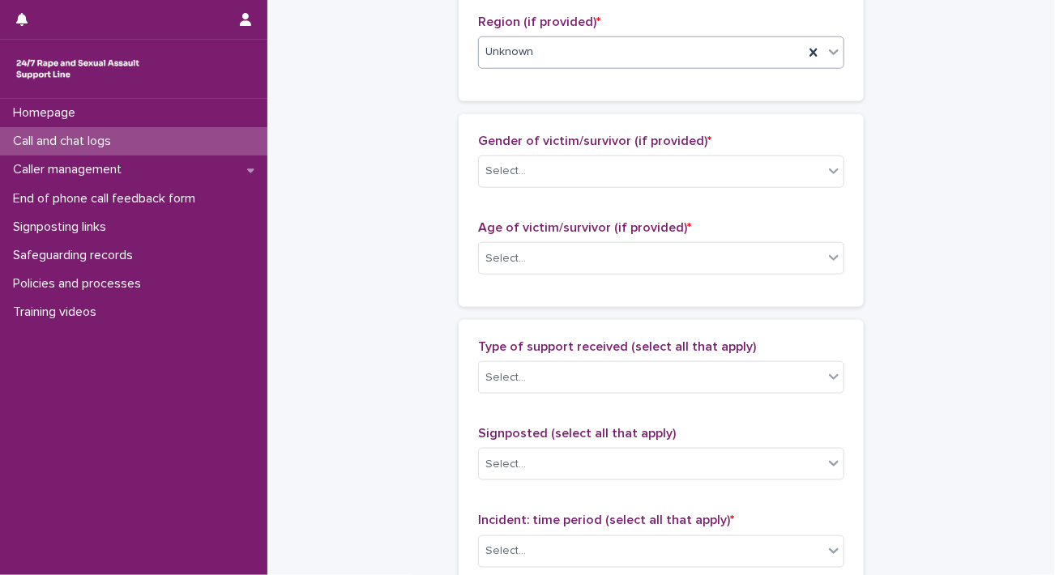
scroll to position [724, 0]
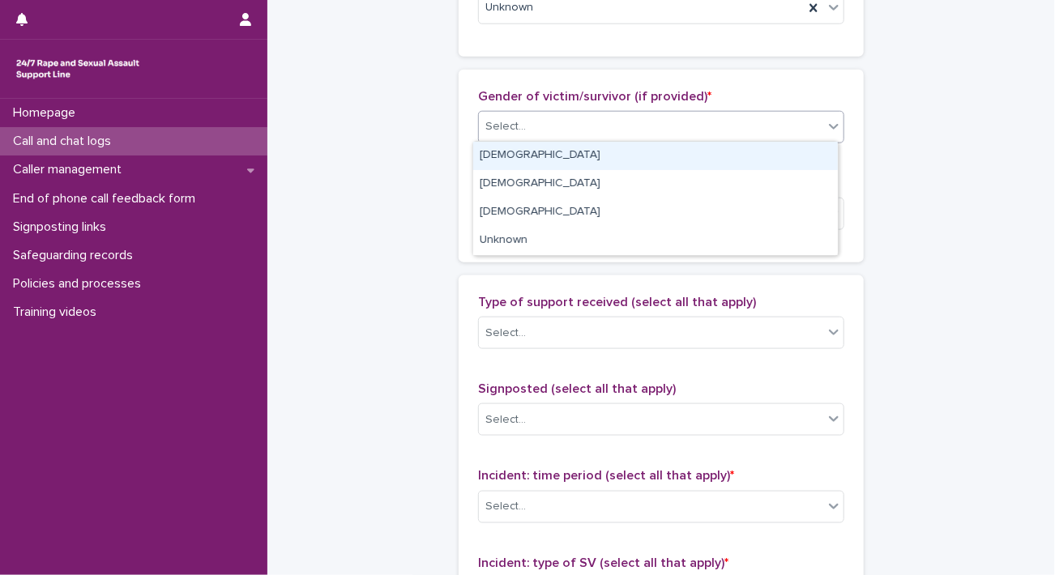
click at [636, 138] on div "Select..." at bounding box center [661, 127] width 366 height 32
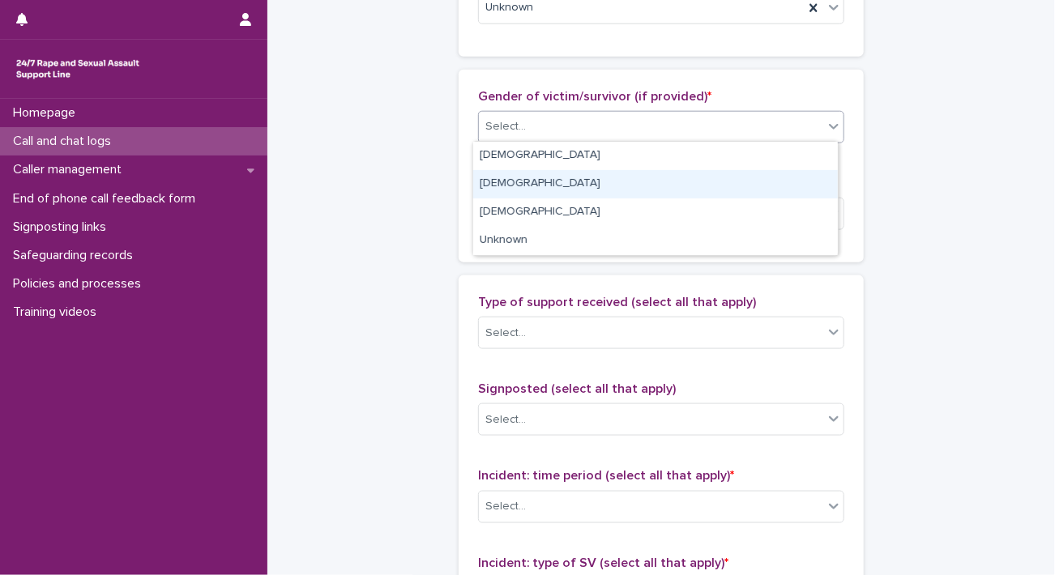
click at [518, 173] on div "Male" at bounding box center [655, 184] width 365 height 28
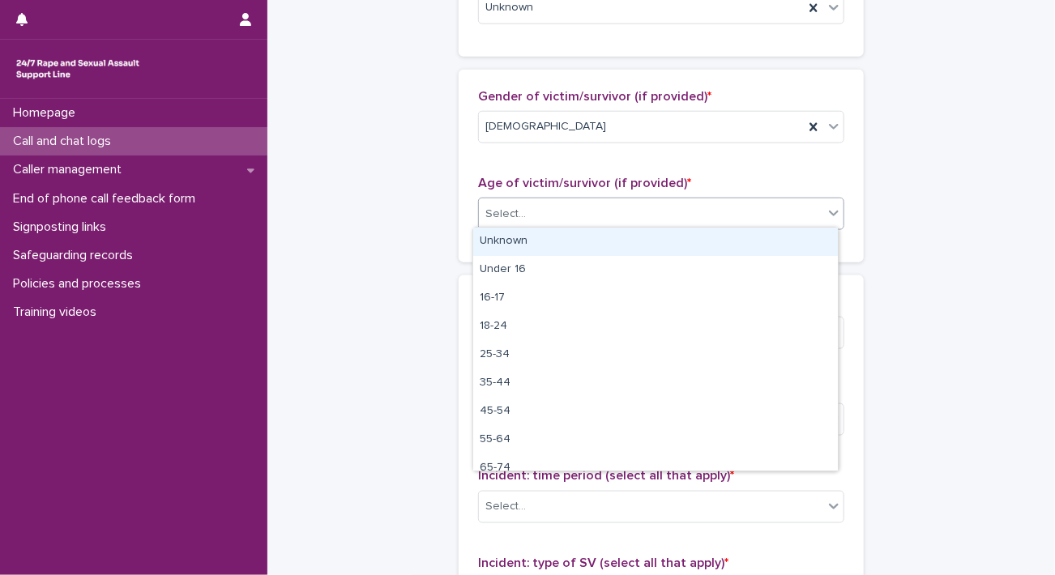
click at [486, 218] on div "Select..." at bounding box center [505, 214] width 41 height 17
click at [493, 238] on div "Unknown" at bounding box center [655, 242] width 365 height 28
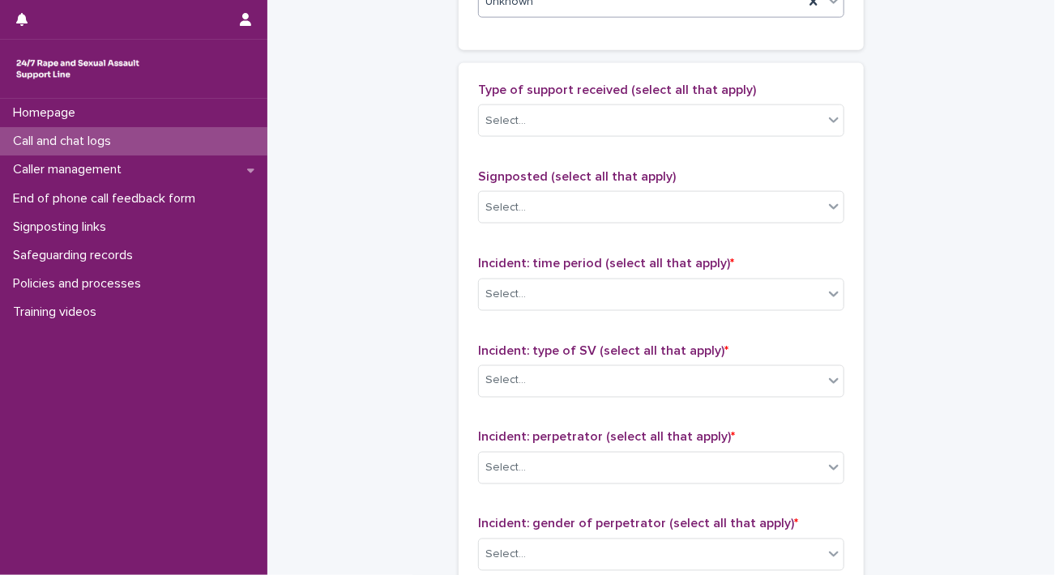
scroll to position [980, 0]
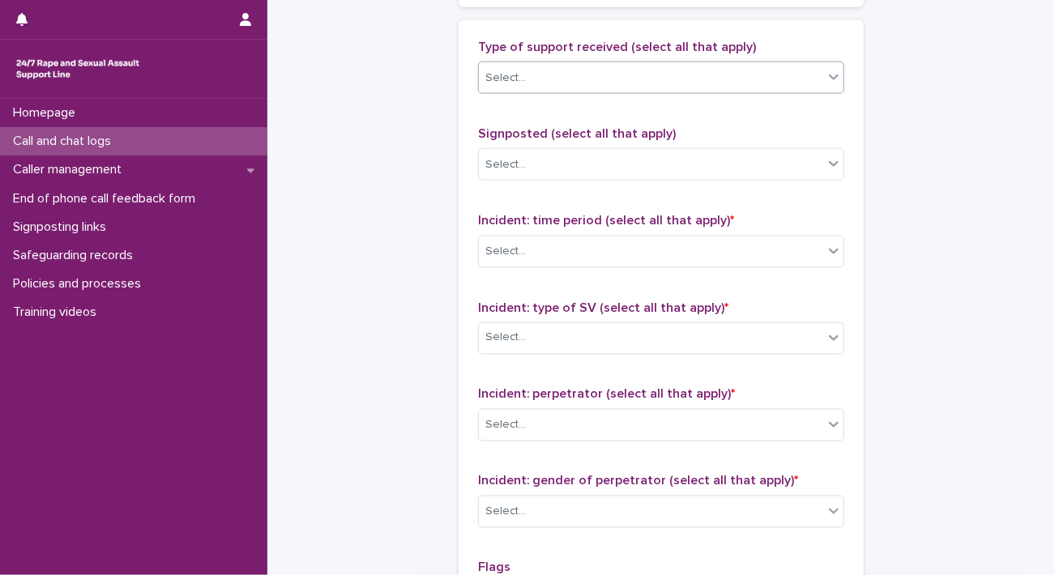
click at [635, 73] on div "Select..." at bounding box center [651, 78] width 344 height 27
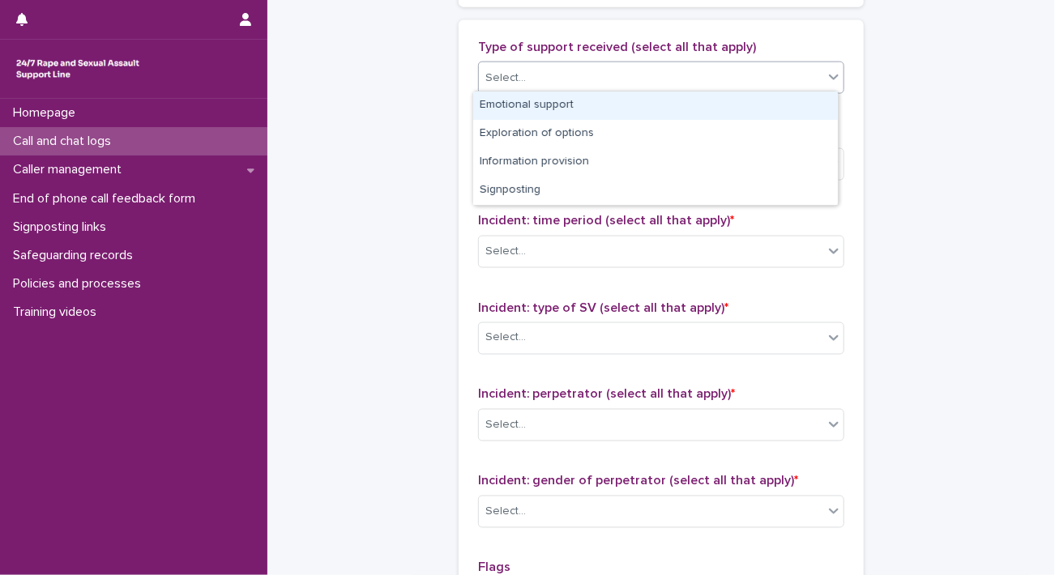
click at [580, 108] on div "Emotional support" at bounding box center [655, 106] width 365 height 28
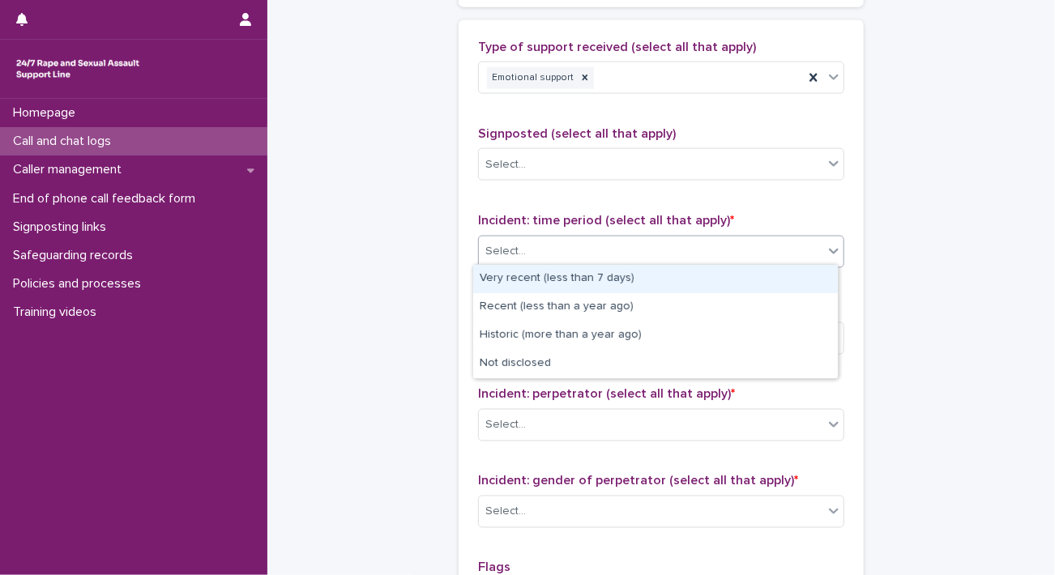
click at [568, 250] on div "Select..." at bounding box center [651, 251] width 344 height 27
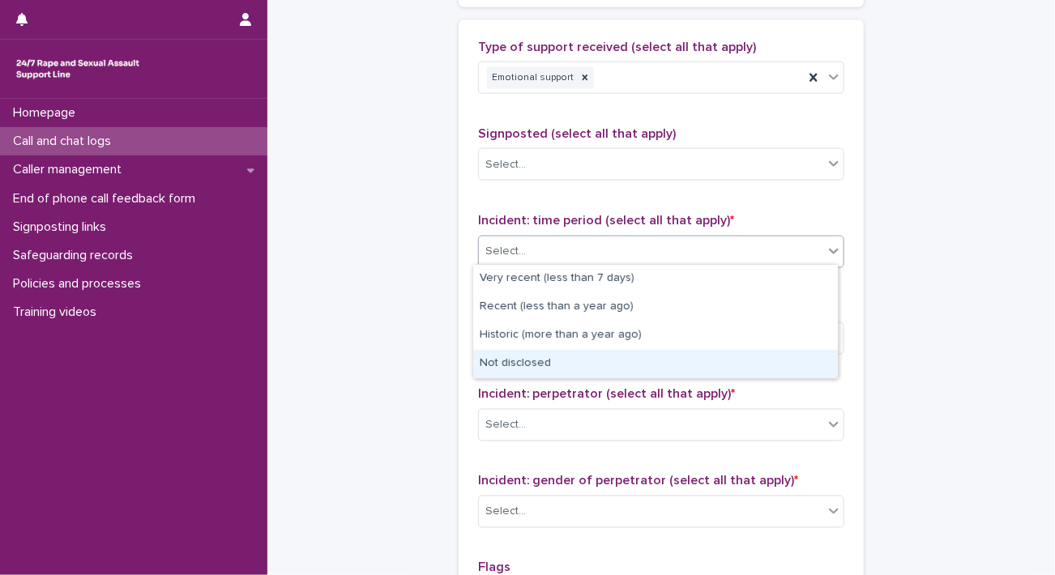
click at [525, 354] on div "Not disclosed" at bounding box center [655, 364] width 365 height 28
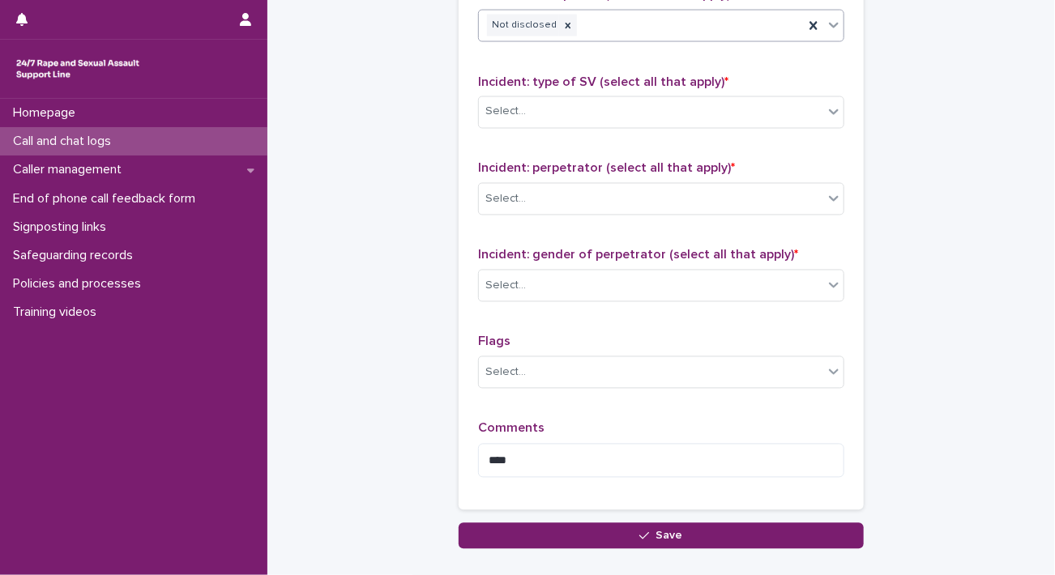
scroll to position [1210, 0]
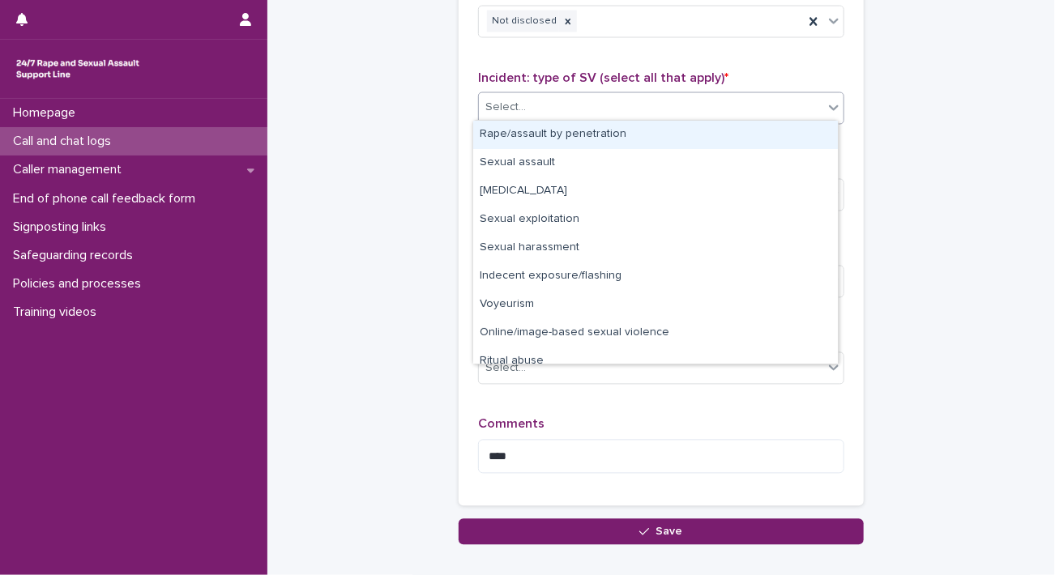
click at [807, 114] on div "Select..." at bounding box center [651, 108] width 344 height 27
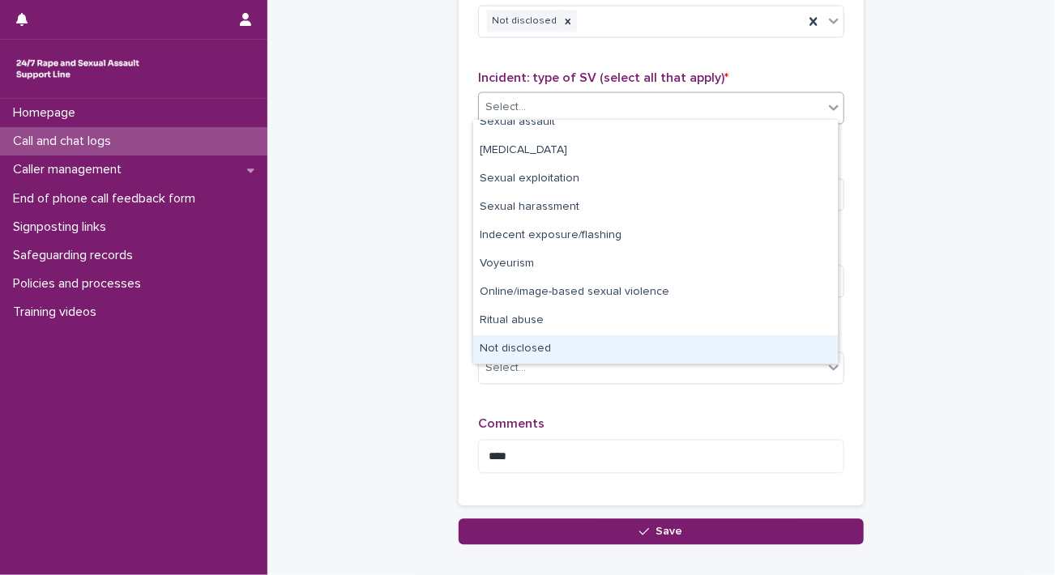
click at [536, 360] on div "Not disclosed" at bounding box center [655, 349] width 365 height 28
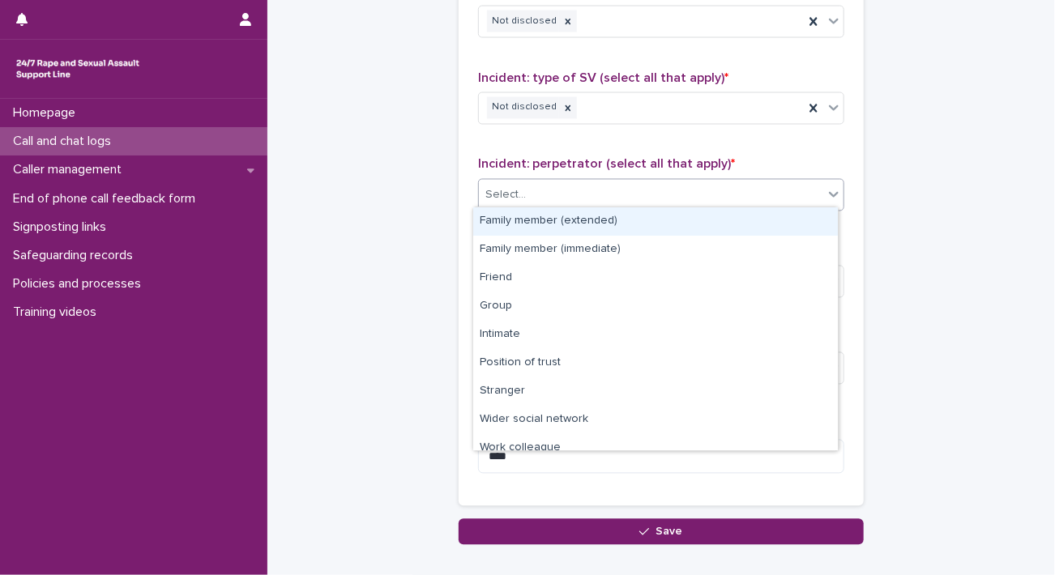
click at [515, 203] on div "Select..." at bounding box center [651, 195] width 344 height 27
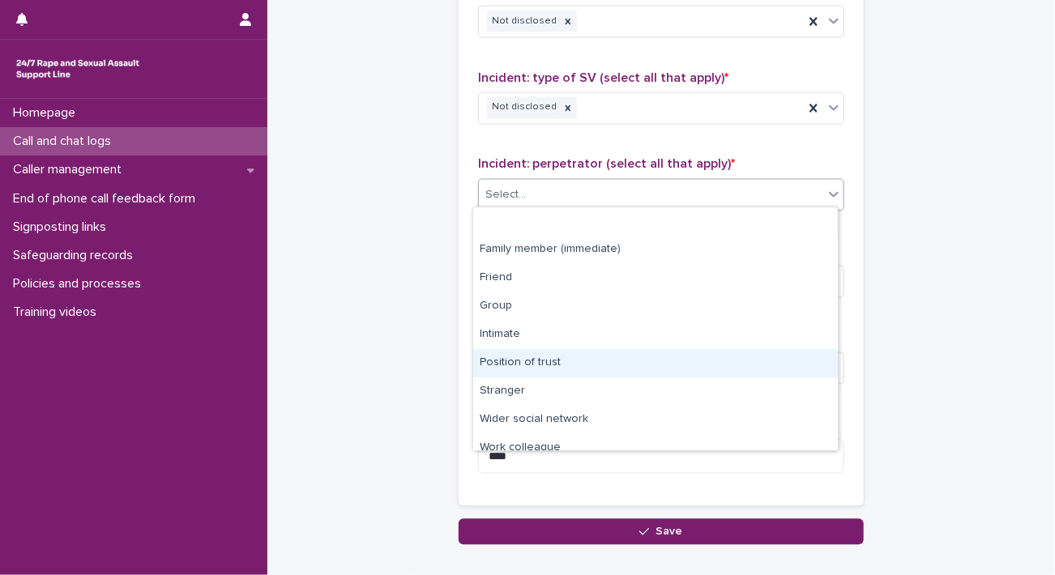
scroll to position [68, 0]
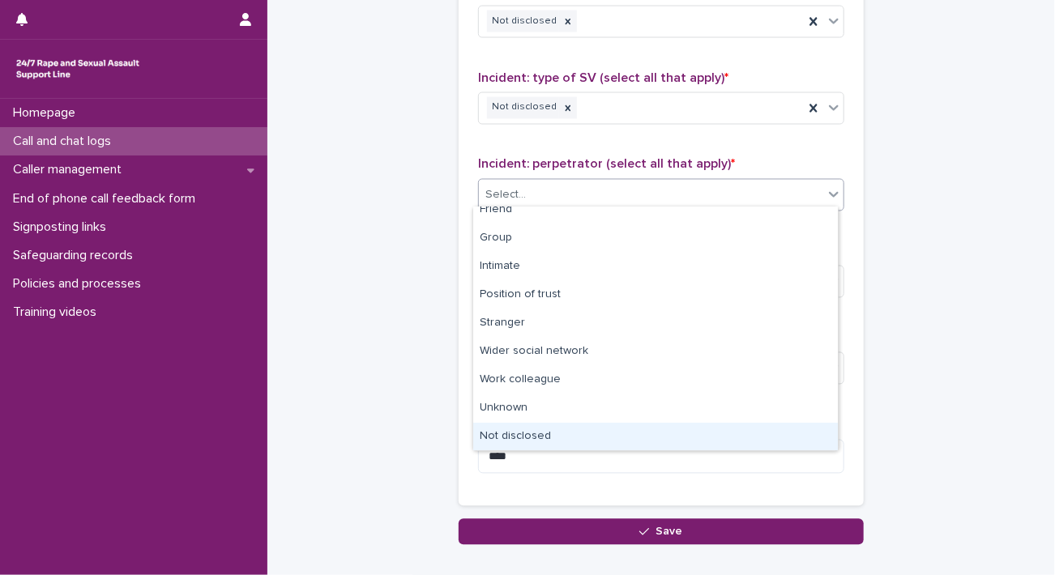
click at [610, 425] on div "Not disclosed" at bounding box center [655, 437] width 365 height 28
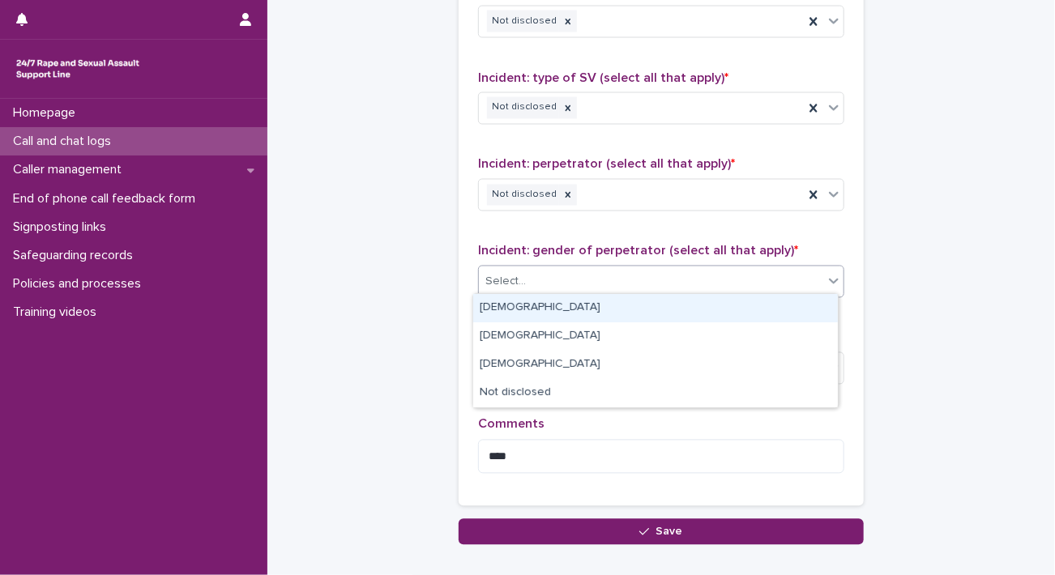
click at [554, 272] on div "Select..." at bounding box center [651, 282] width 344 height 27
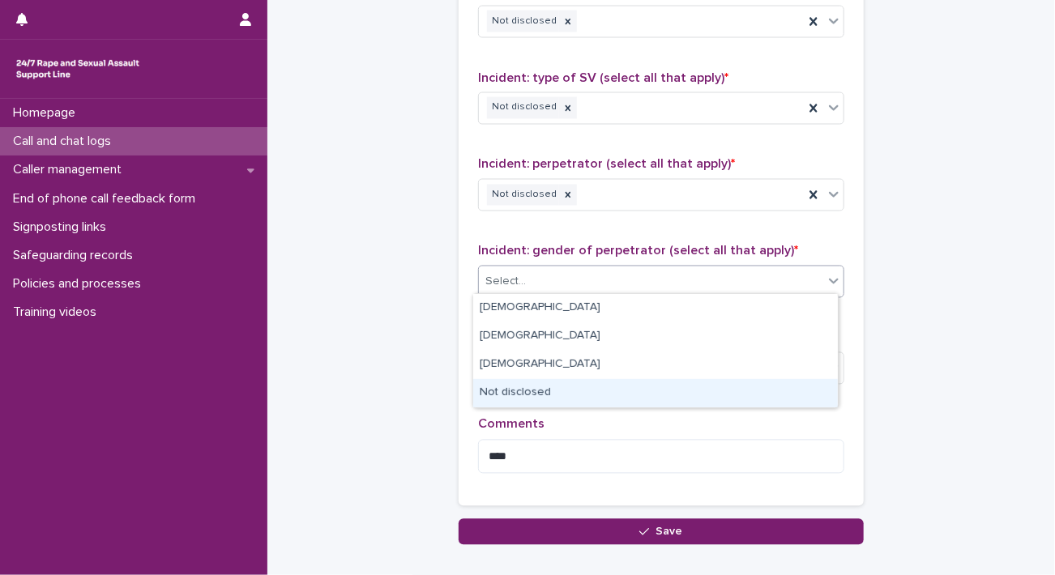
click at [519, 382] on div "Not disclosed" at bounding box center [655, 393] width 365 height 28
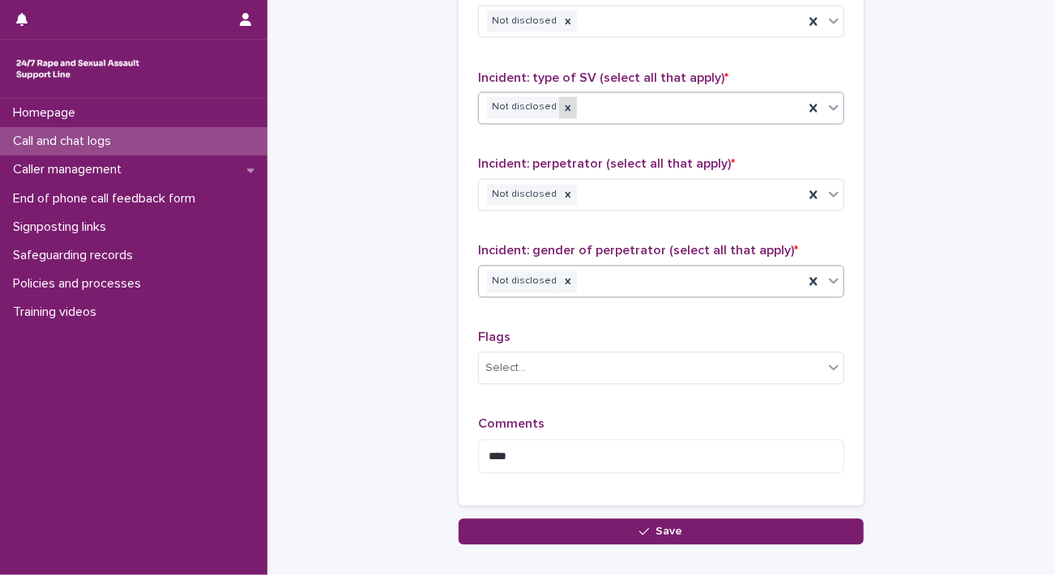
click at [566, 105] on icon at bounding box center [569, 108] width 6 height 6
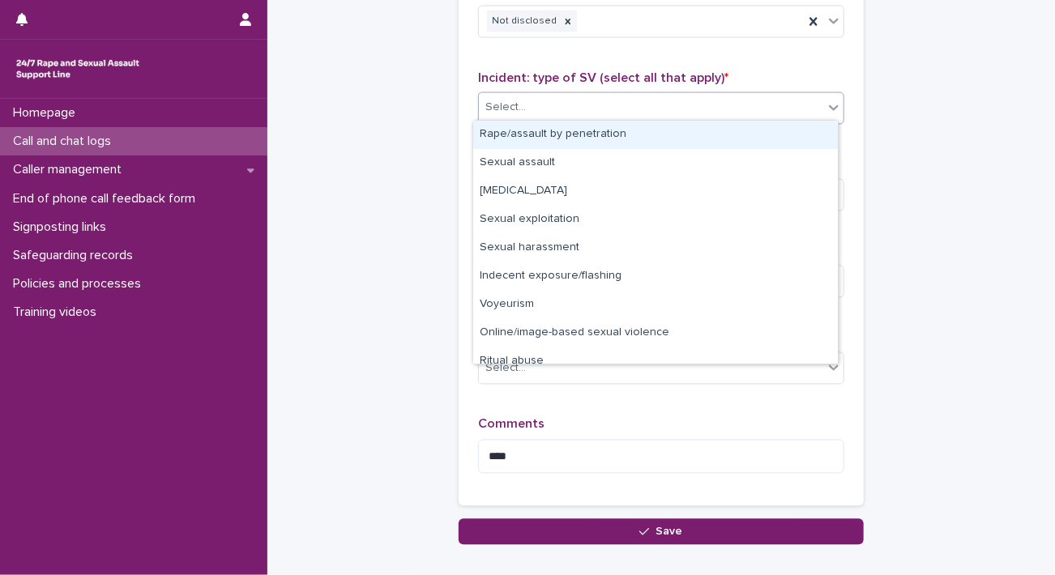
click at [555, 105] on div "Select..." at bounding box center [651, 108] width 344 height 27
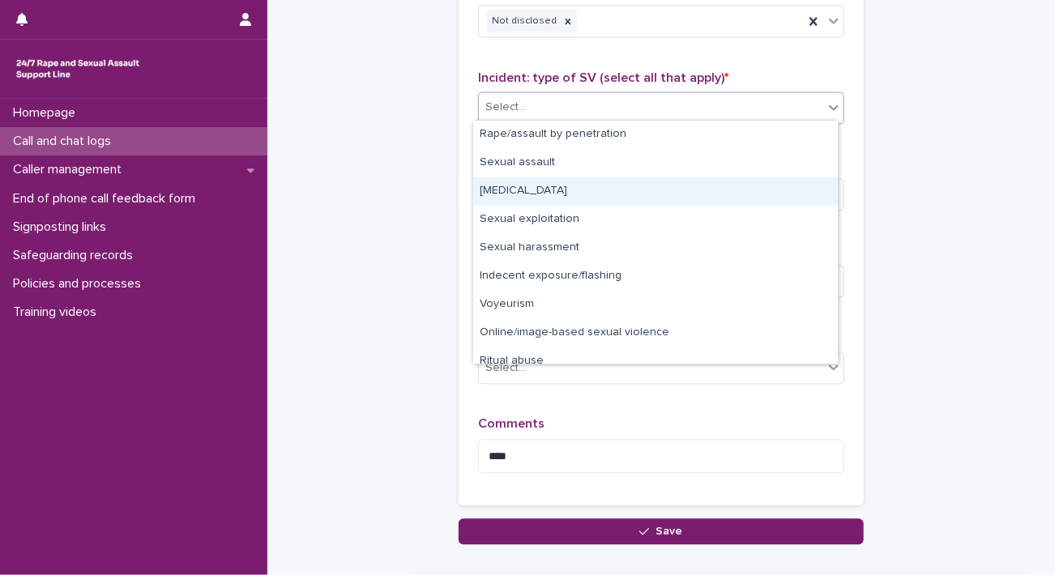
click at [555, 185] on div "Child sexual abuse" at bounding box center [655, 191] width 365 height 28
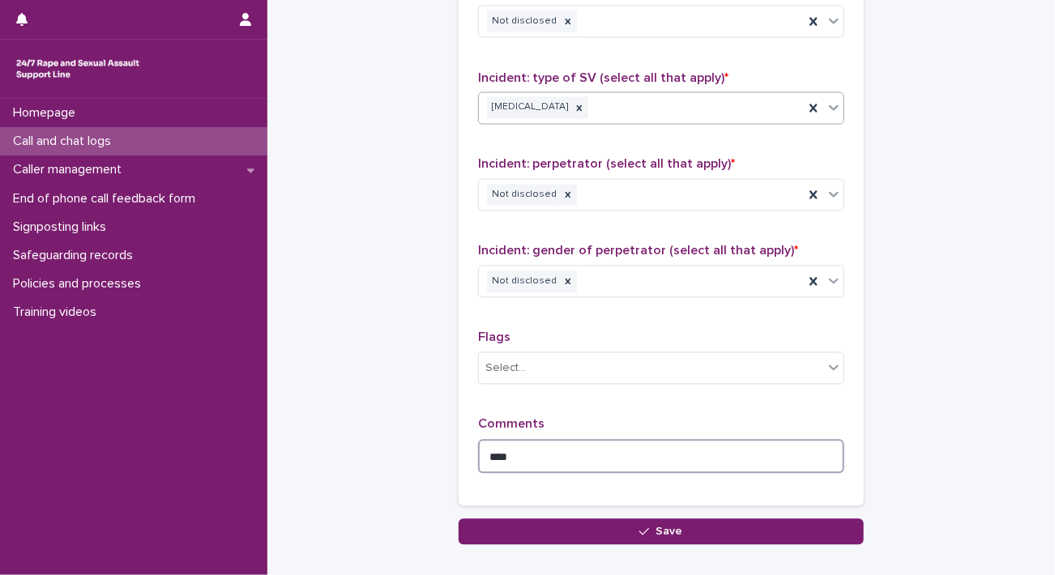
click at [514, 451] on textarea "***" at bounding box center [661, 457] width 366 height 35
click at [478, 447] on textarea "**********" at bounding box center [661, 457] width 366 height 35
click at [724, 455] on textarea "**********" at bounding box center [661, 457] width 366 height 35
click at [588, 451] on textarea "**********" at bounding box center [661, 457] width 366 height 35
click at [749, 440] on textarea "**********" at bounding box center [661, 457] width 366 height 35
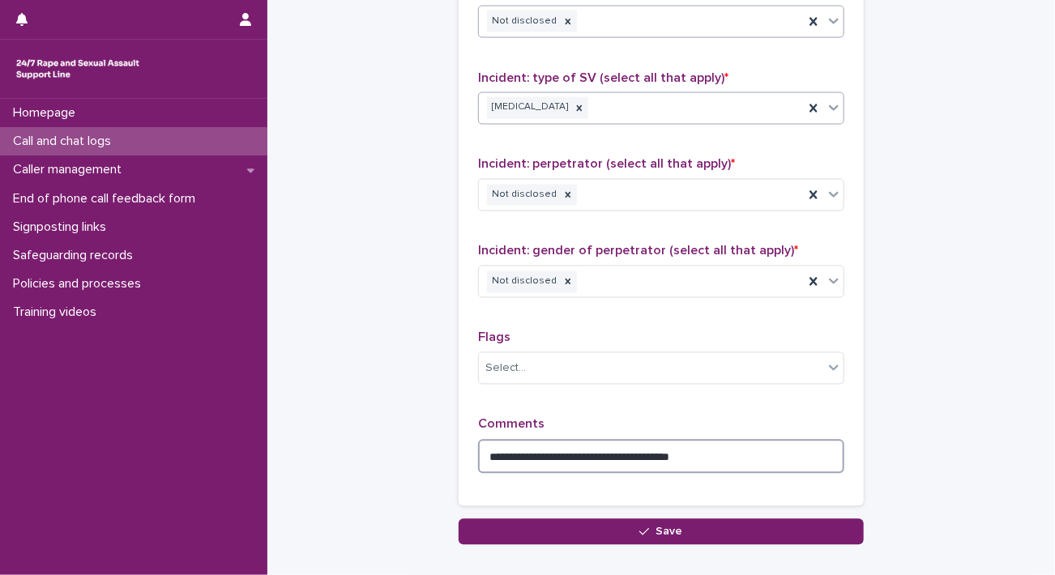
type textarea "**********"
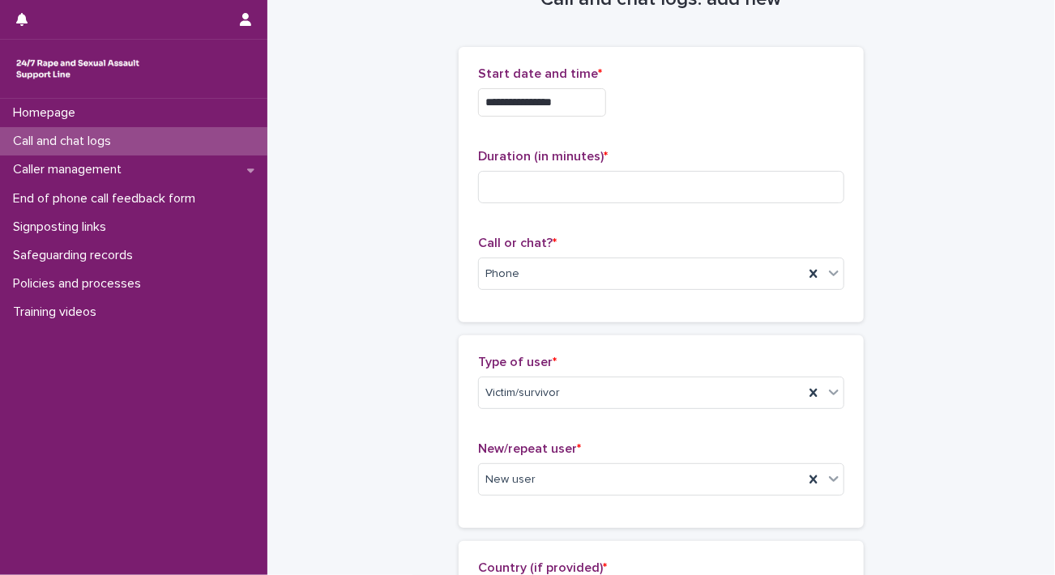
scroll to position [0, 0]
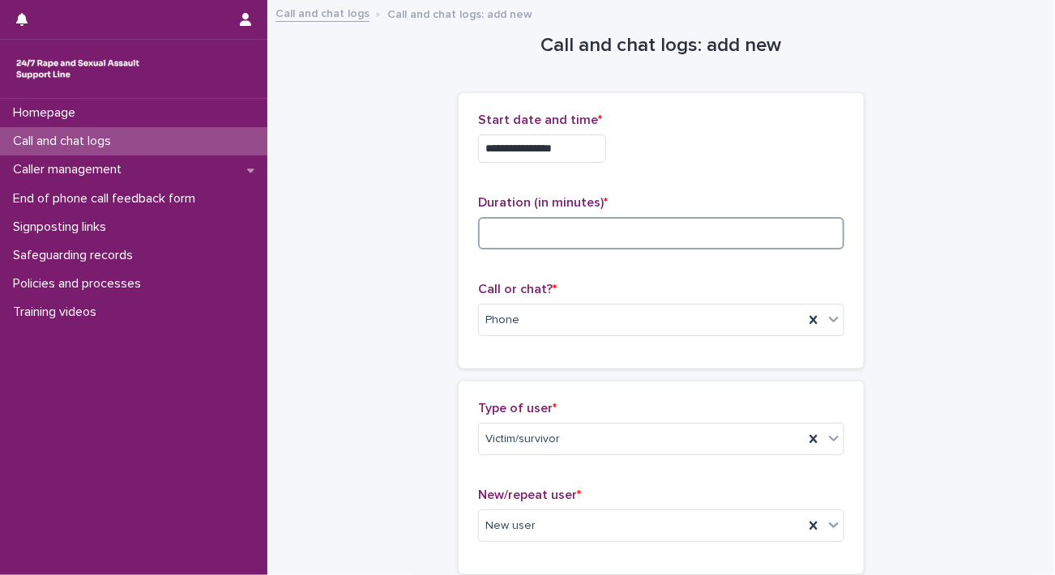
click at [578, 220] on input at bounding box center [661, 233] width 366 height 32
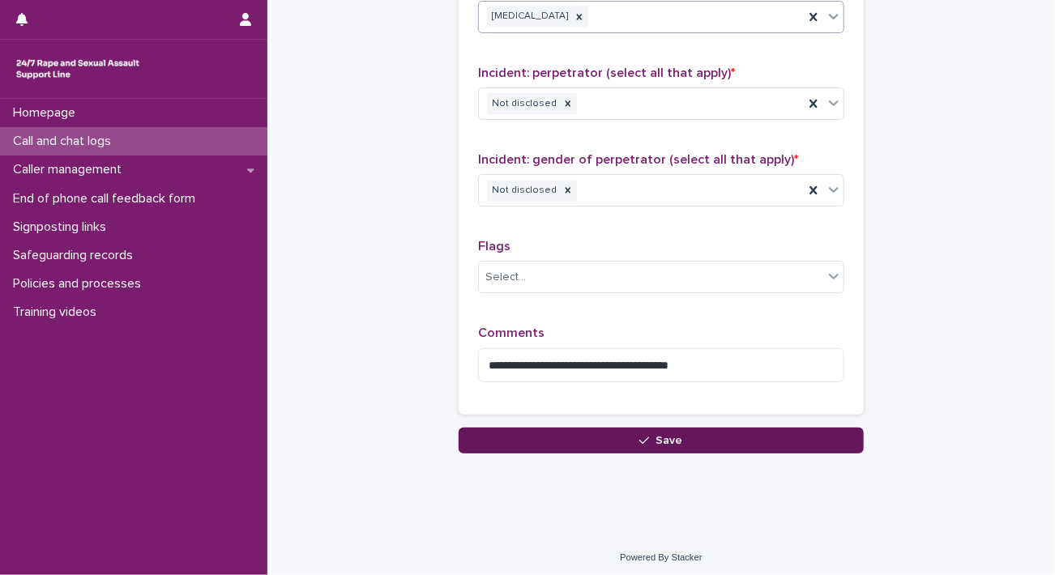
type input "**"
click at [716, 428] on button "Save" at bounding box center [661, 441] width 405 height 26
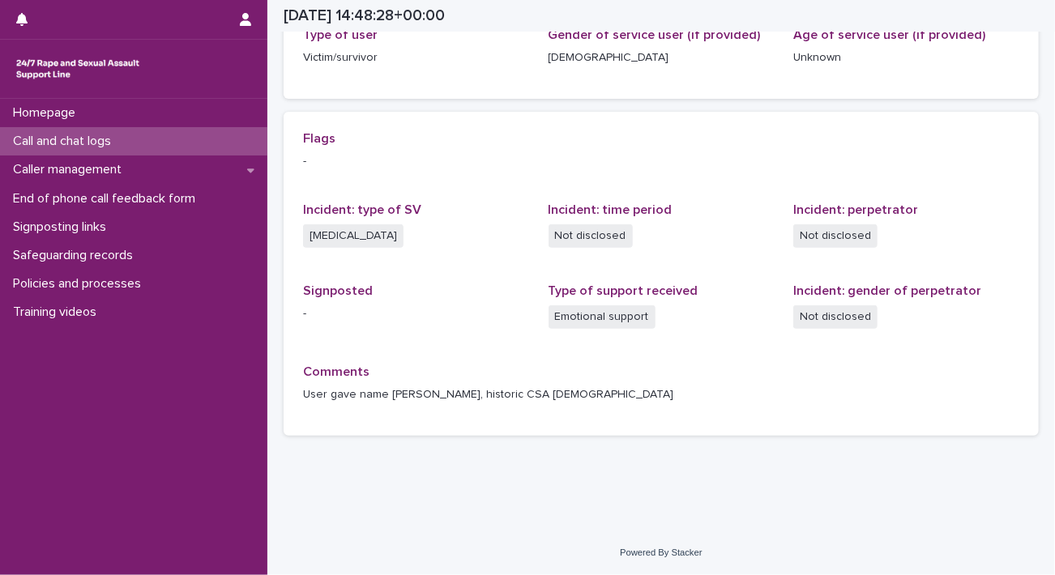
scroll to position [285, 0]
click at [111, 142] on p "Call and chat logs" at bounding box center [64, 141] width 117 height 15
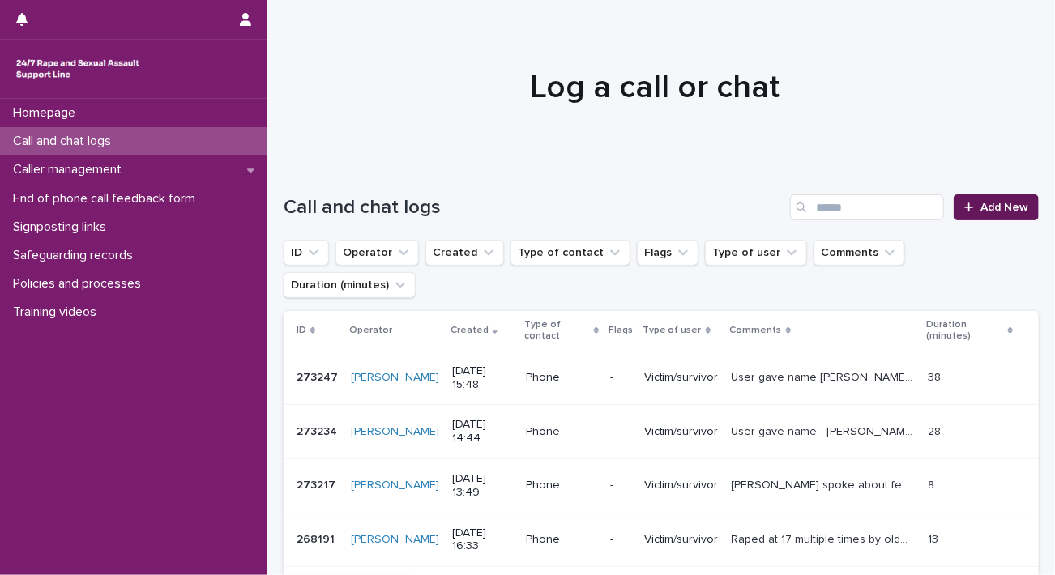
click at [991, 211] on span "Add New" at bounding box center [1004, 207] width 48 height 11
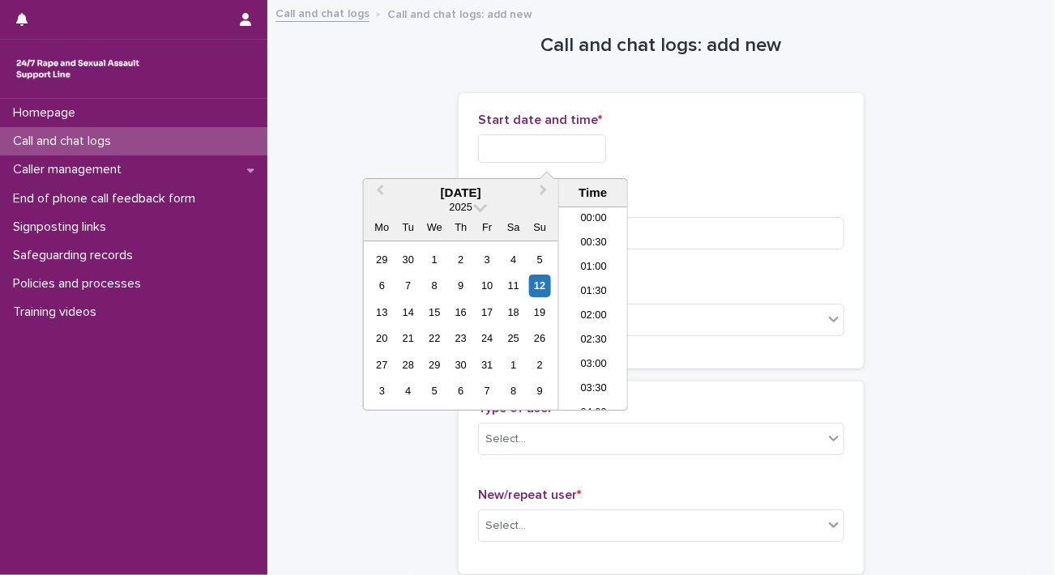
click at [564, 149] on input "text" at bounding box center [542, 149] width 128 height 28
type input "*"
click at [434, 266] on div "1" at bounding box center [435, 260] width 22 height 22
click at [602, 306] on li "16:00" at bounding box center [593, 309] width 69 height 24
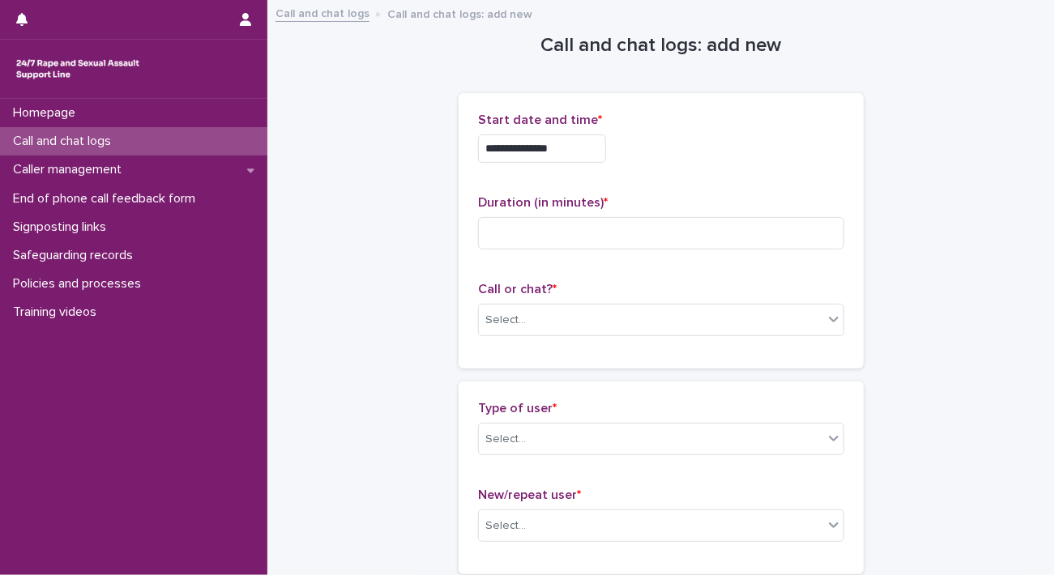
click at [587, 152] on input "**********" at bounding box center [542, 149] width 128 height 28
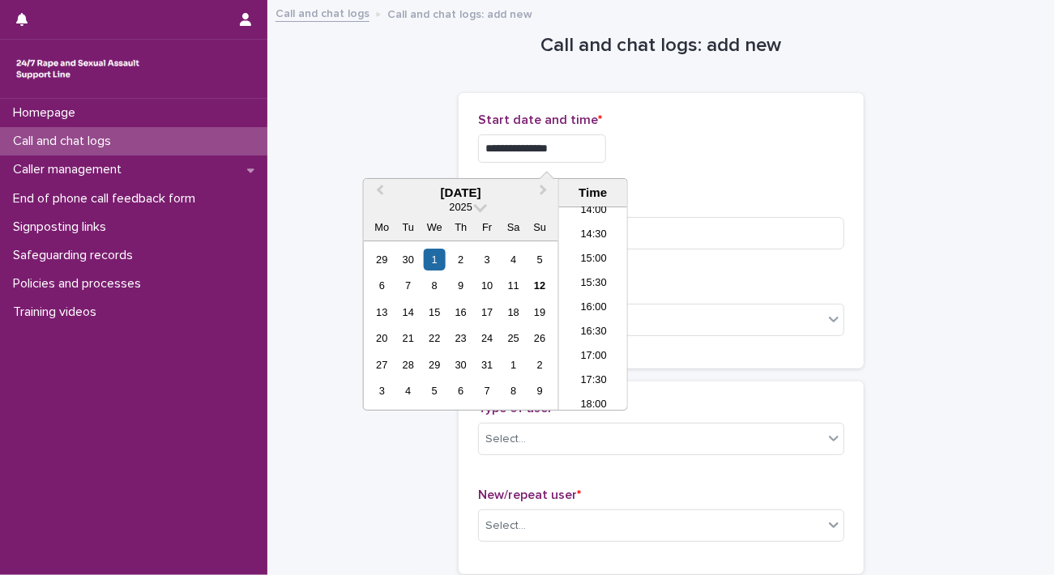
type input "**********"
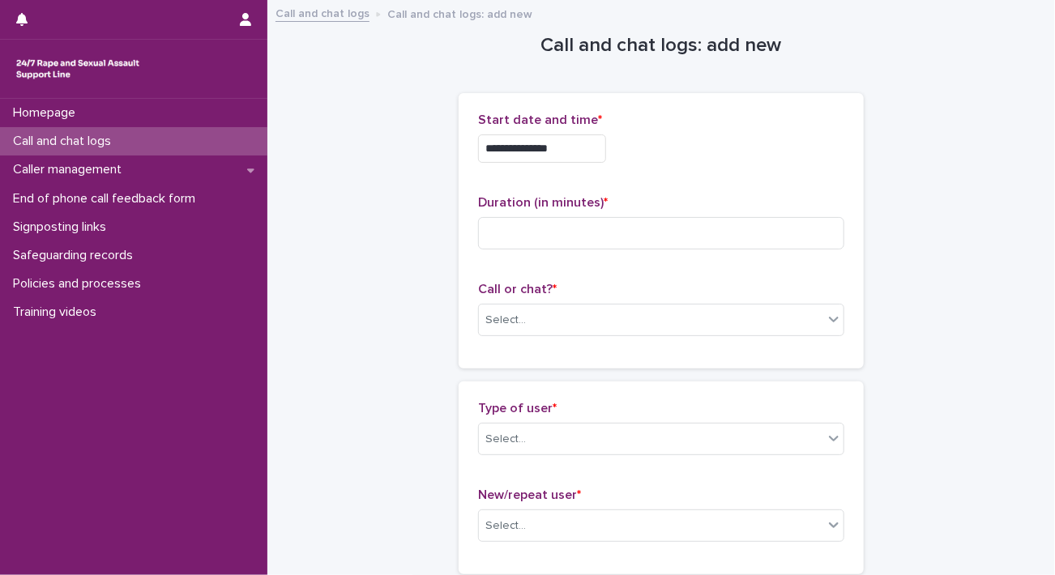
click at [658, 158] on div "**********" at bounding box center [661, 149] width 366 height 28
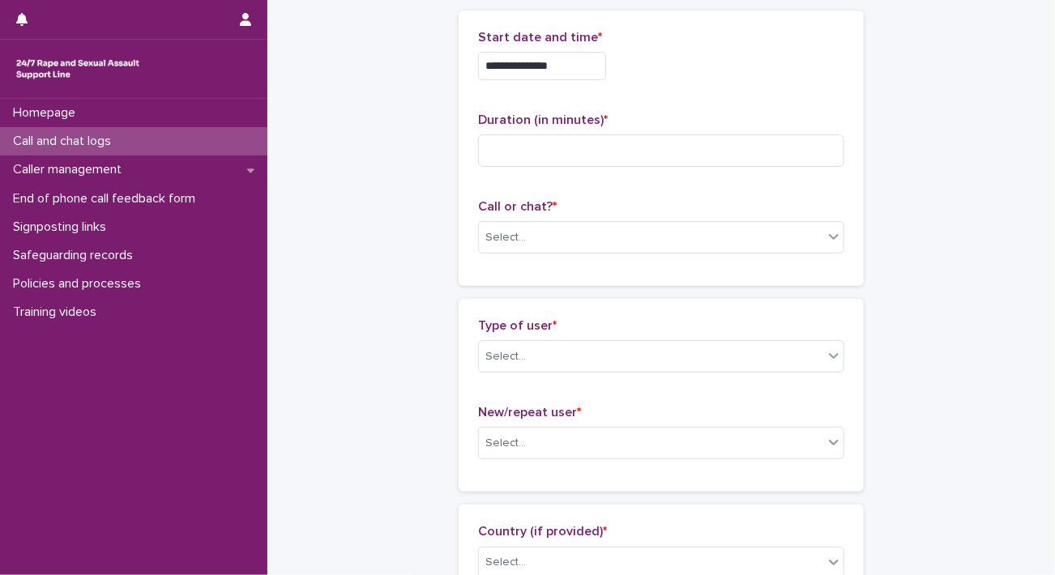
scroll to position [110, 0]
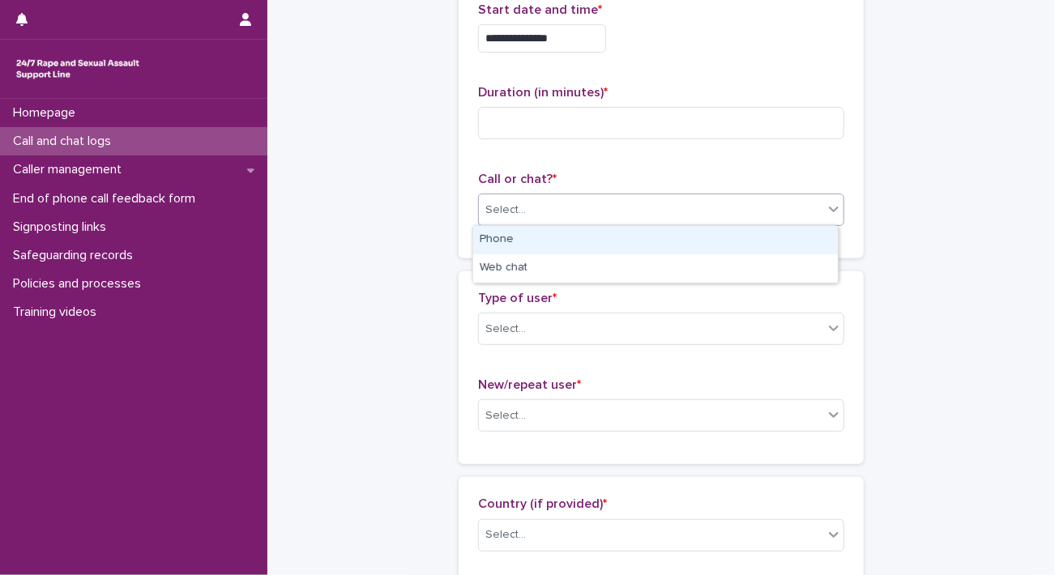
click at [560, 217] on div "Select..." at bounding box center [651, 210] width 344 height 27
click at [501, 241] on div "Phone" at bounding box center [655, 240] width 365 height 28
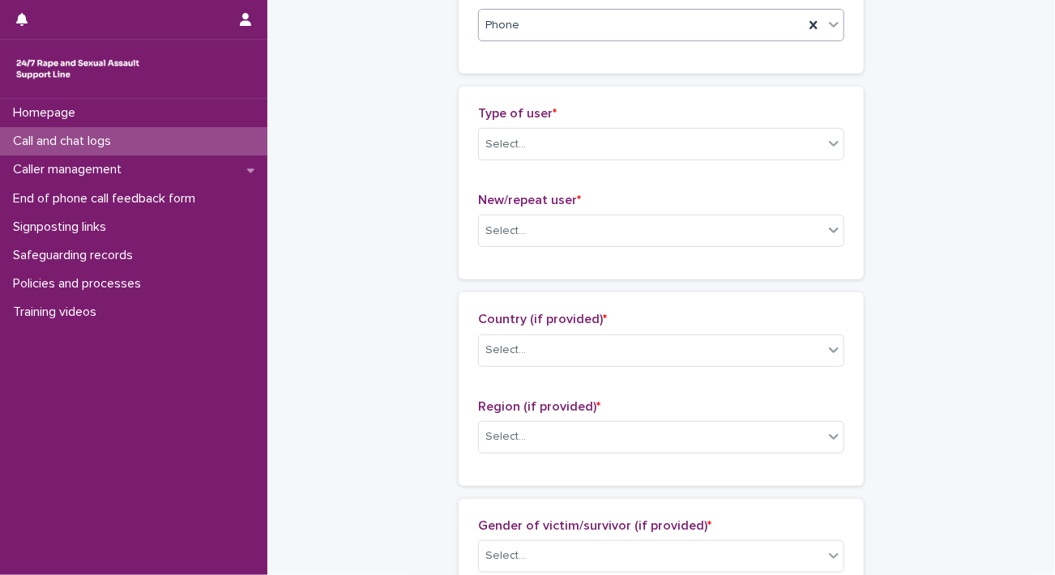
scroll to position [305, 0]
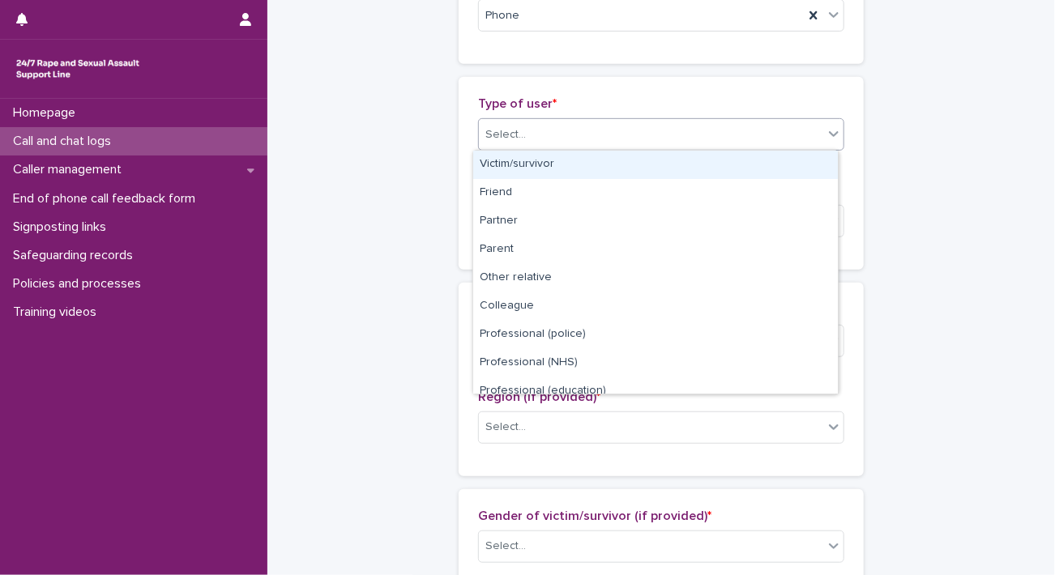
click at [644, 130] on div "Select..." at bounding box center [651, 135] width 344 height 27
click at [536, 160] on div "Victim/survivor" at bounding box center [655, 165] width 365 height 28
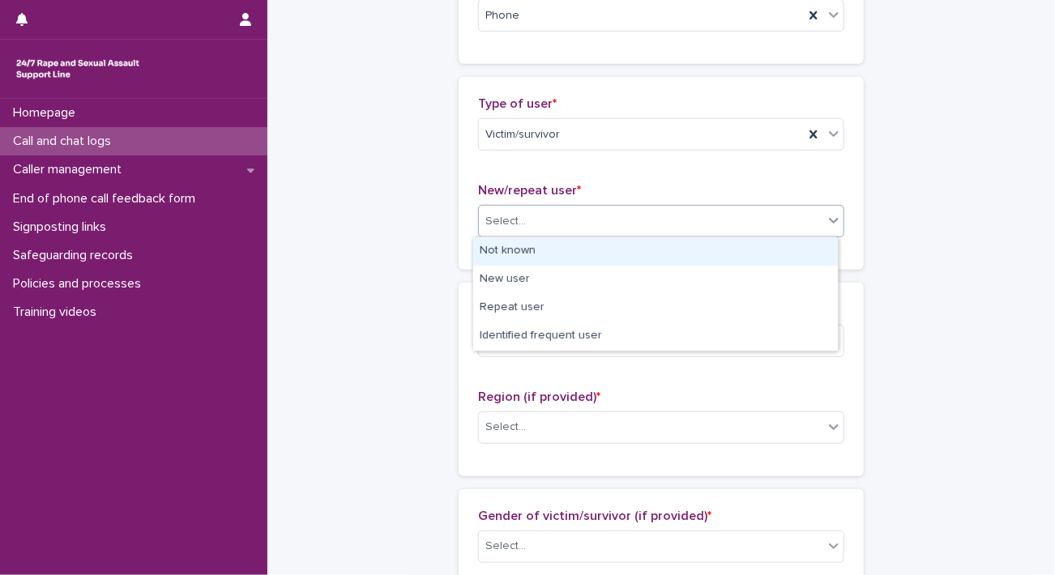
click at [529, 219] on div "Select..." at bounding box center [651, 221] width 344 height 27
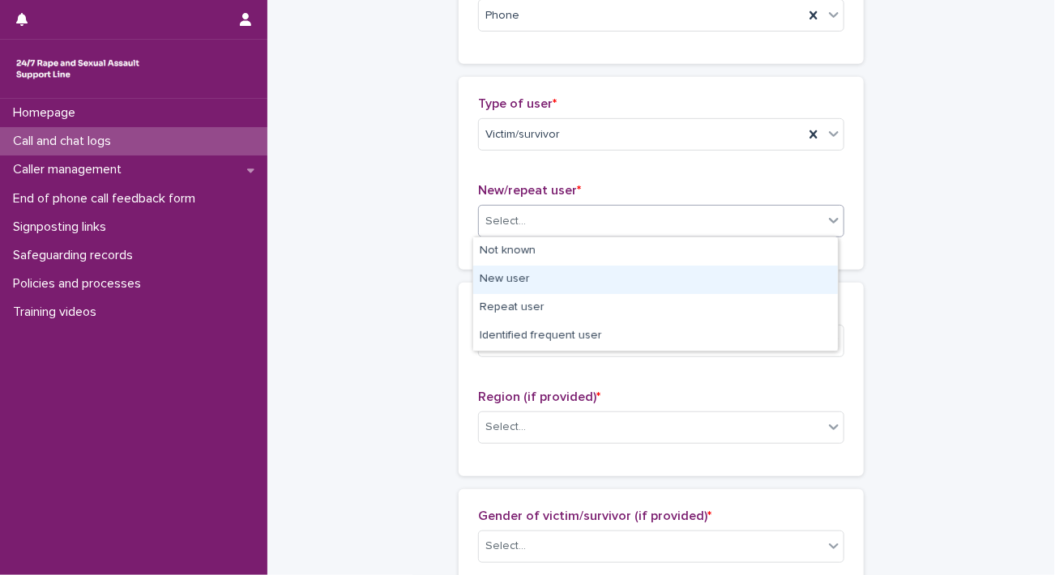
click at [523, 283] on div "New user" at bounding box center [655, 280] width 365 height 28
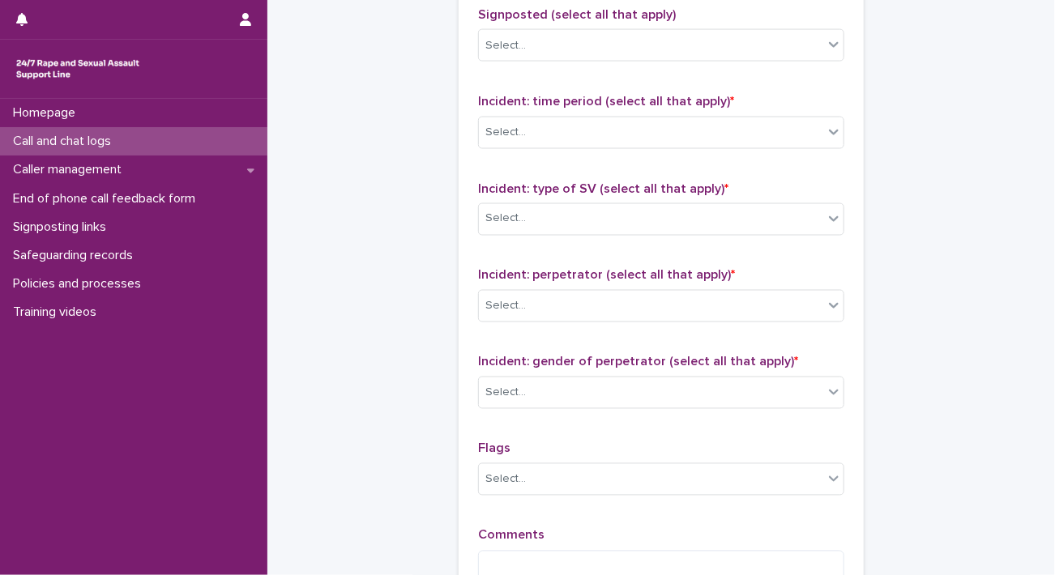
scroll to position [1301, 0]
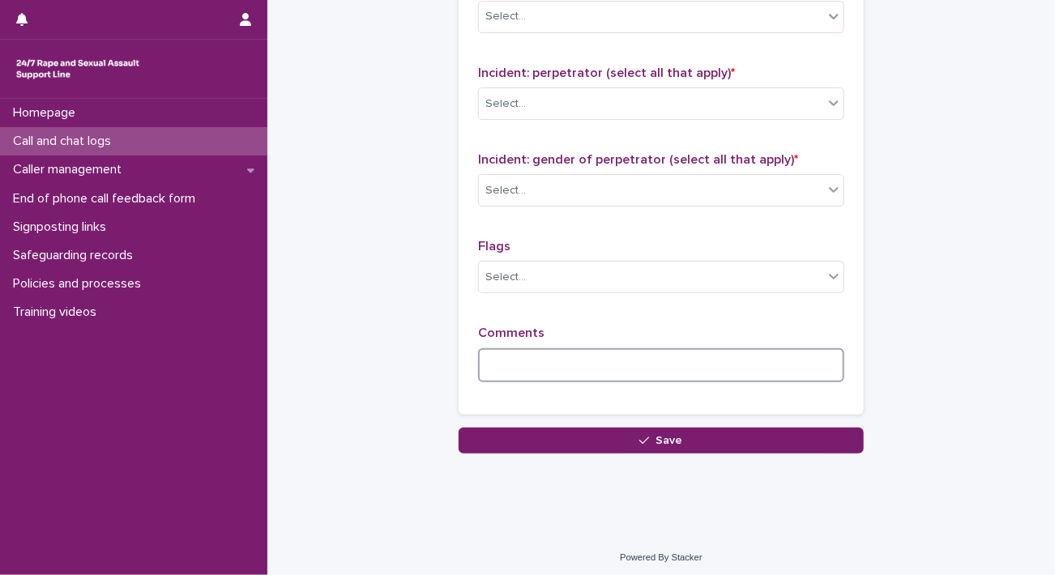
click at [480, 370] on textarea at bounding box center [661, 365] width 366 height 35
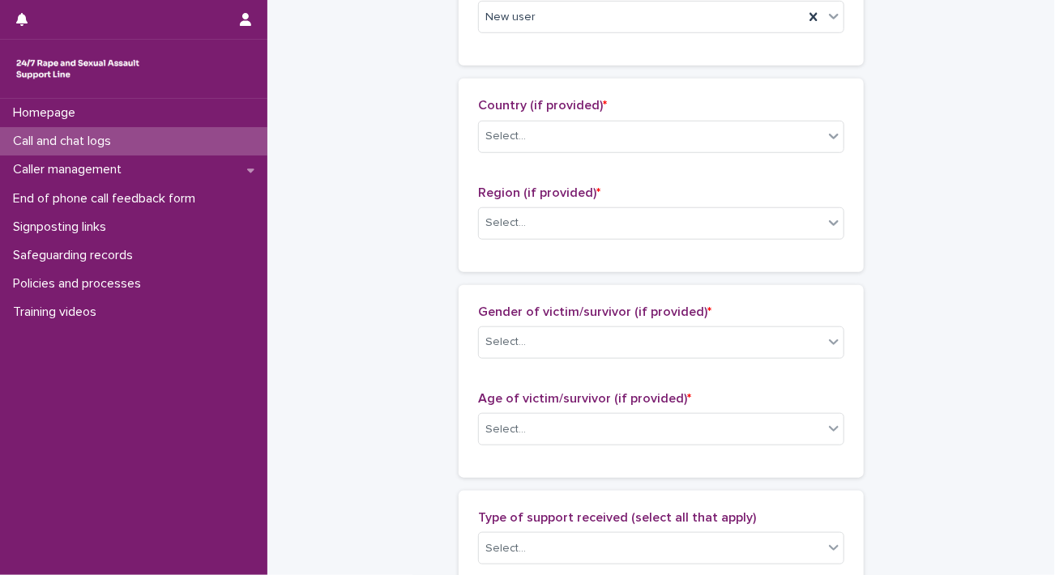
scroll to position [524, 0]
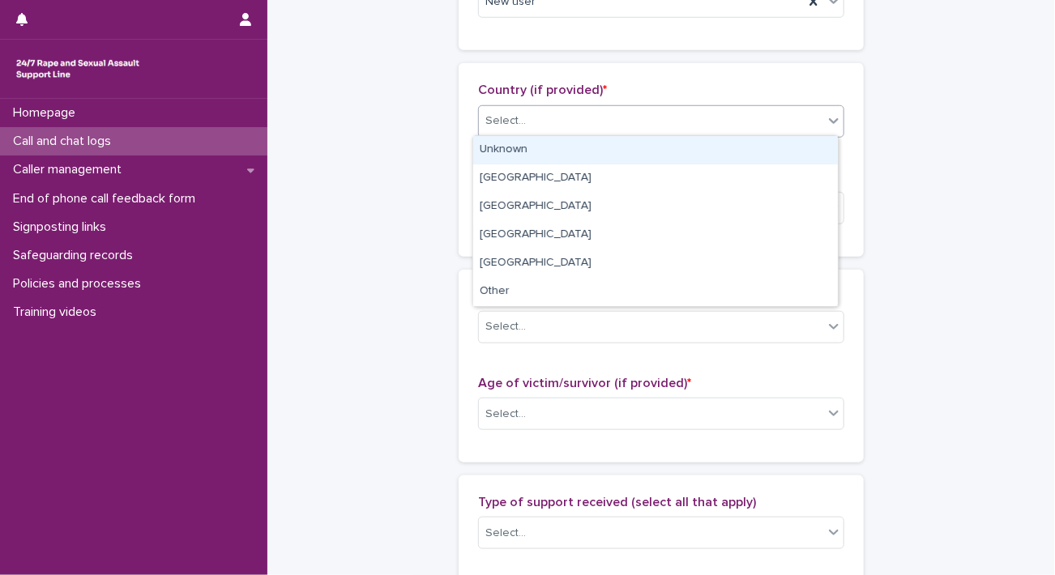
click at [720, 111] on div "Select..." at bounding box center [651, 121] width 344 height 27
drag, startPoint x: 586, startPoint y: 149, endPoint x: 540, endPoint y: 152, distance: 45.5
click at [540, 152] on div "Unknown" at bounding box center [655, 150] width 365 height 28
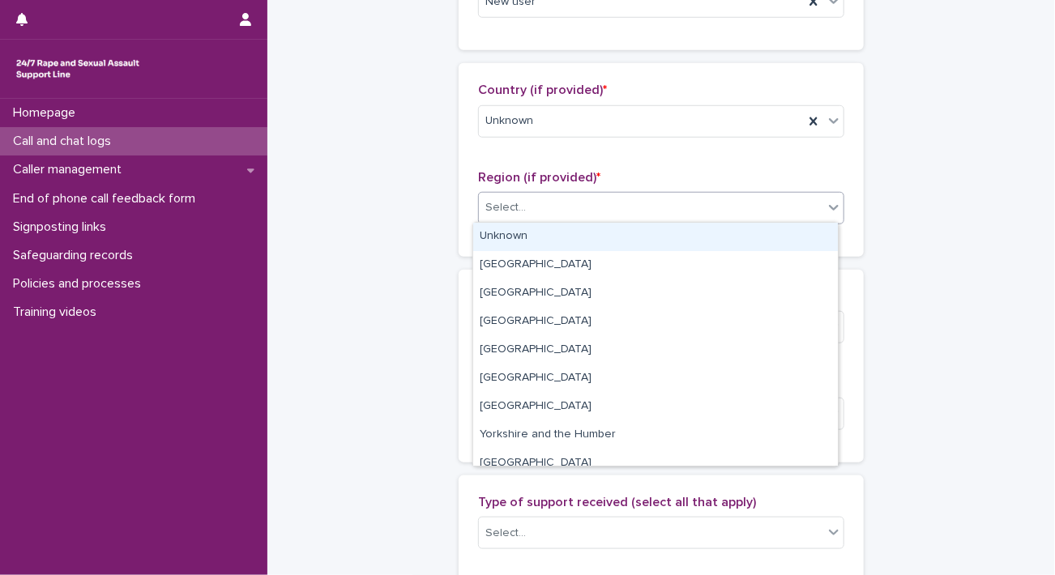
drag, startPoint x: 516, startPoint y: 207, endPoint x: 496, endPoint y: 237, distance: 36.2
click at [496, 237] on body "**********" at bounding box center [527, 287] width 1055 height 575
click at [496, 237] on div "Unknown" at bounding box center [655, 237] width 365 height 28
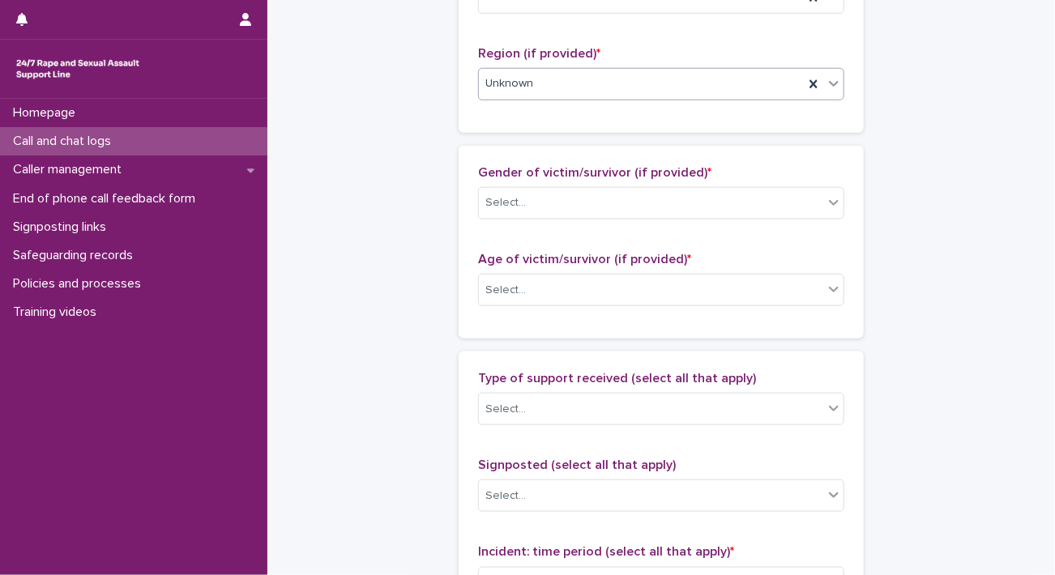
scroll to position [682, 0]
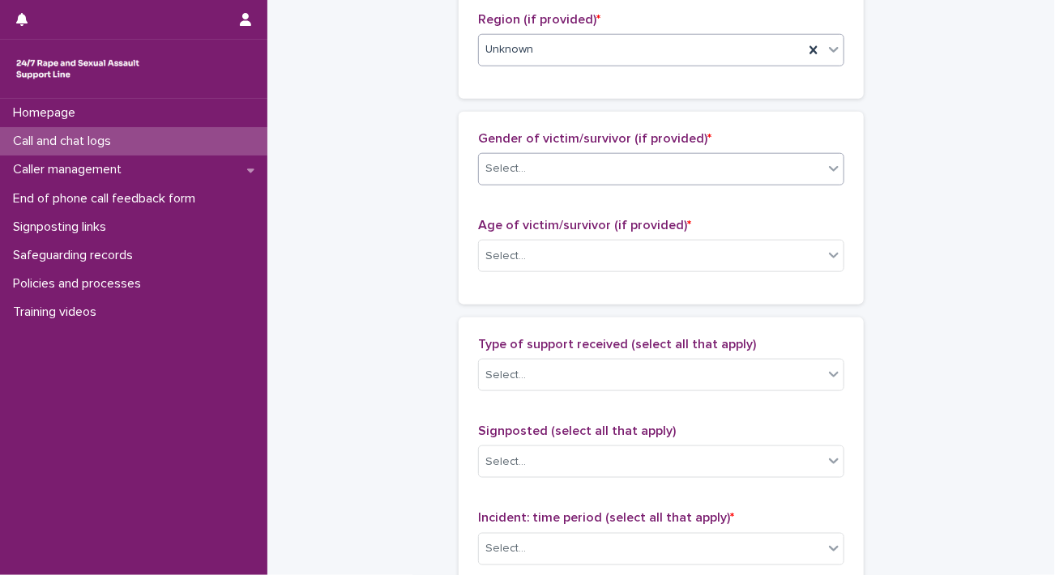
click at [797, 166] on div "Select..." at bounding box center [651, 169] width 344 height 27
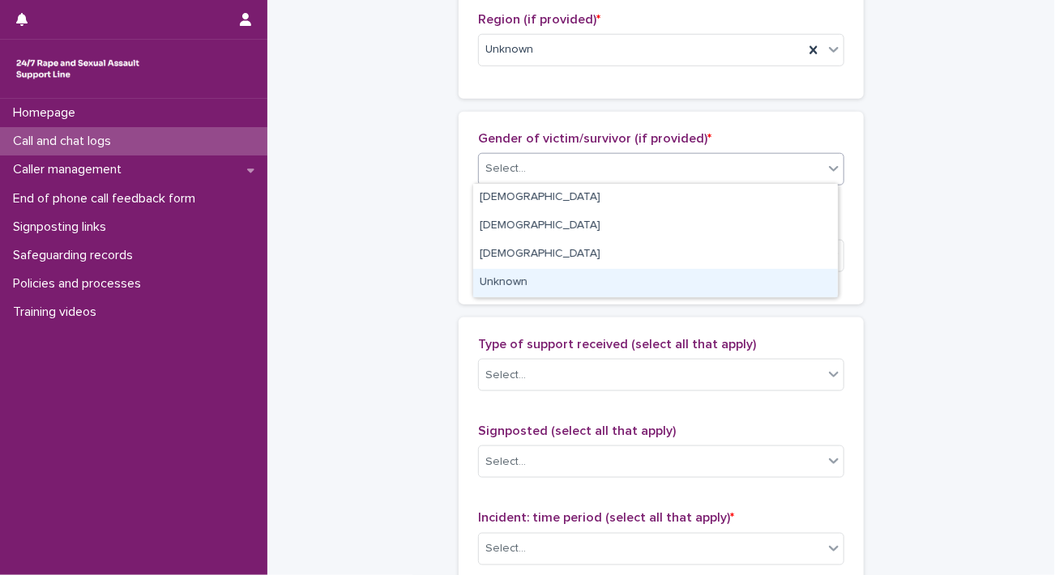
click at [603, 283] on div "Unknown" at bounding box center [655, 283] width 365 height 28
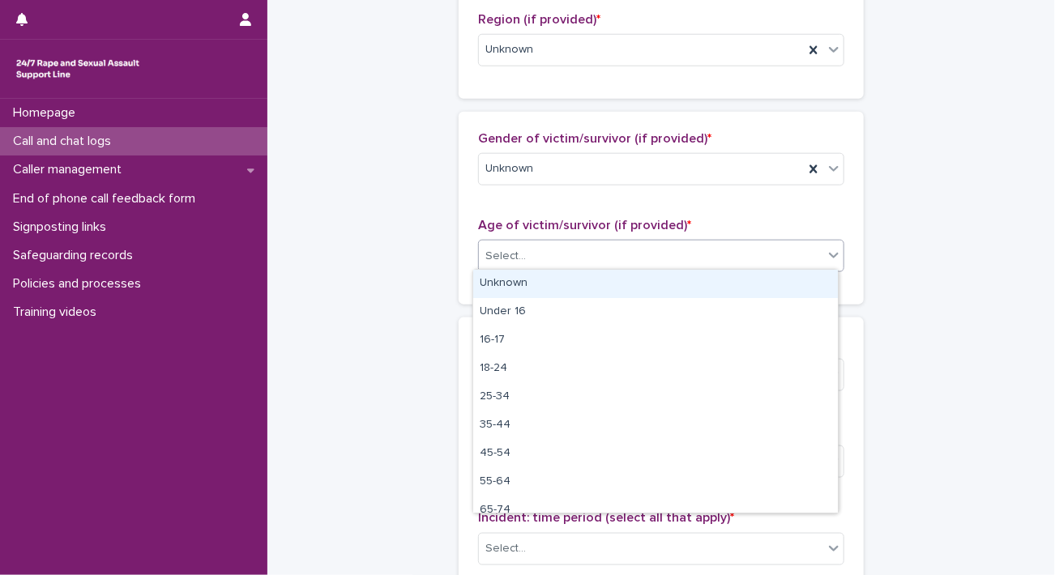
drag, startPoint x: 580, startPoint y: 260, endPoint x: 535, endPoint y: 286, distance: 52.3
click at [535, 286] on body "**********" at bounding box center [527, 287] width 1055 height 575
click at [535, 286] on div "Unknown" at bounding box center [655, 284] width 365 height 28
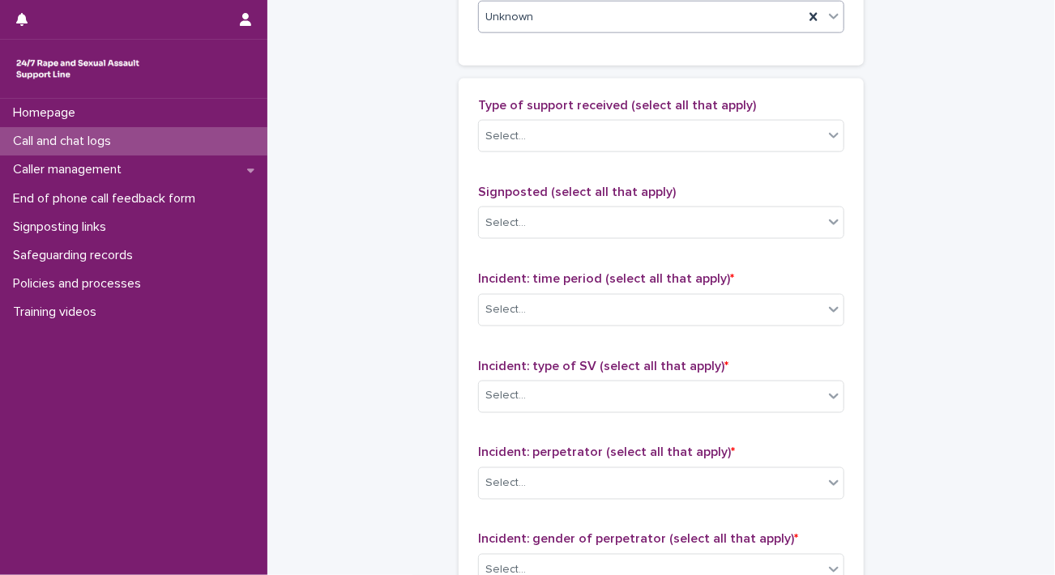
scroll to position [938, 0]
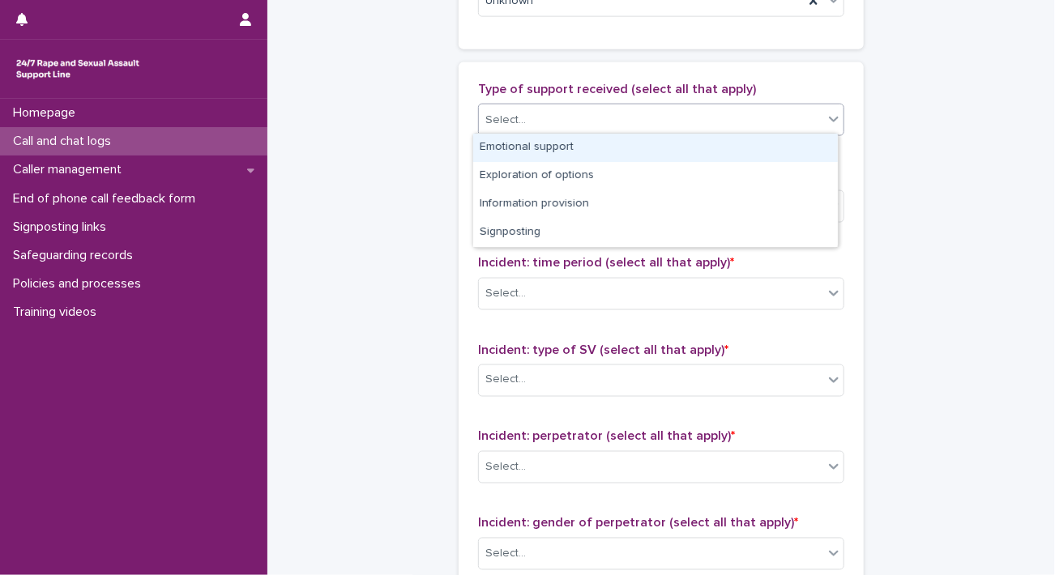
click at [739, 120] on div "Select..." at bounding box center [651, 120] width 344 height 27
click at [639, 143] on div "Emotional support" at bounding box center [655, 148] width 365 height 28
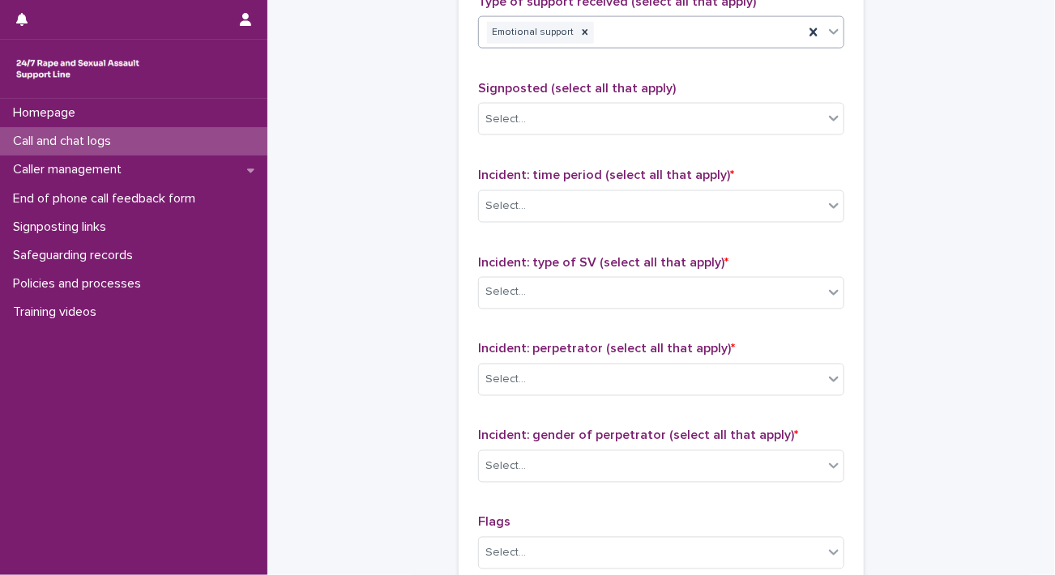
scroll to position [1032, 0]
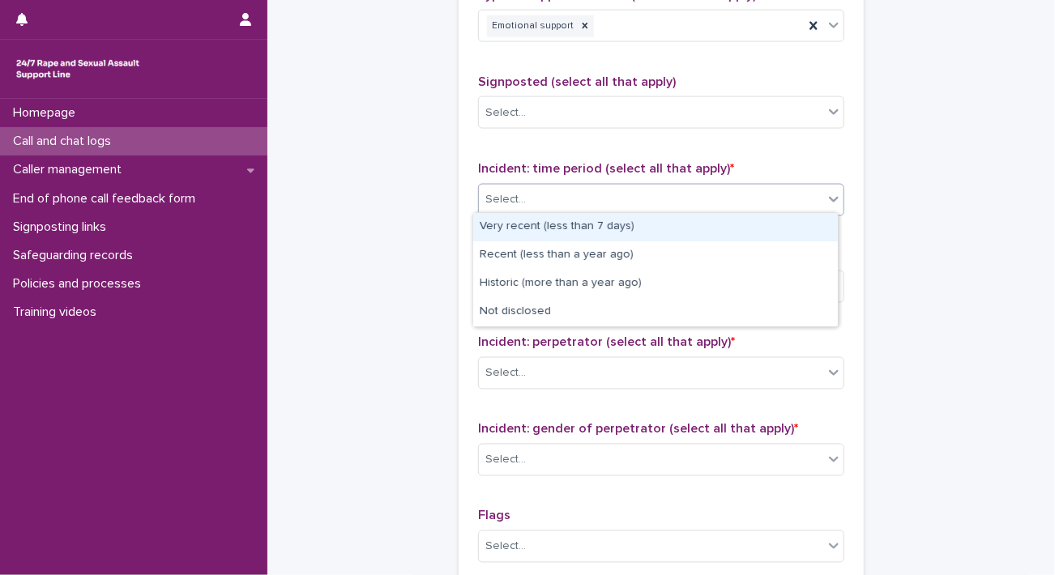
click at [670, 195] on div "Select..." at bounding box center [651, 199] width 344 height 27
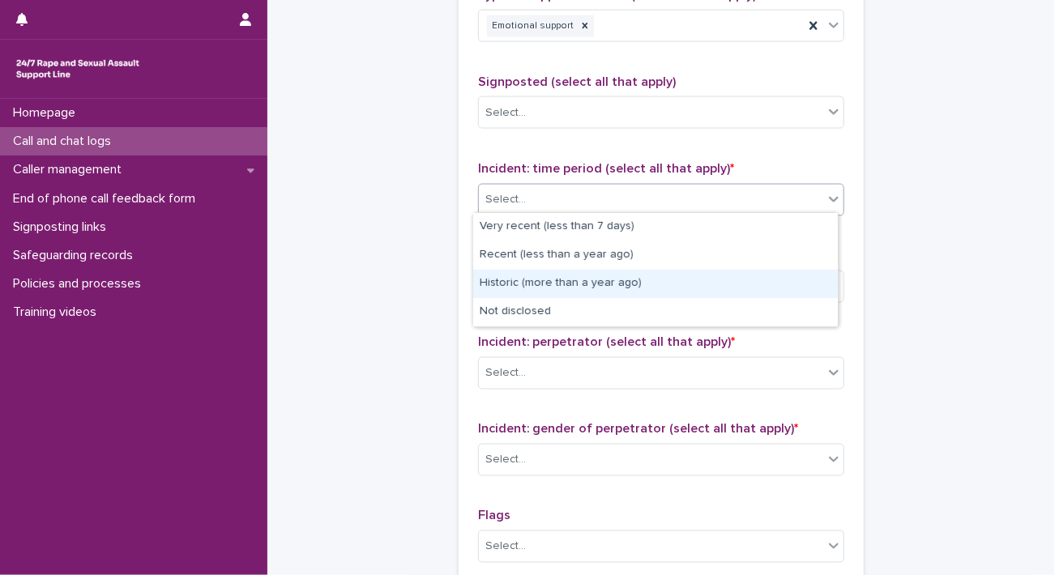
click at [586, 289] on div "Historic (more than a year ago)" at bounding box center [655, 284] width 365 height 28
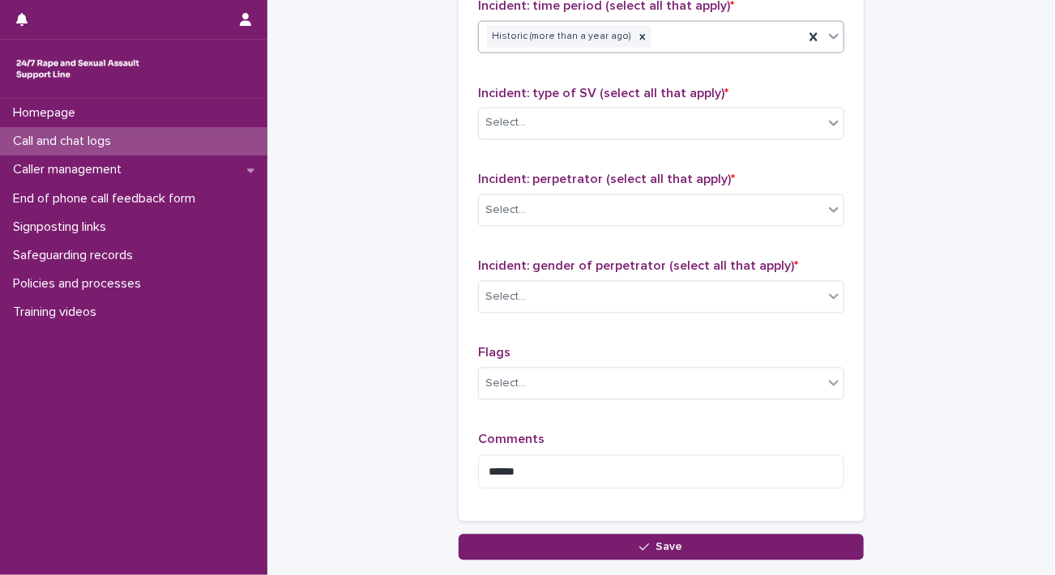
scroll to position [1201, 0]
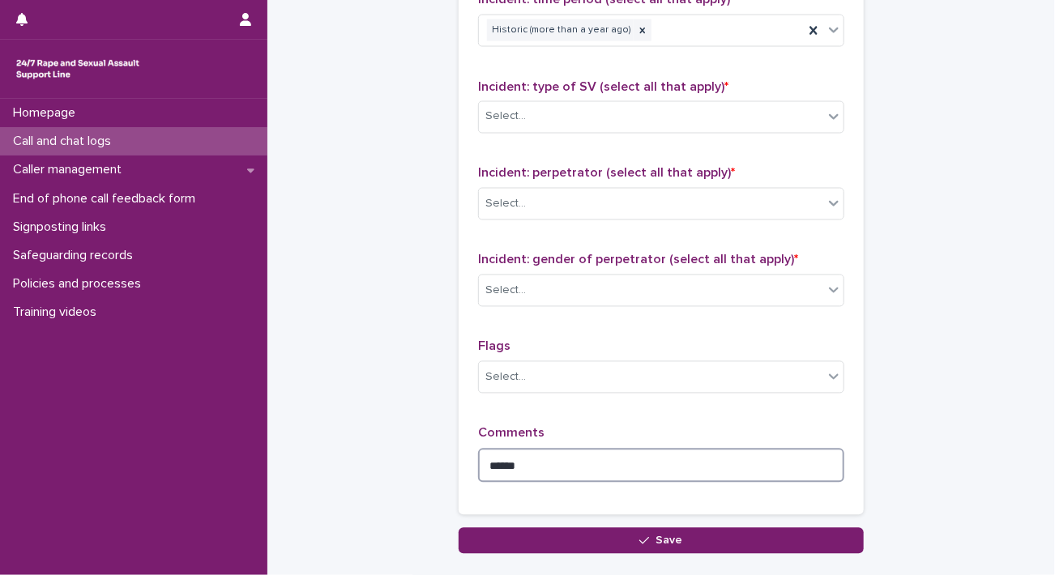
click at [630, 470] on textarea "*****" at bounding box center [661, 466] width 366 height 35
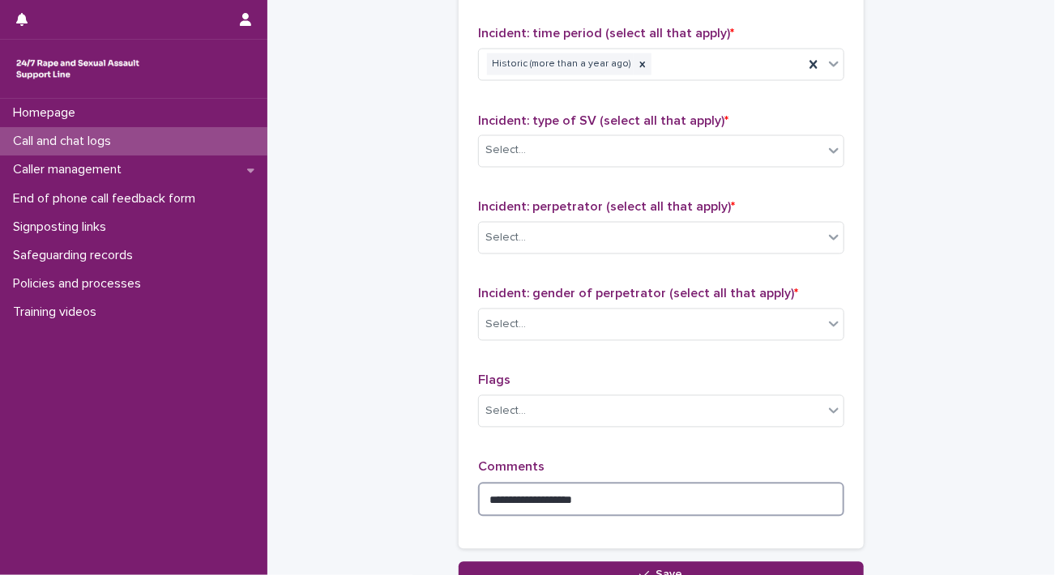
scroll to position [1169, 0]
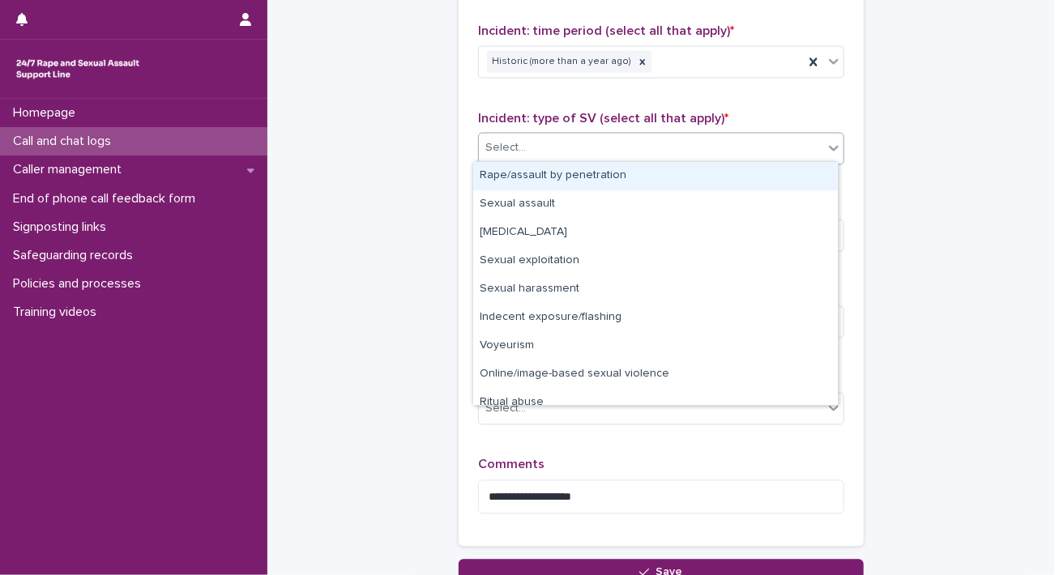
click at [690, 156] on div "Select..." at bounding box center [651, 148] width 344 height 27
click at [619, 180] on div "Rape/assault by penetration" at bounding box center [655, 176] width 365 height 28
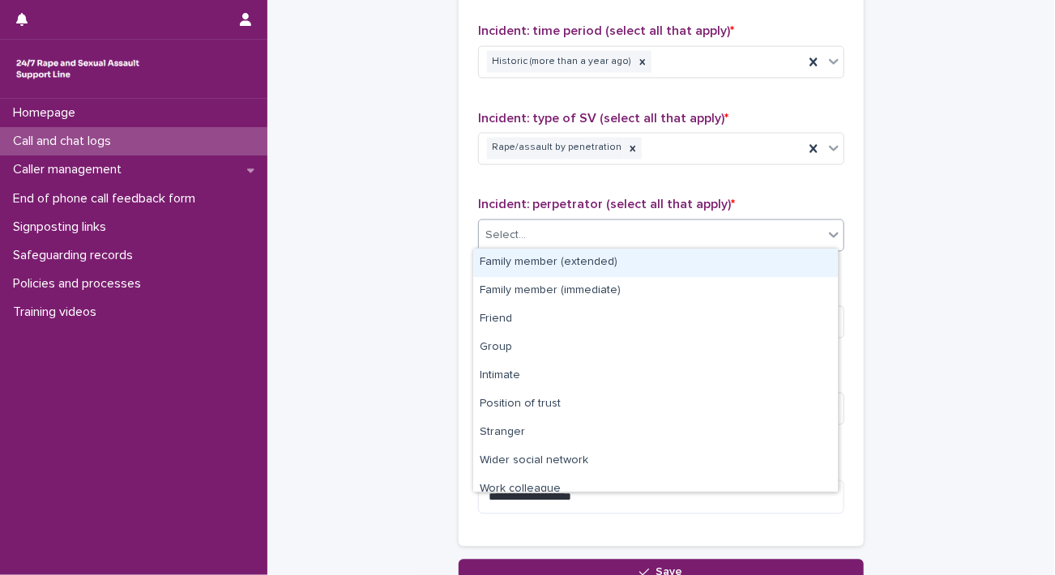
click at [580, 230] on div "Select..." at bounding box center [651, 236] width 344 height 27
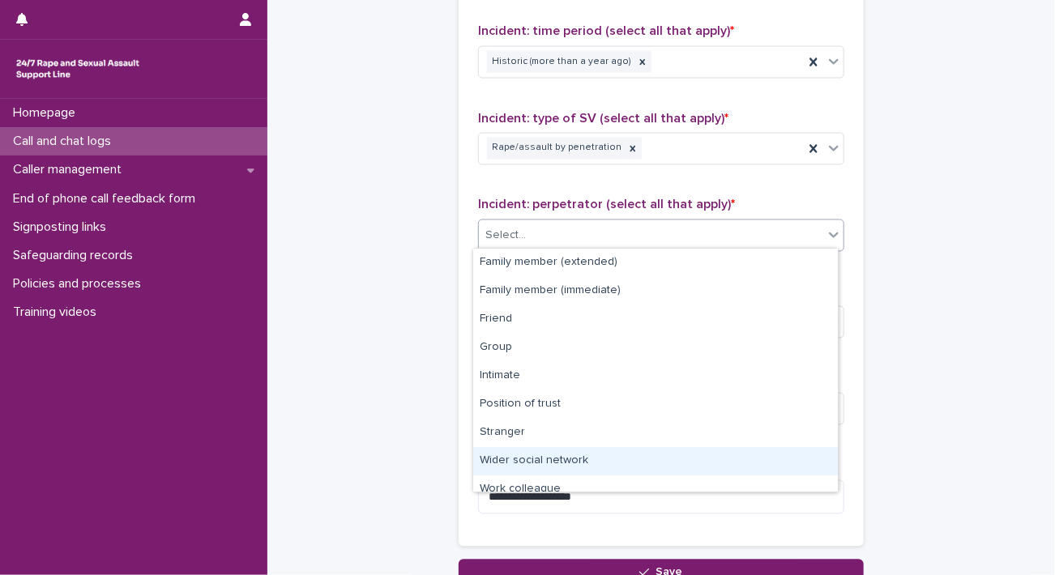
drag, startPoint x: 613, startPoint y: 445, endPoint x: 609, endPoint y: 462, distance: 17.3
click at [609, 462] on div "Wider social network" at bounding box center [655, 461] width 365 height 28
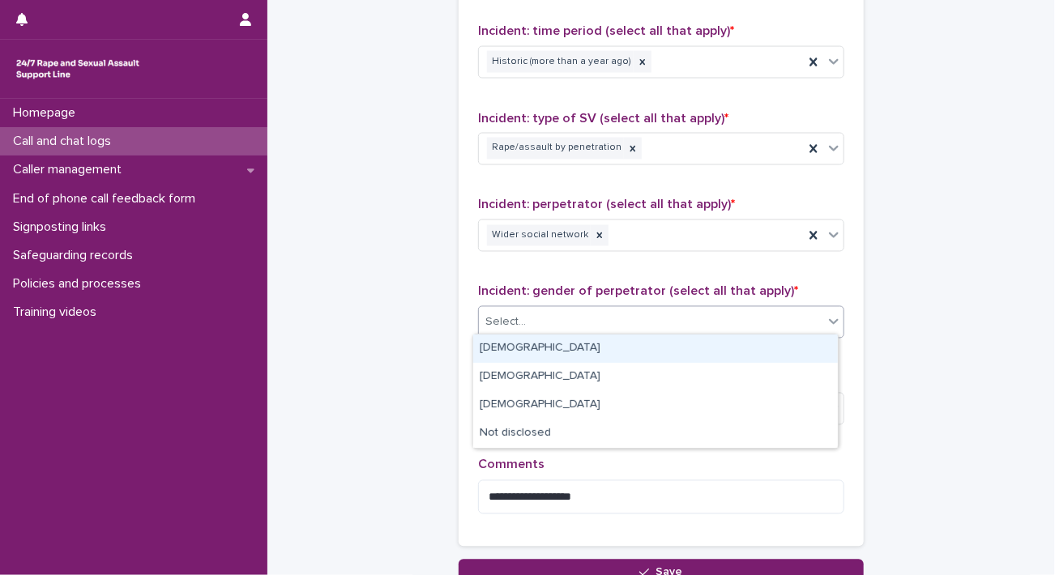
drag, startPoint x: 565, startPoint y: 325, endPoint x: 508, endPoint y: 348, distance: 61.1
click at [508, 348] on body "**********" at bounding box center [527, 287] width 1055 height 575
click at [508, 348] on div "Male" at bounding box center [655, 349] width 365 height 28
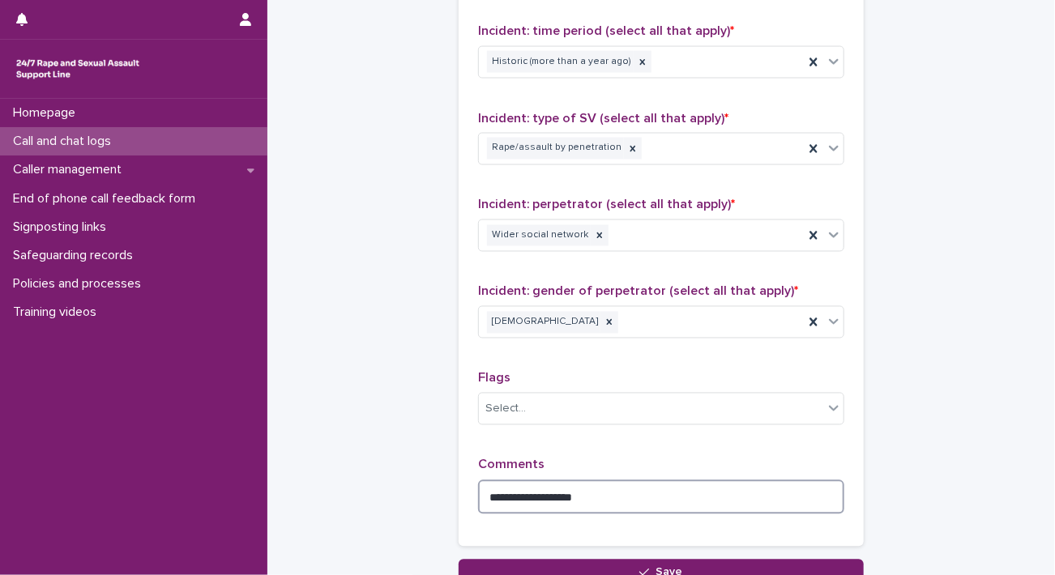
click at [612, 487] on textarea "**********" at bounding box center [661, 498] width 366 height 35
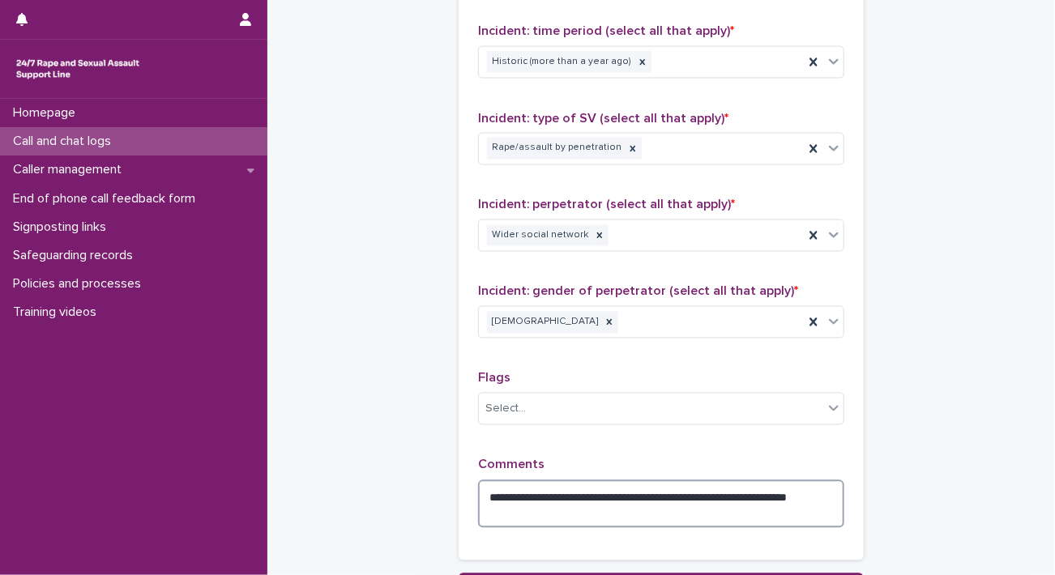
click at [561, 510] on textarea "**********" at bounding box center [661, 505] width 366 height 49
click at [592, 237] on div at bounding box center [600, 236] width 18 height 22
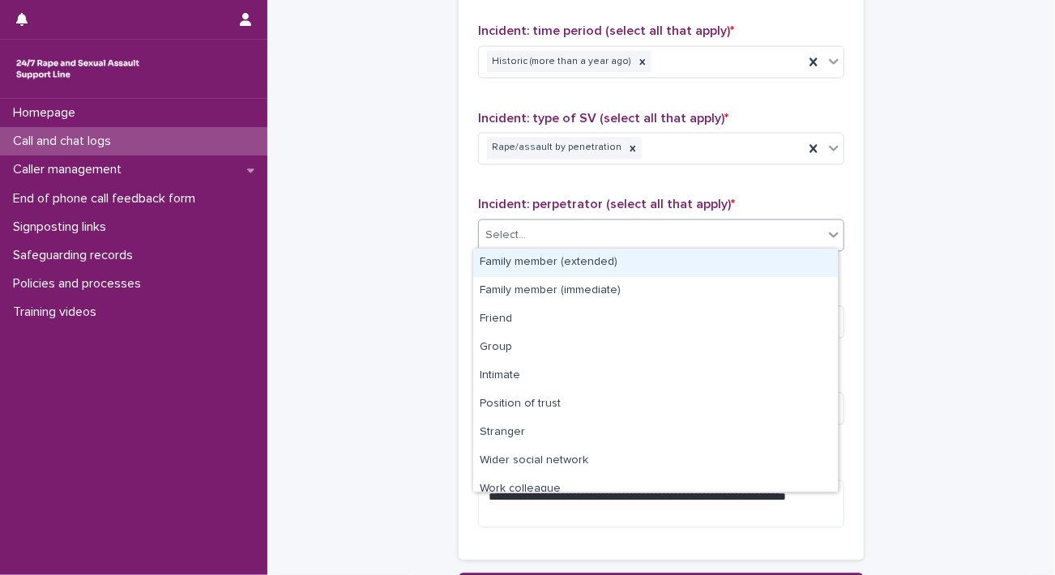
click at [592, 237] on div "Select..." at bounding box center [651, 236] width 344 height 27
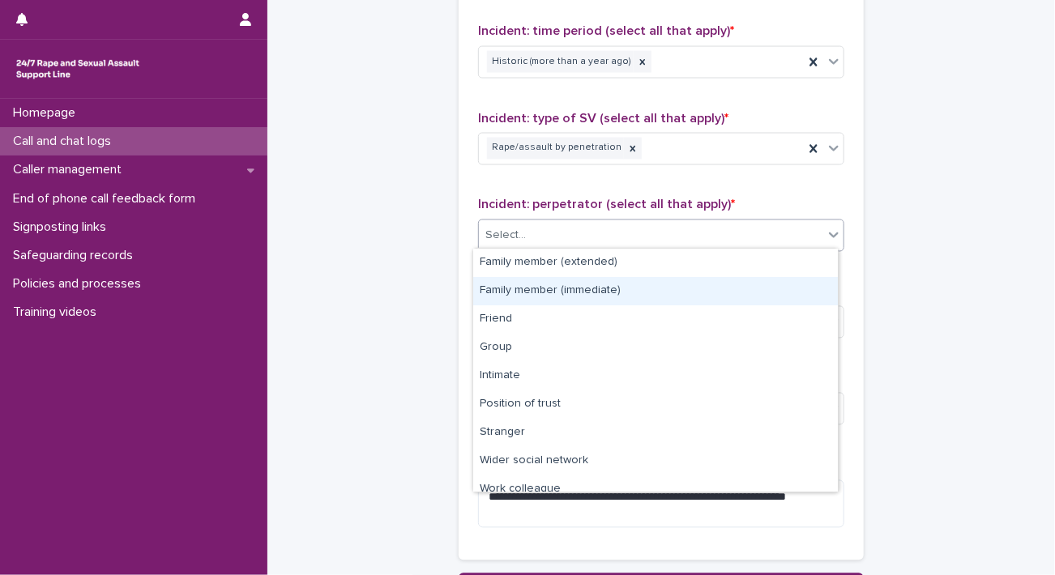
click at [564, 283] on div "Family member (immediate)" at bounding box center [655, 291] width 365 height 28
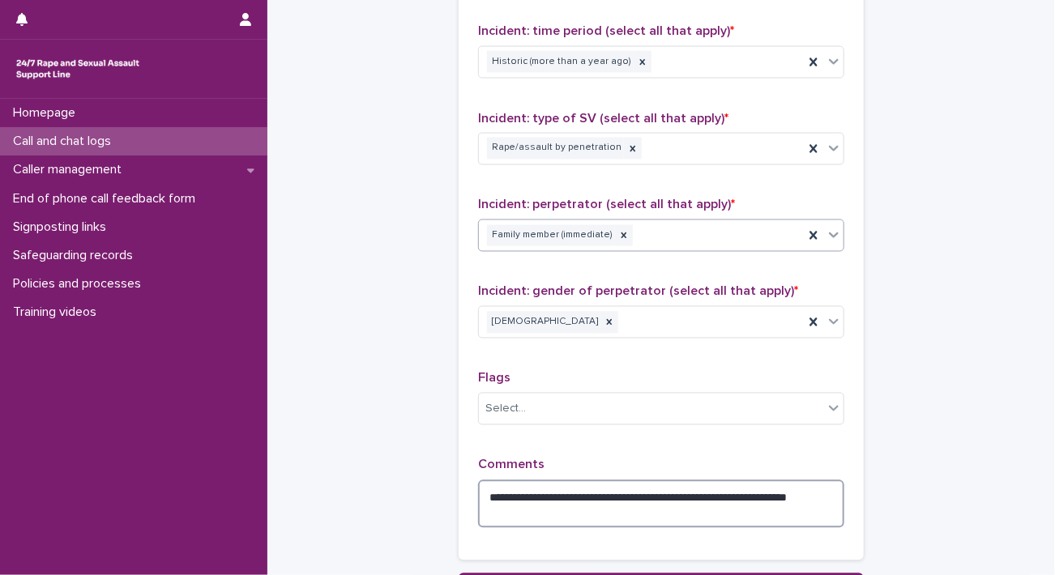
click at [632, 491] on textarea "**********" at bounding box center [661, 505] width 366 height 49
click at [636, 508] on textarea "**********" at bounding box center [661, 505] width 366 height 49
type textarea "**********"
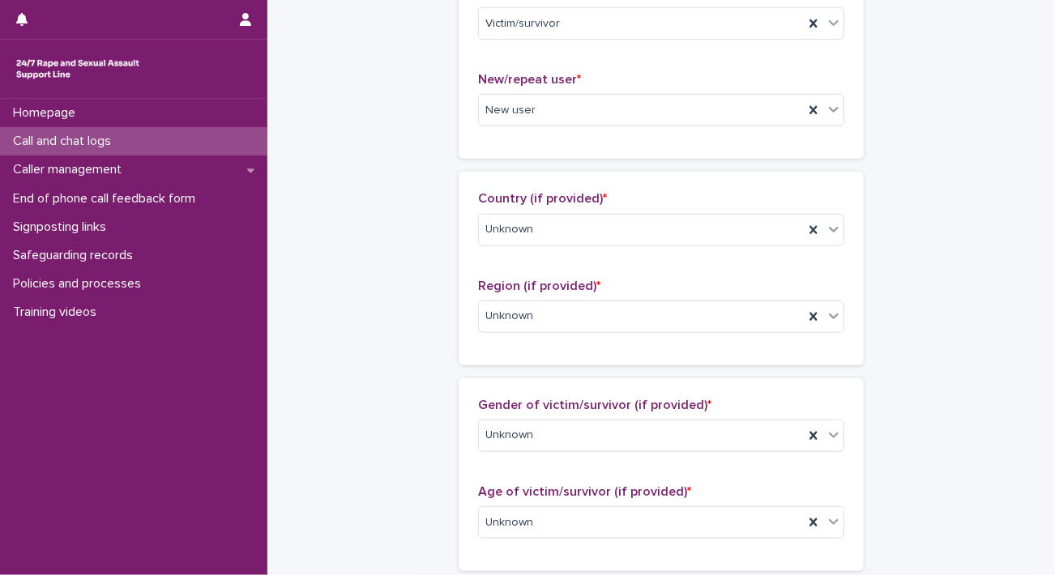
scroll to position [0, 0]
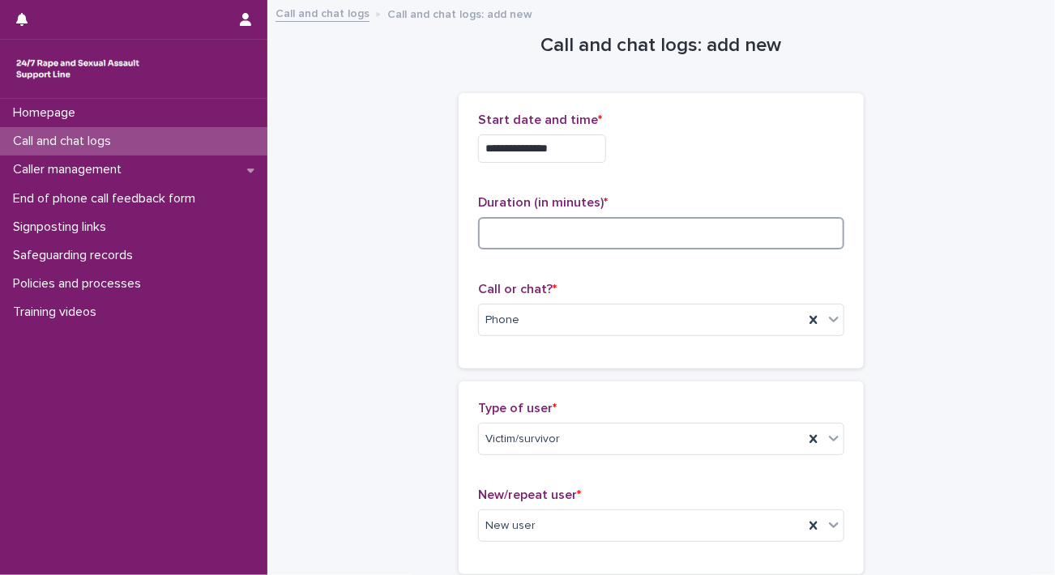
click at [705, 240] on input at bounding box center [661, 233] width 366 height 32
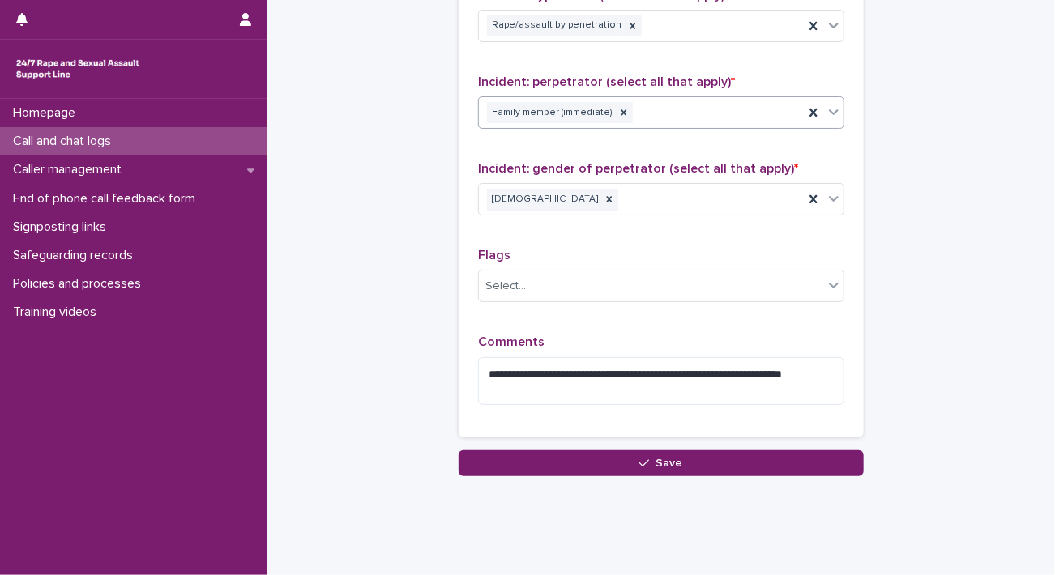
scroll to position [1316, 0]
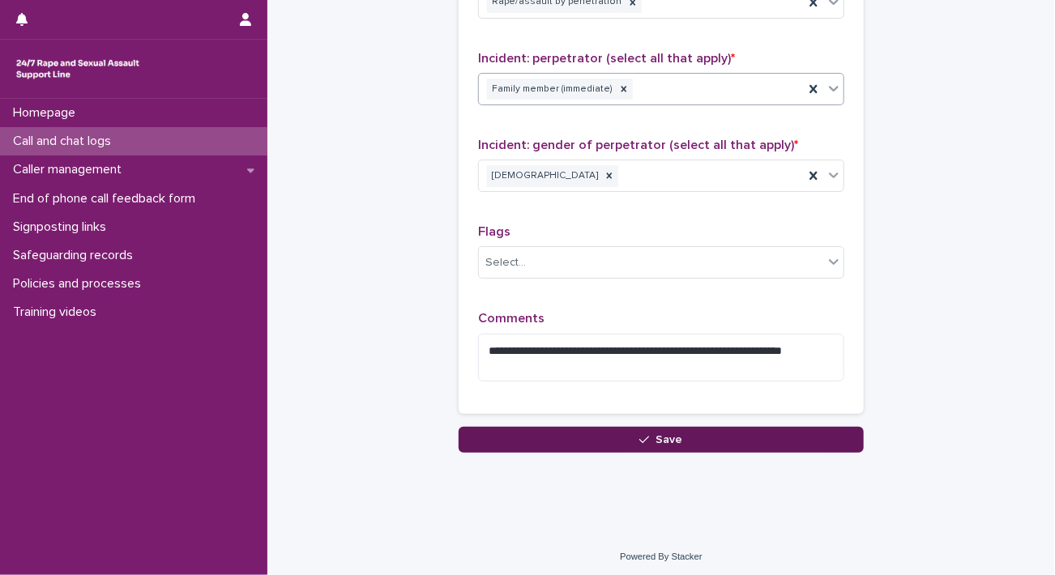
type input "**"
click at [690, 442] on button "Save" at bounding box center [661, 440] width 405 height 26
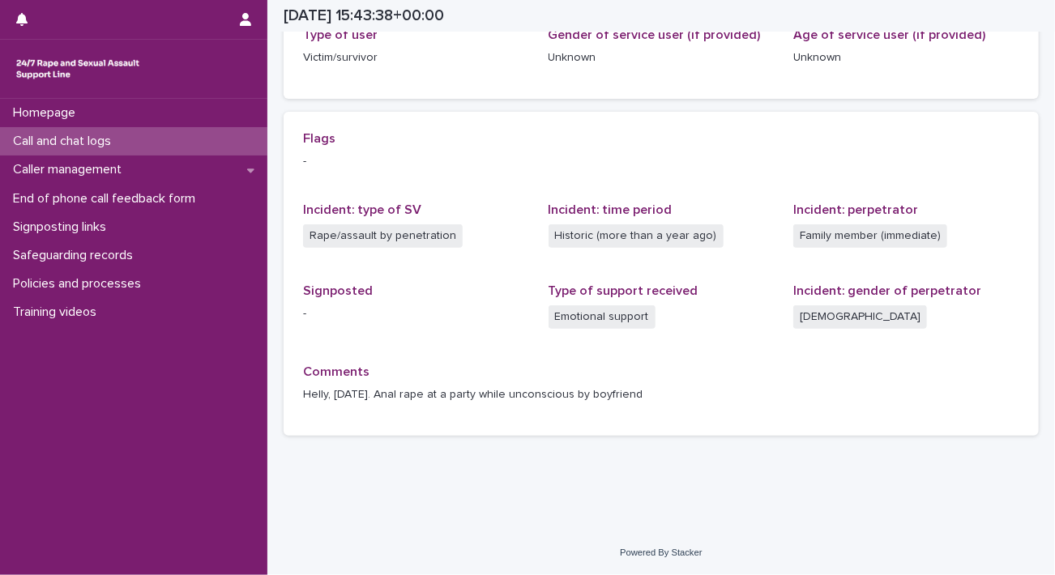
scroll to position [285, 0]
click at [142, 145] on div "Call and chat logs" at bounding box center [133, 141] width 267 height 28
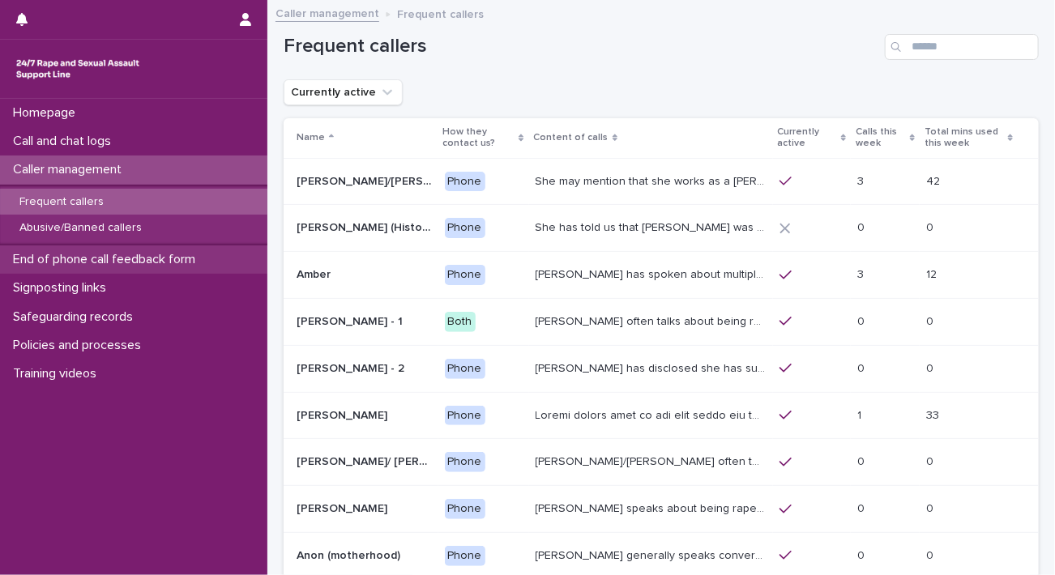
click at [148, 260] on p "End of phone call feedback form" at bounding box center [107, 259] width 202 height 15
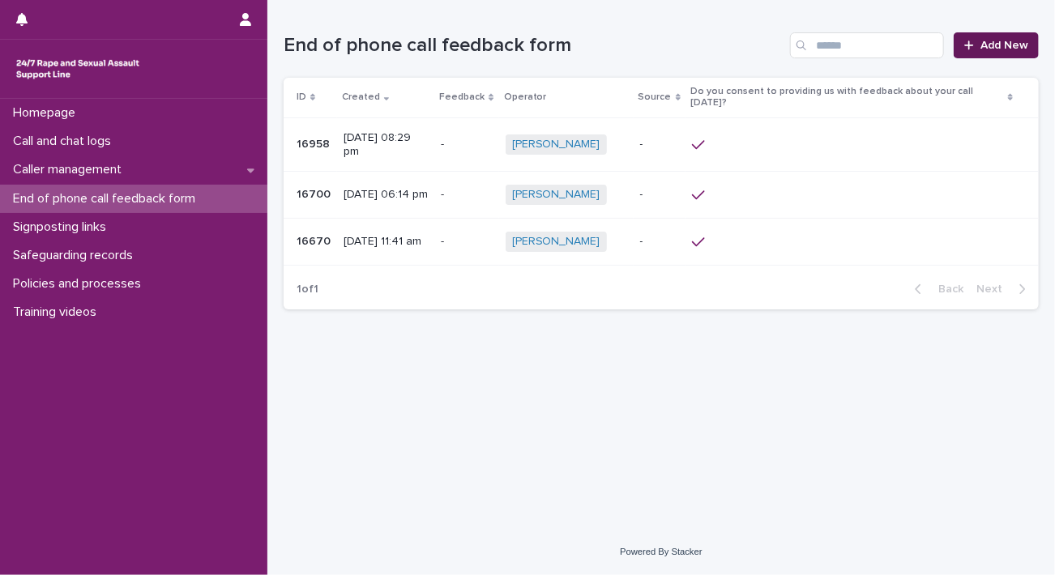
click at [1002, 49] on span "Add New" at bounding box center [1004, 45] width 48 height 11
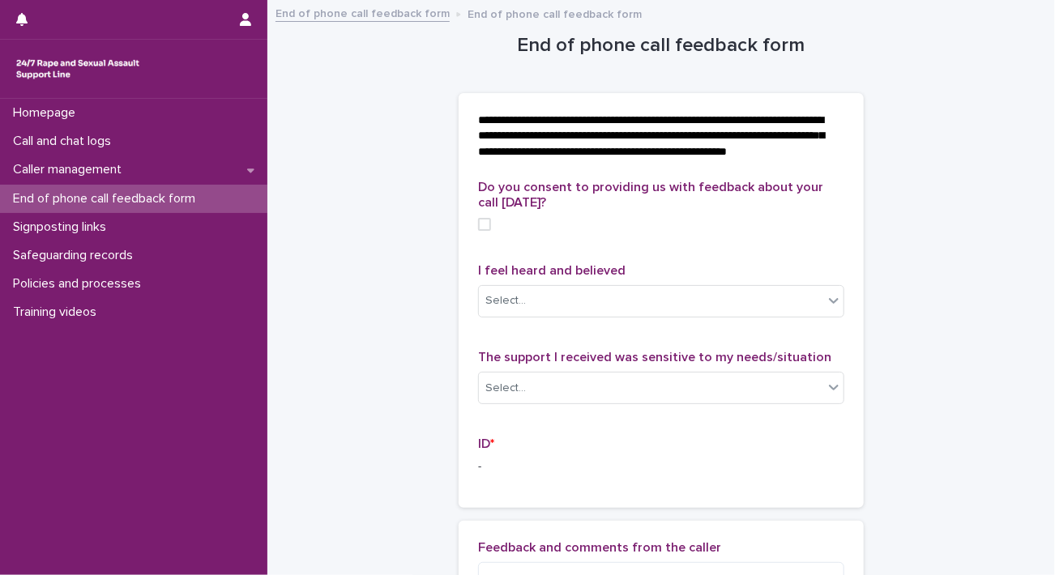
click at [478, 231] on span at bounding box center [484, 224] width 13 height 13
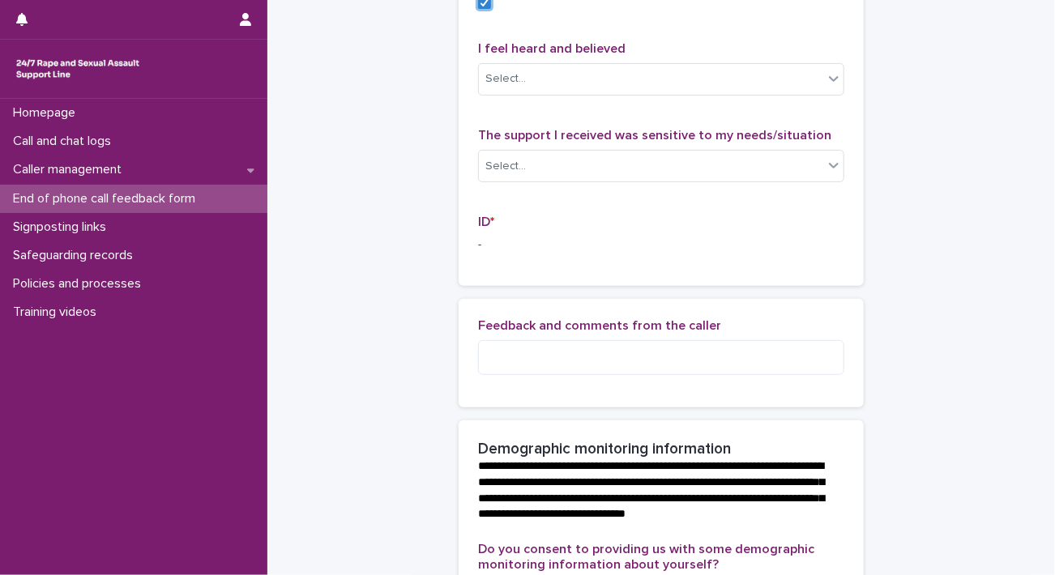
scroll to position [230, 0]
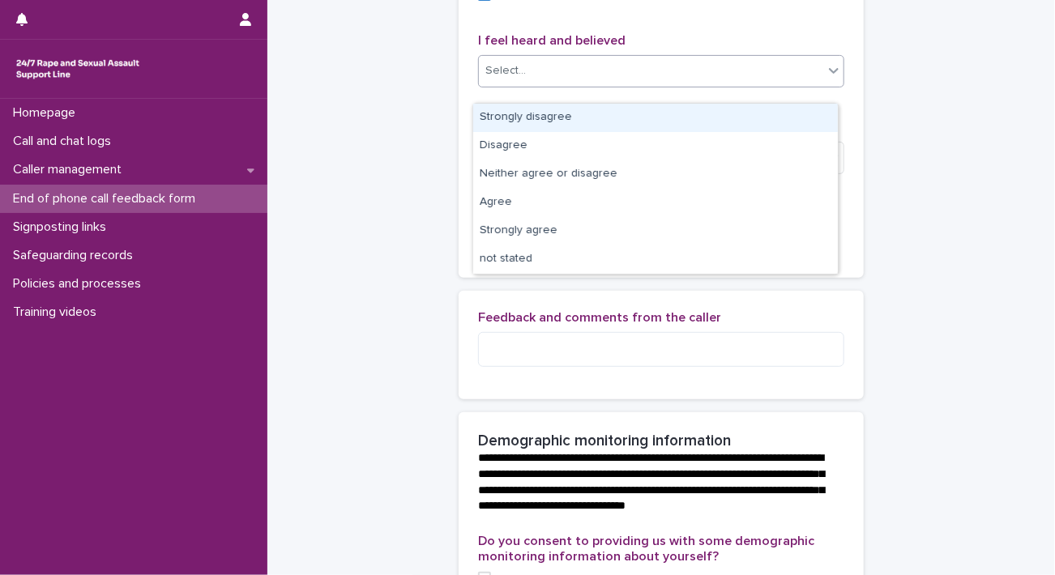
click at [681, 72] on div "Select..." at bounding box center [661, 71] width 366 height 32
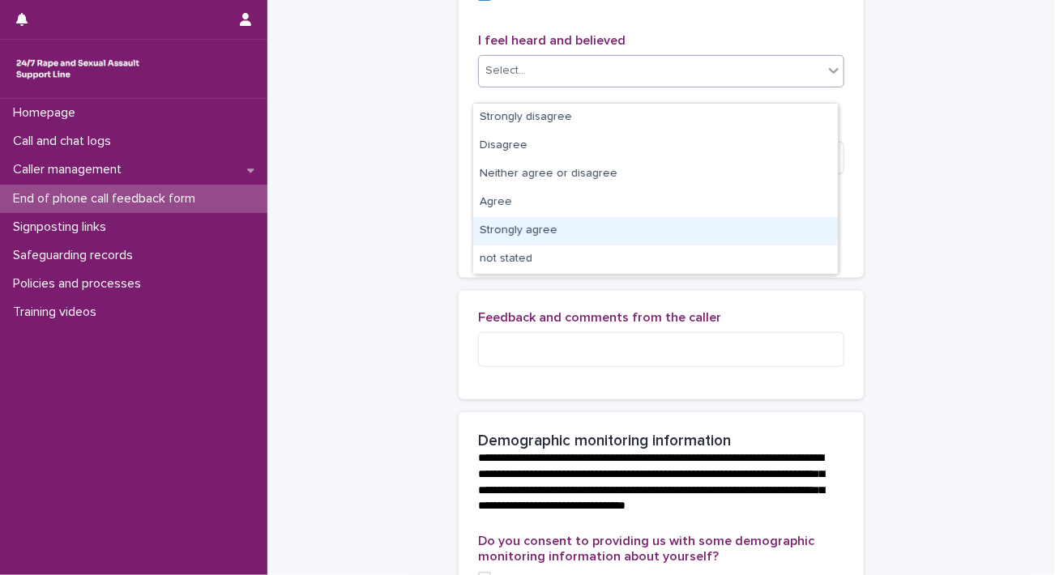
click at [541, 232] on div "Strongly agree" at bounding box center [655, 231] width 365 height 28
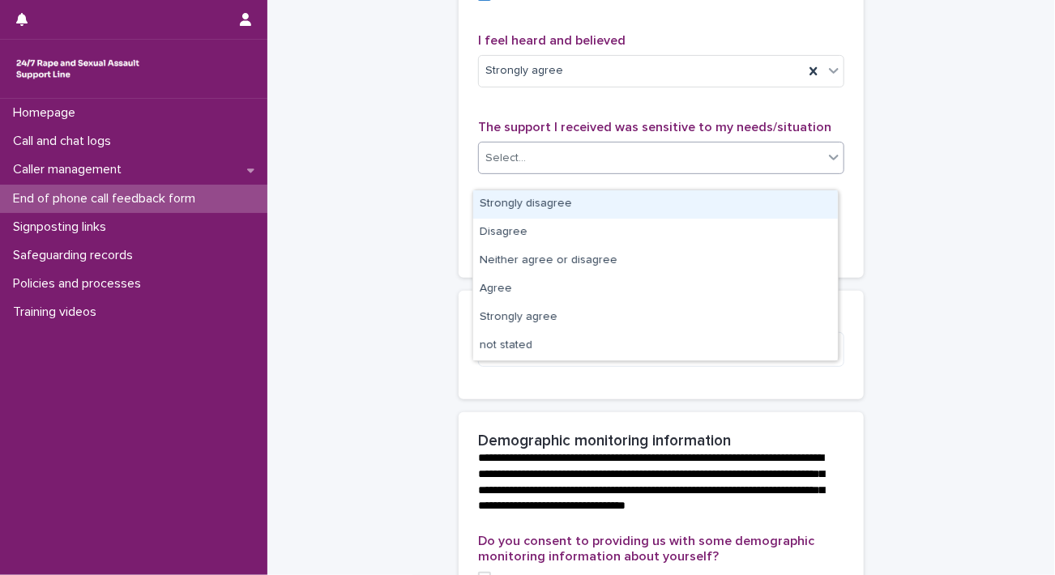
click at [530, 172] on div "Select..." at bounding box center [651, 158] width 344 height 27
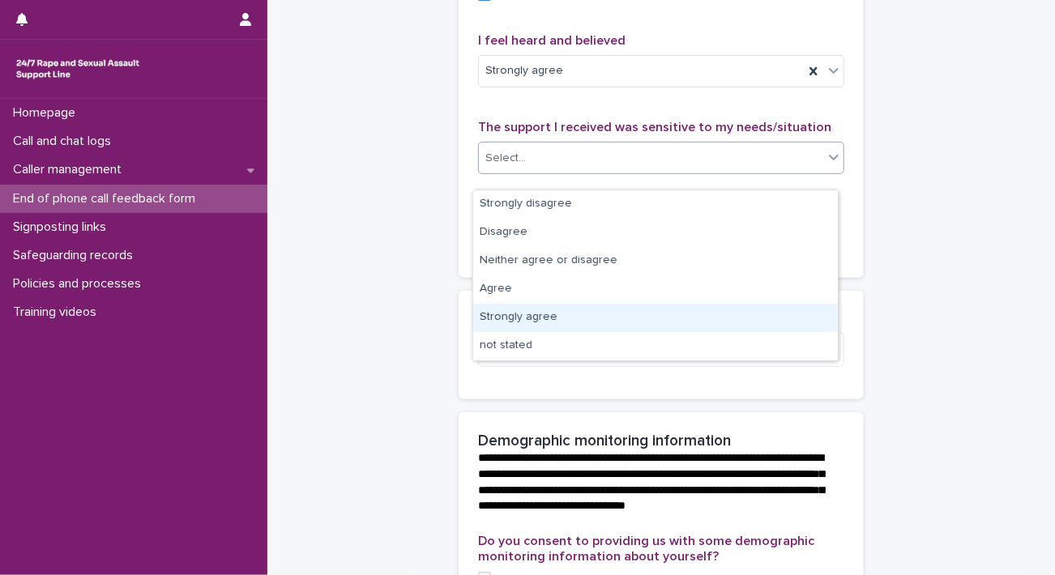
click at [522, 310] on div "Strongly agree" at bounding box center [655, 318] width 365 height 28
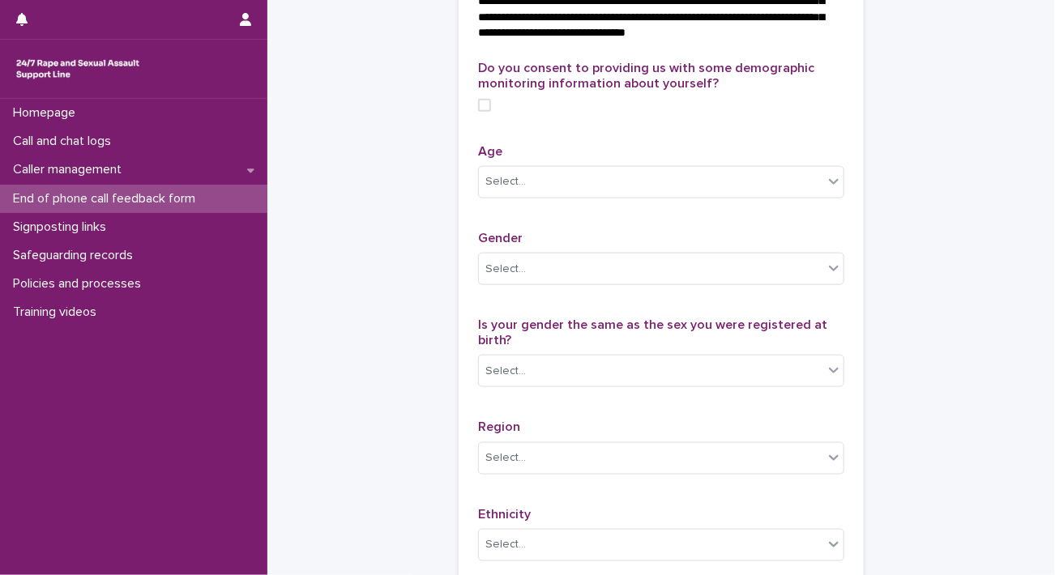
scroll to position [711, 0]
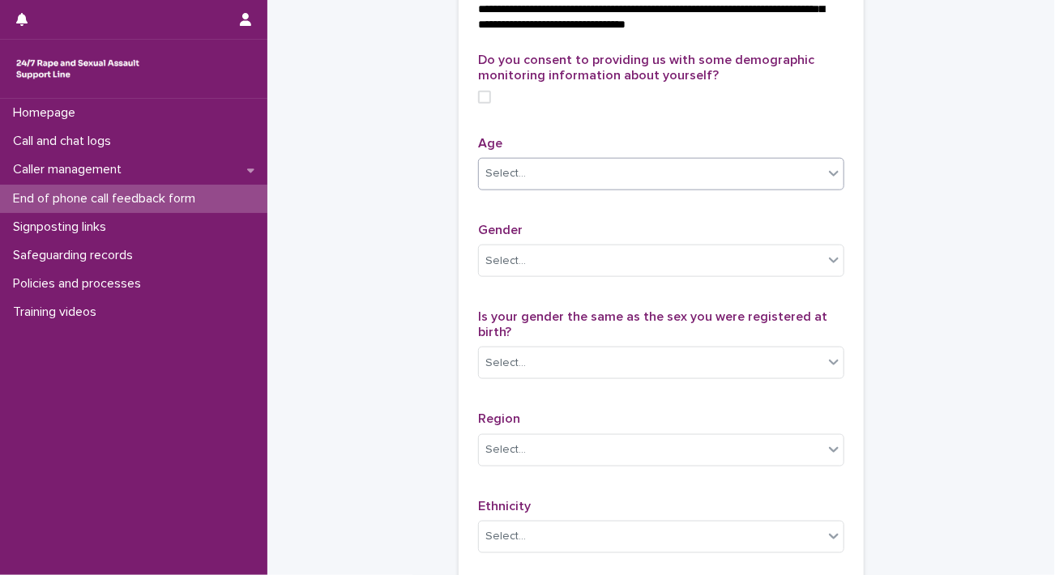
drag, startPoint x: 480, startPoint y: 130, endPoint x: 513, endPoint y: 203, distance: 80.1
click at [513, 203] on div "Do you consent to providing us with some demographic monitoring information abo…" at bounding box center [661, 396] width 366 height 687
click at [478, 104] on span at bounding box center [484, 97] width 13 height 13
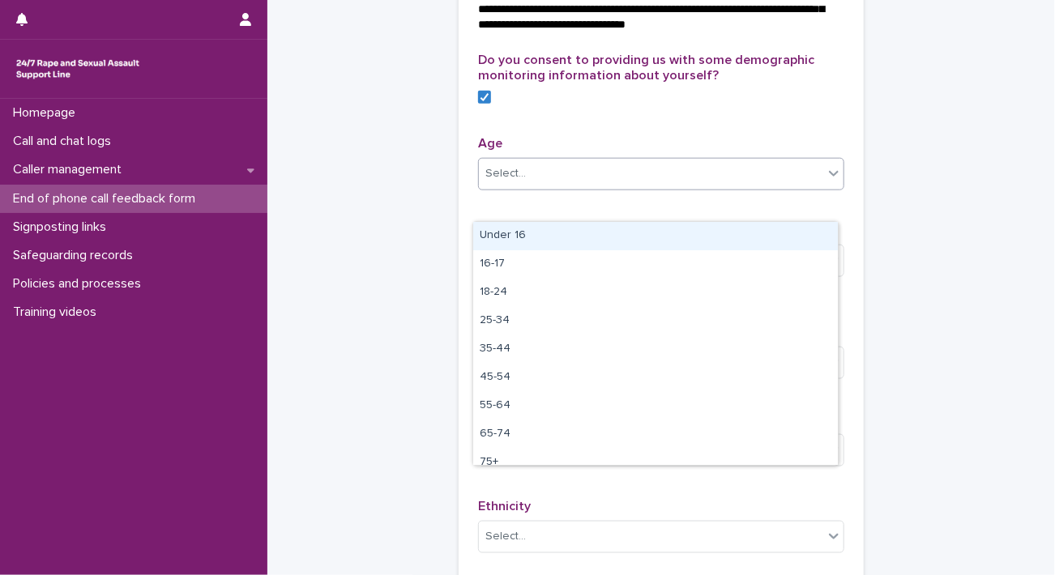
click at [604, 187] on div "Select..." at bounding box center [651, 173] width 344 height 27
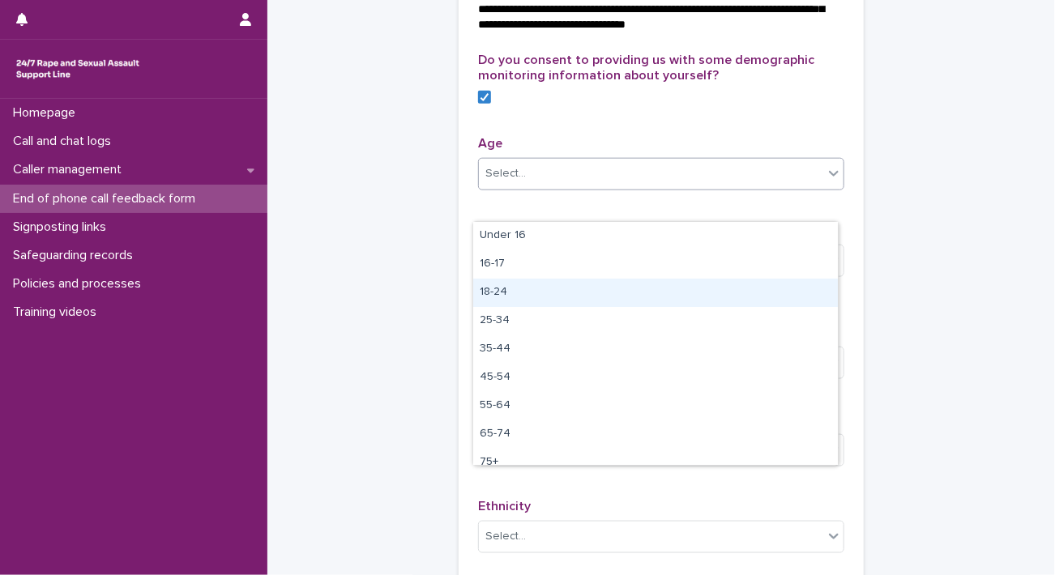
click at [577, 287] on div "18-24" at bounding box center [655, 293] width 365 height 28
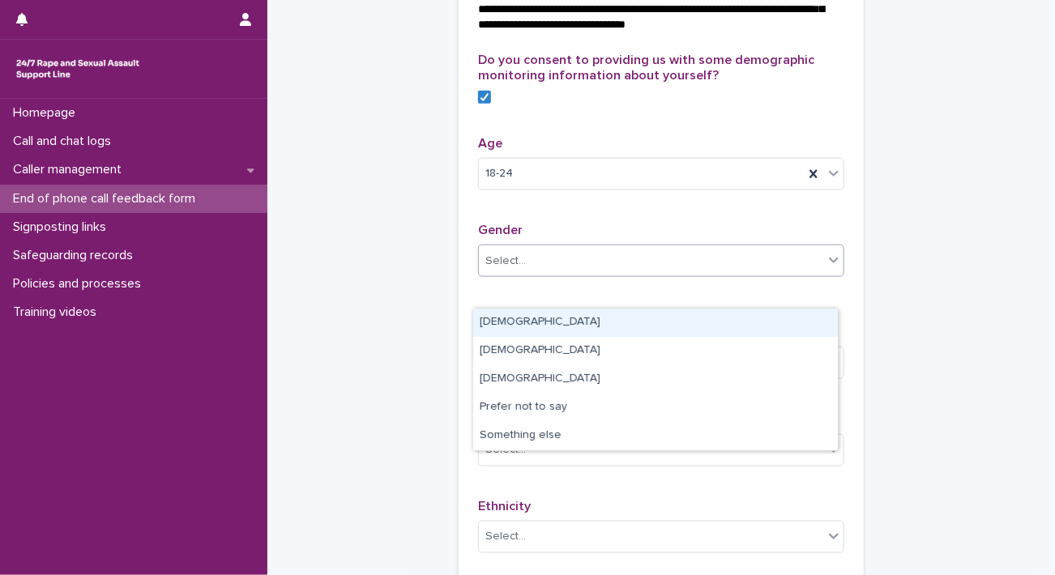
click at [577, 275] on div "Select..." at bounding box center [651, 261] width 344 height 27
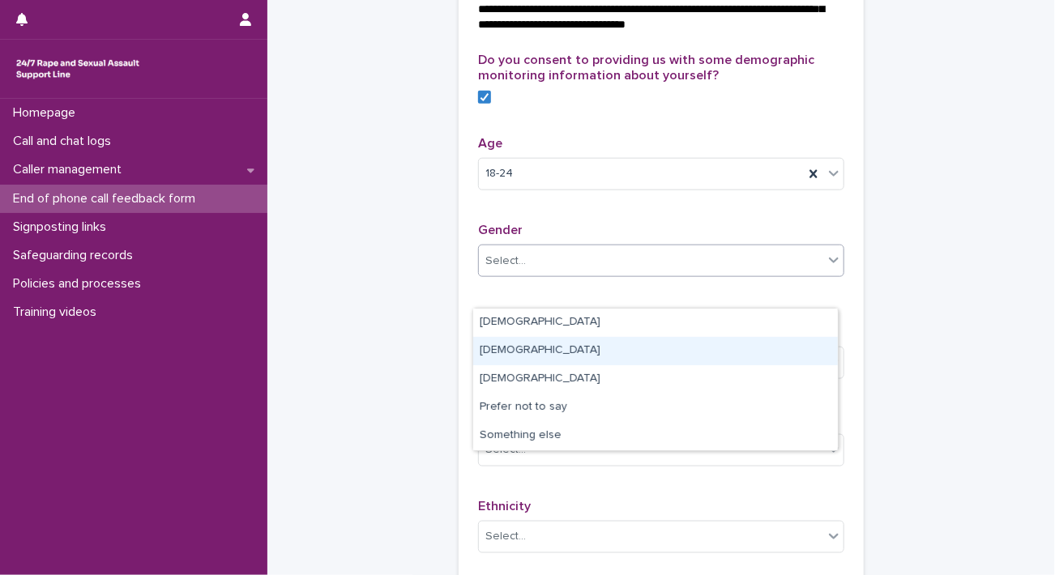
click at [517, 344] on div "Male" at bounding box center [655, 351] width 365 height 28
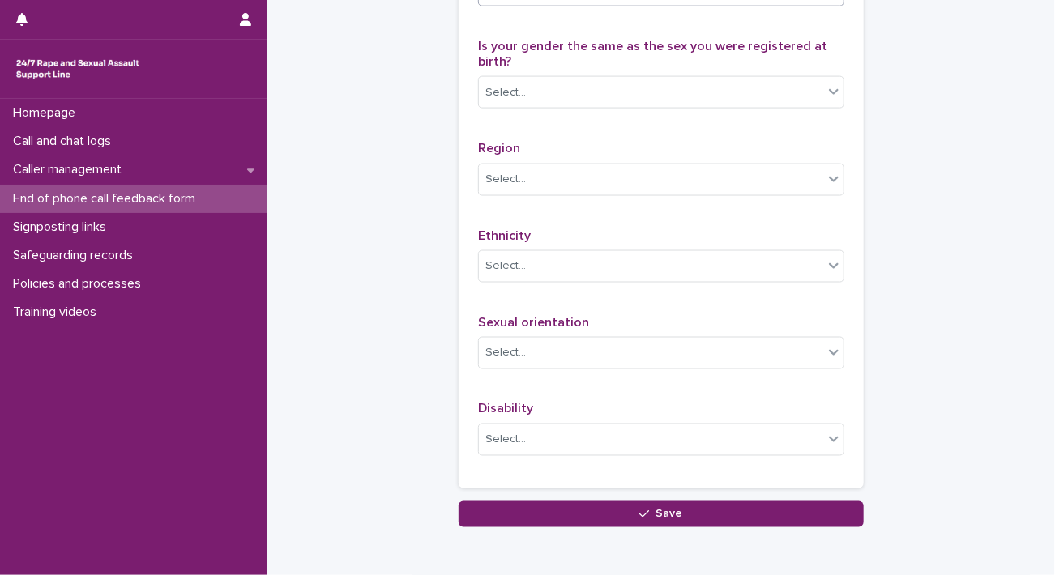
scroll to position [985, 0]
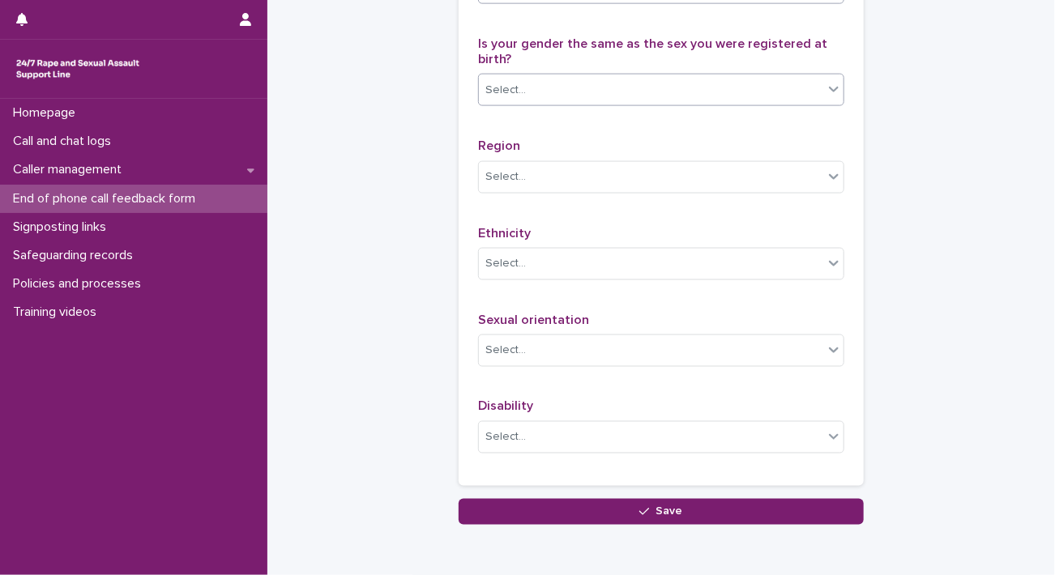
click at [745, 104] on div "Select..." at bounding box center [651, 90] width 344 height 27
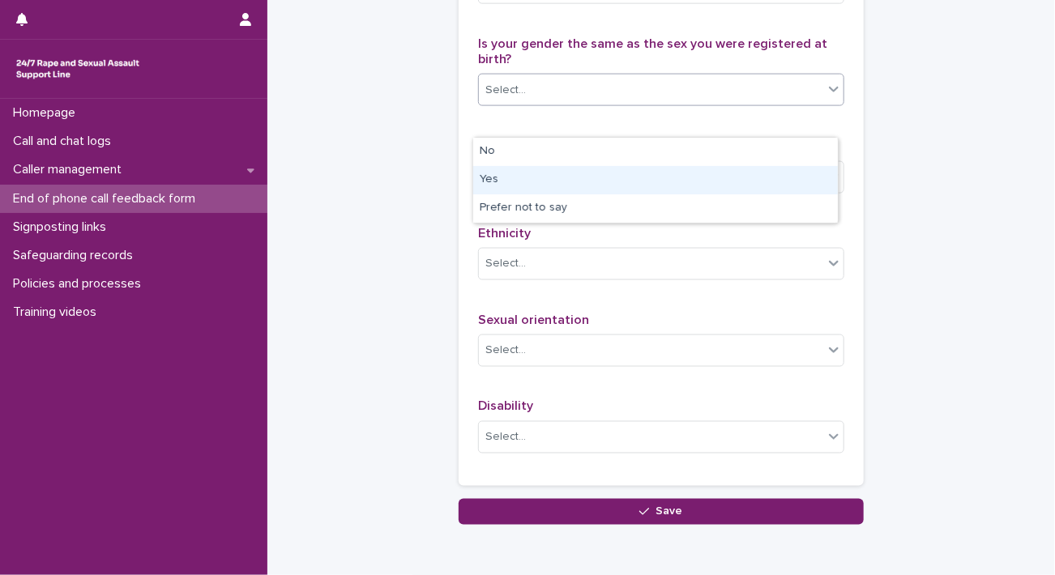
click at [518, 179] on div "Yes" at bounding box center [655, 180] width 365 height 28
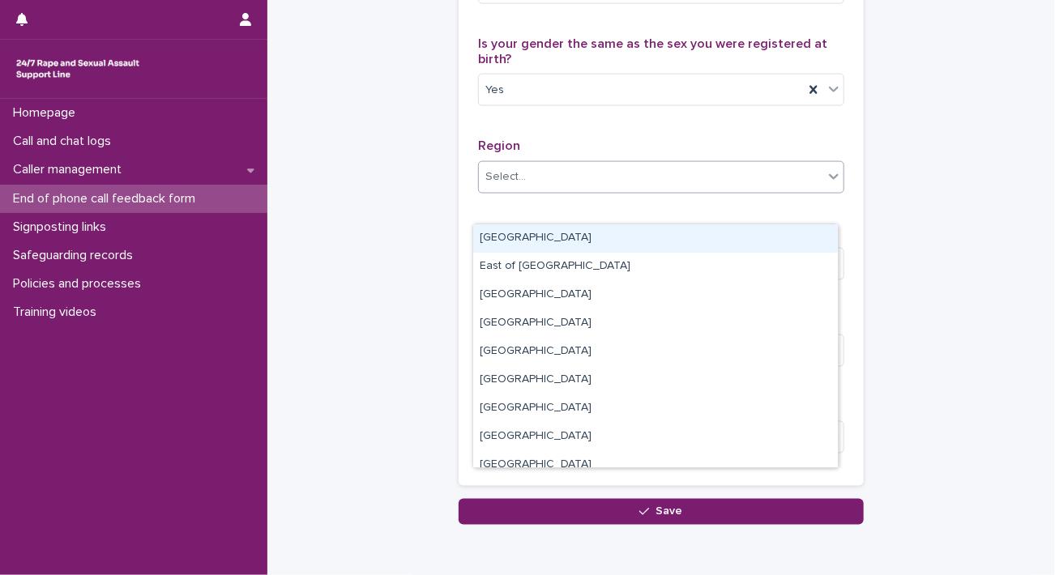
click at [494, 186] on div "Select..." at bounding box center [505, 177] width 41 height 17
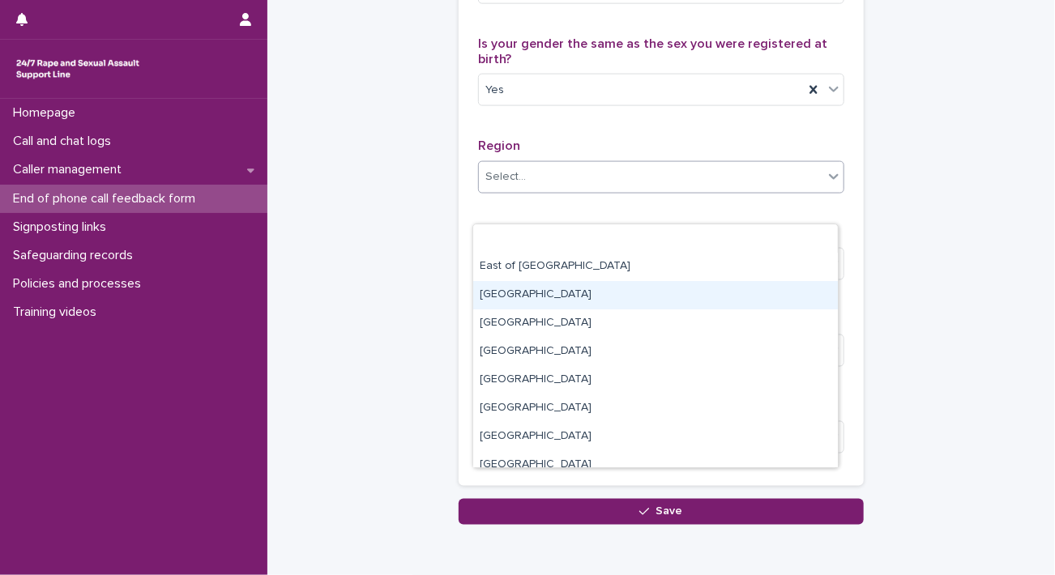
scroll to position [97, 0]
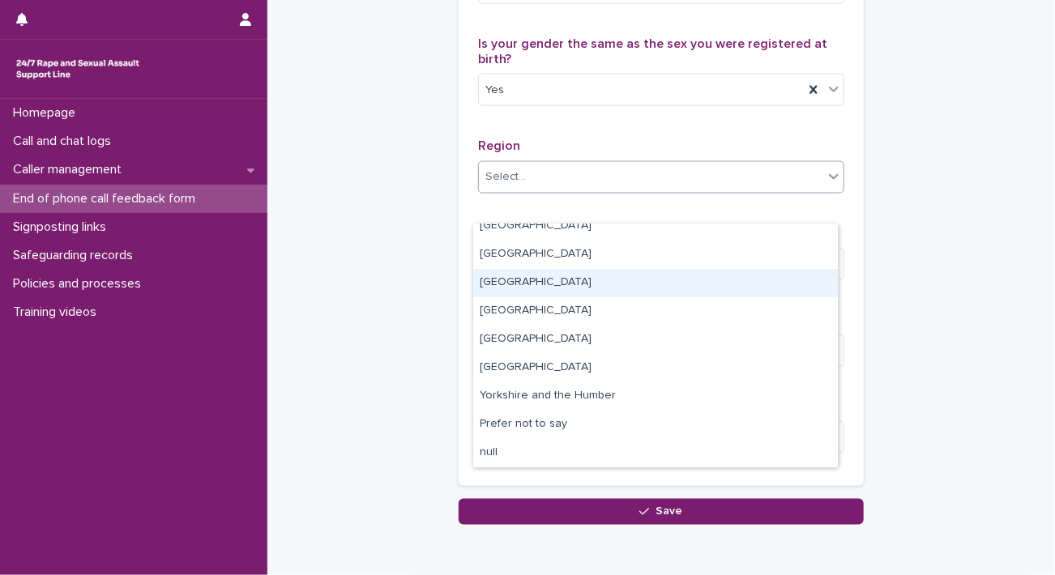
click at [751, 293] on div "South East" at bounding box center [655, 283] width 365 height 28
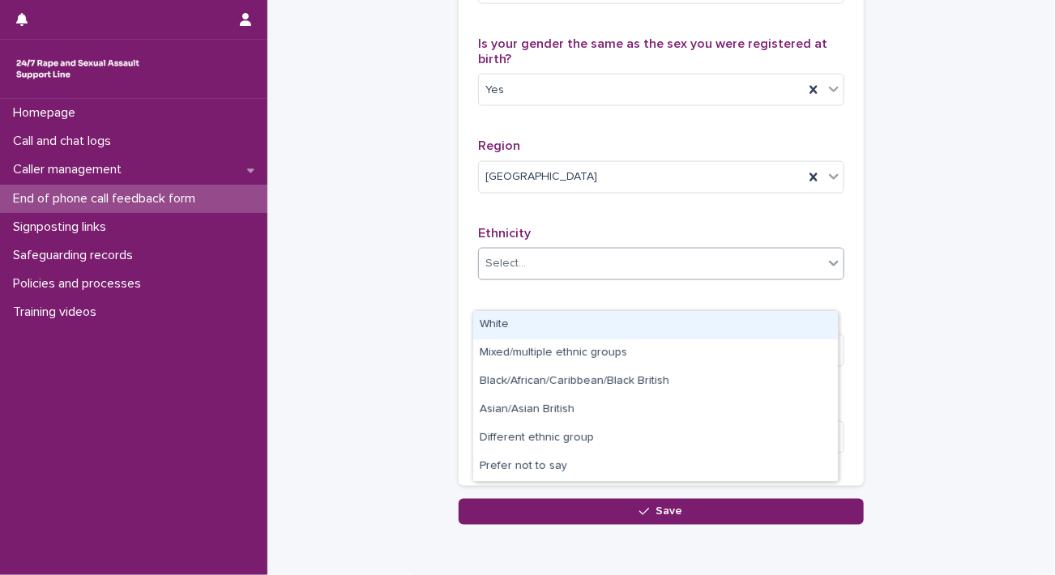
click at [751, 277] on div "Select..." at bounding box center [651, 263] width 344 height 27
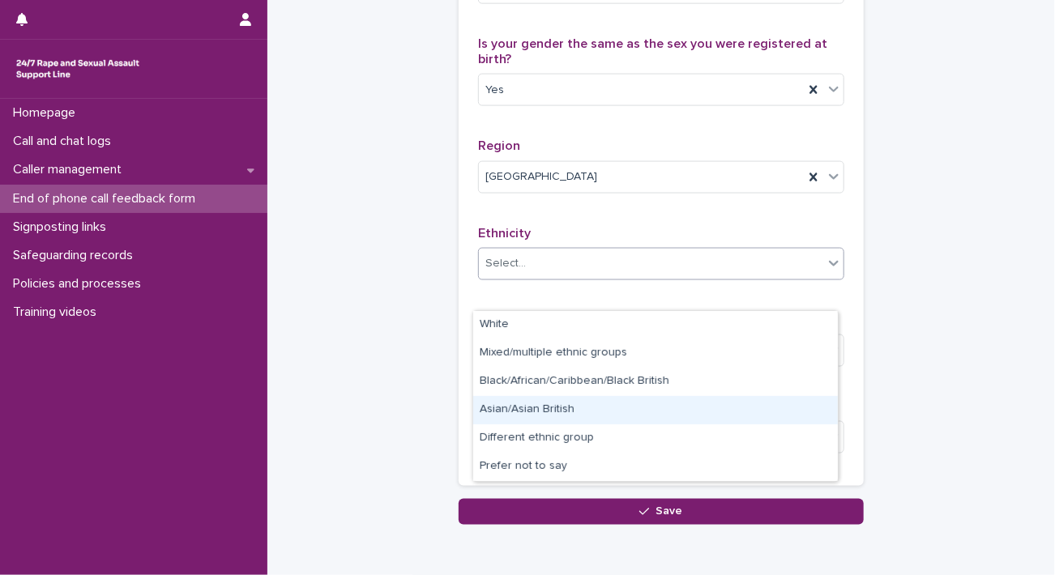
click at [650, 410] on div "Asian/Asian British" at bounding box center [655, 410] width 365 height 28
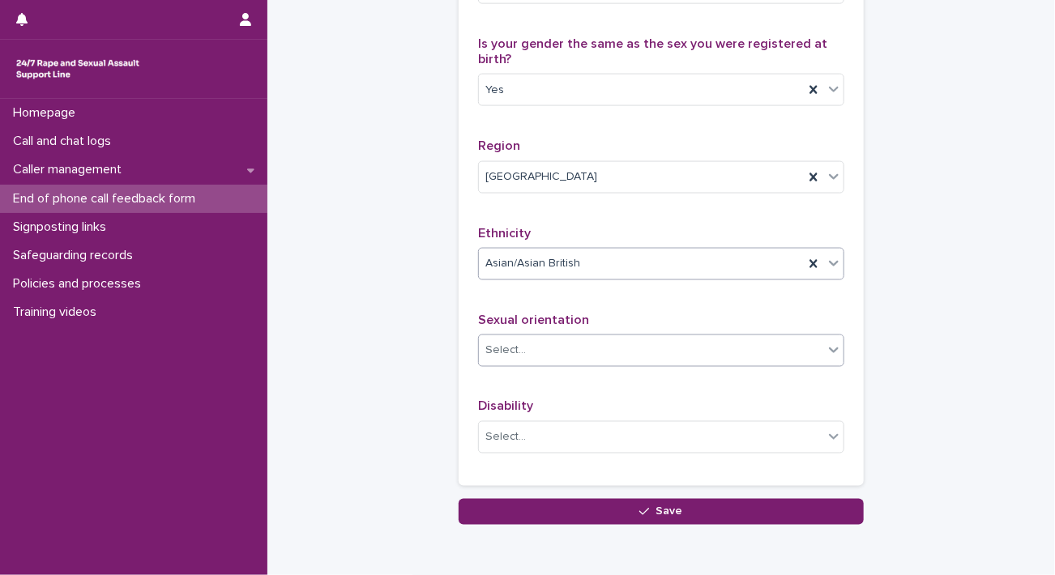
click at [641, 365] on div "Select..." at bounding box center [651, 351] width 344 height 27
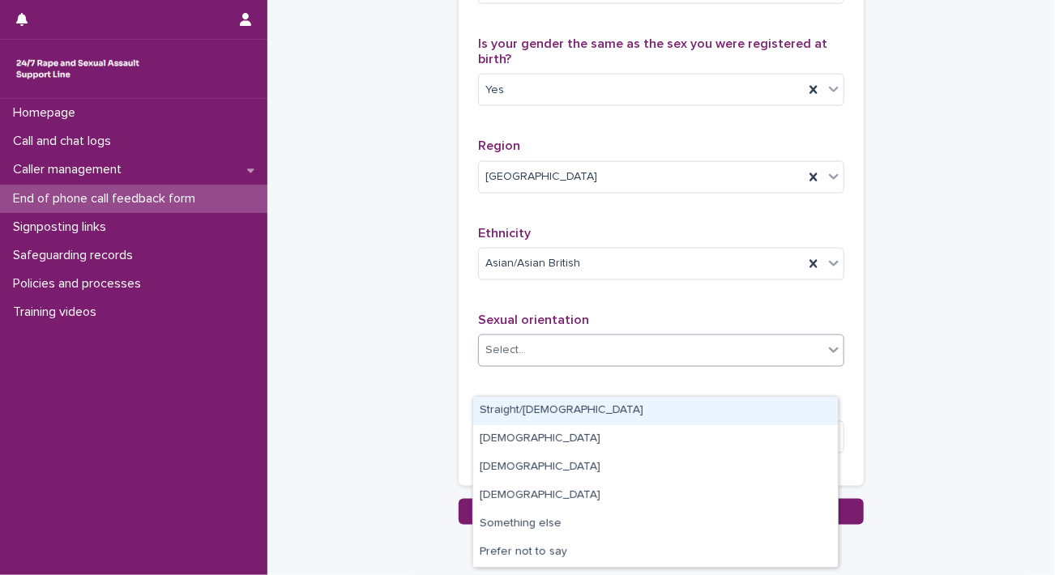
click at [570, 415] on div "Straight/heterosexual" at bounding box center [655, 411] width 365 height 28
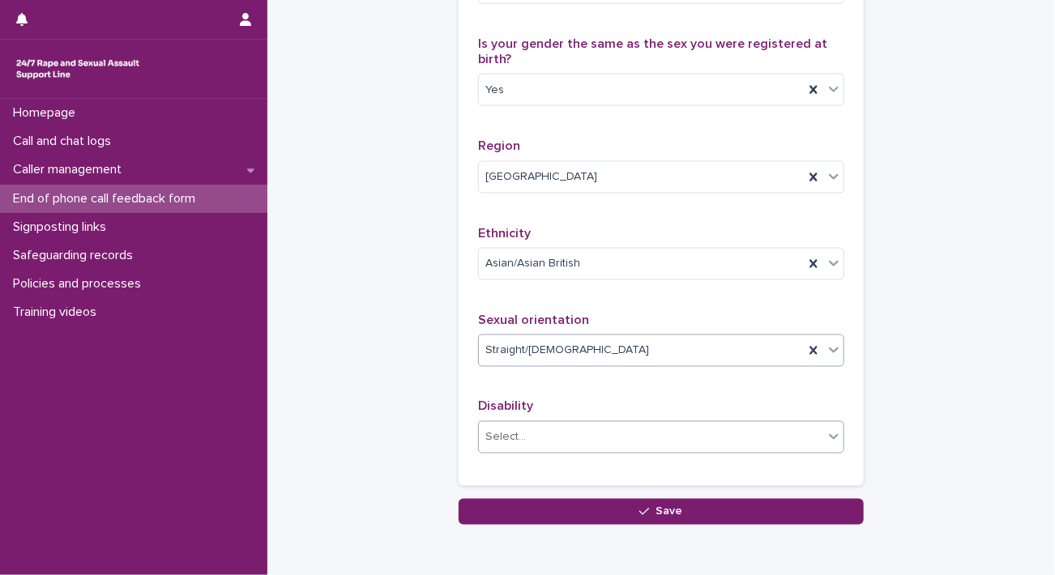
click at [581, 451] on div "Select..." at bounding box center [651, 438] width 344 height 27
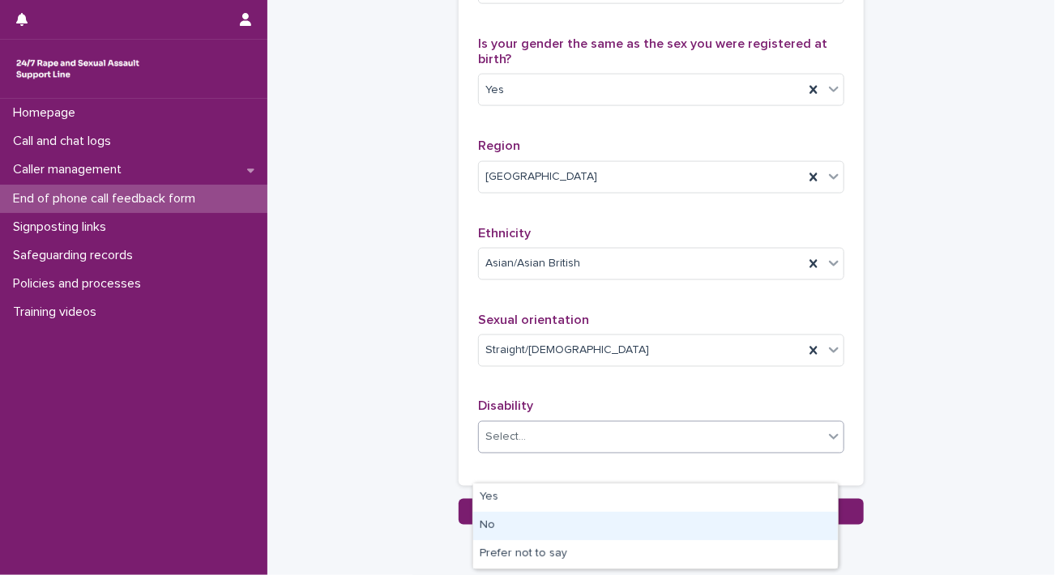
click at [530, 523] on div "No" at bounding box center [655, 526] width 365 height 28
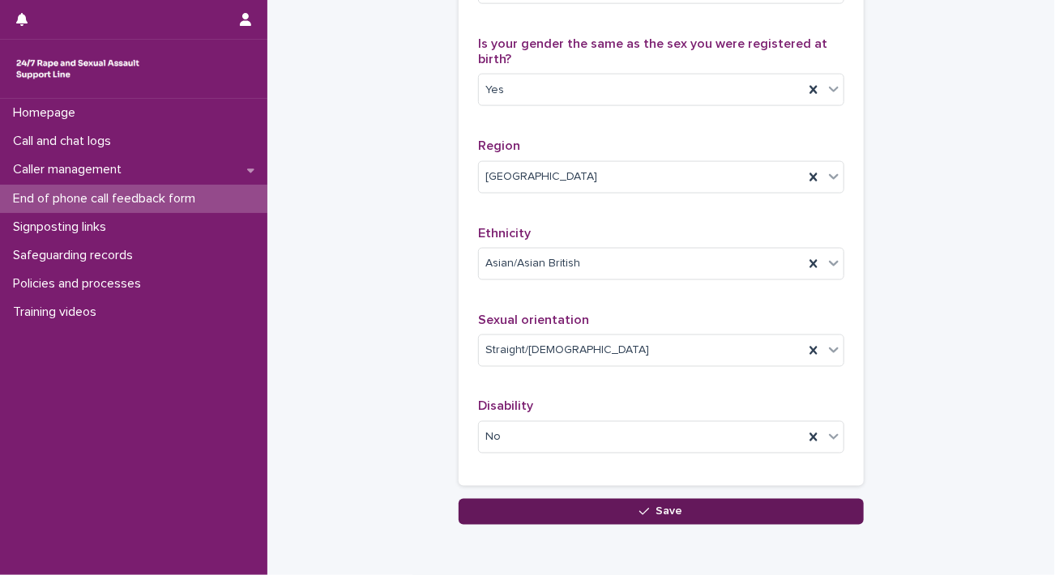
click at [520, 525] on button "Save" at bounding box center [661, 512] width 405 height 26
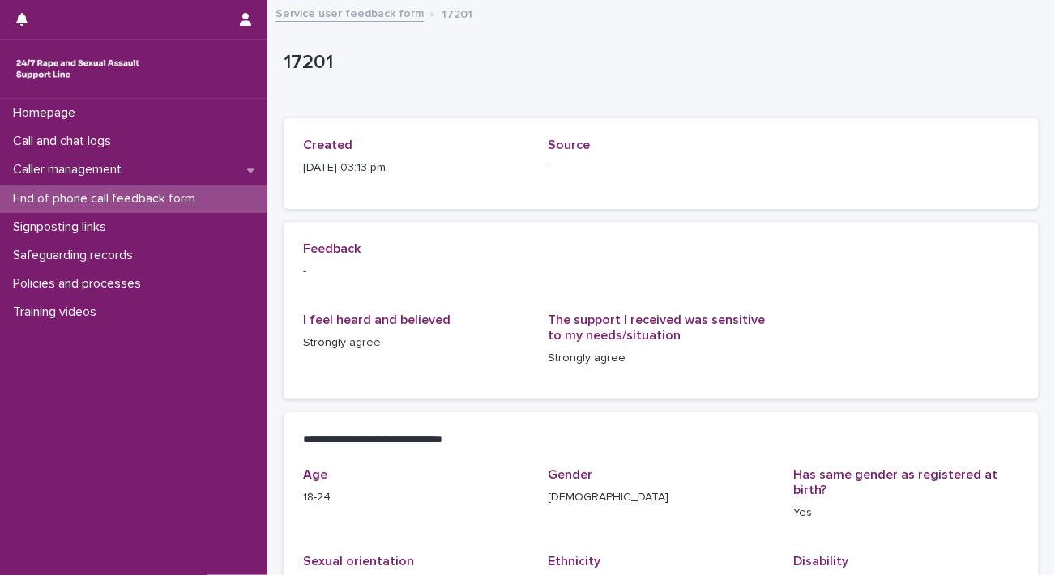
click at [314, 18] on link "Service user feedback form" at bounding box center [350, 12] width 148 height 19
